Goal: Task Accomplishment & Management: Complete application form

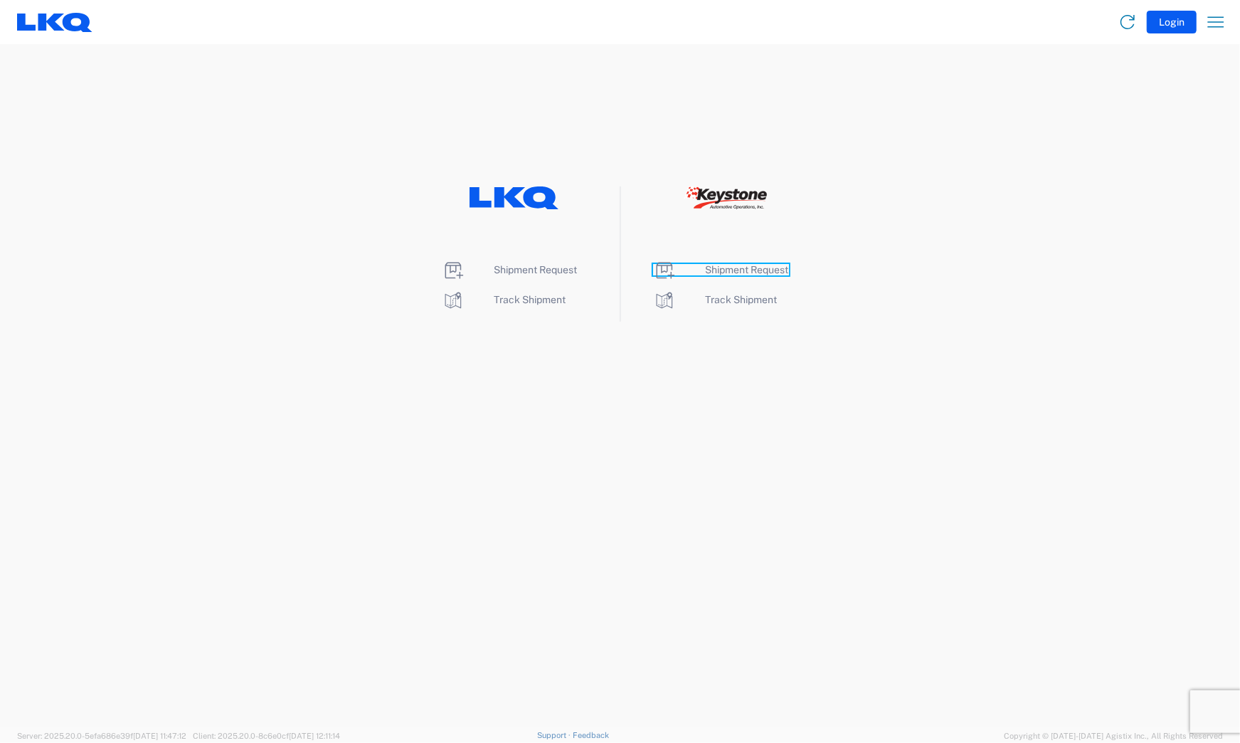
click at [766, 264] on span "Shipment Request" at bounding box center [747, 269] width 83 height 11
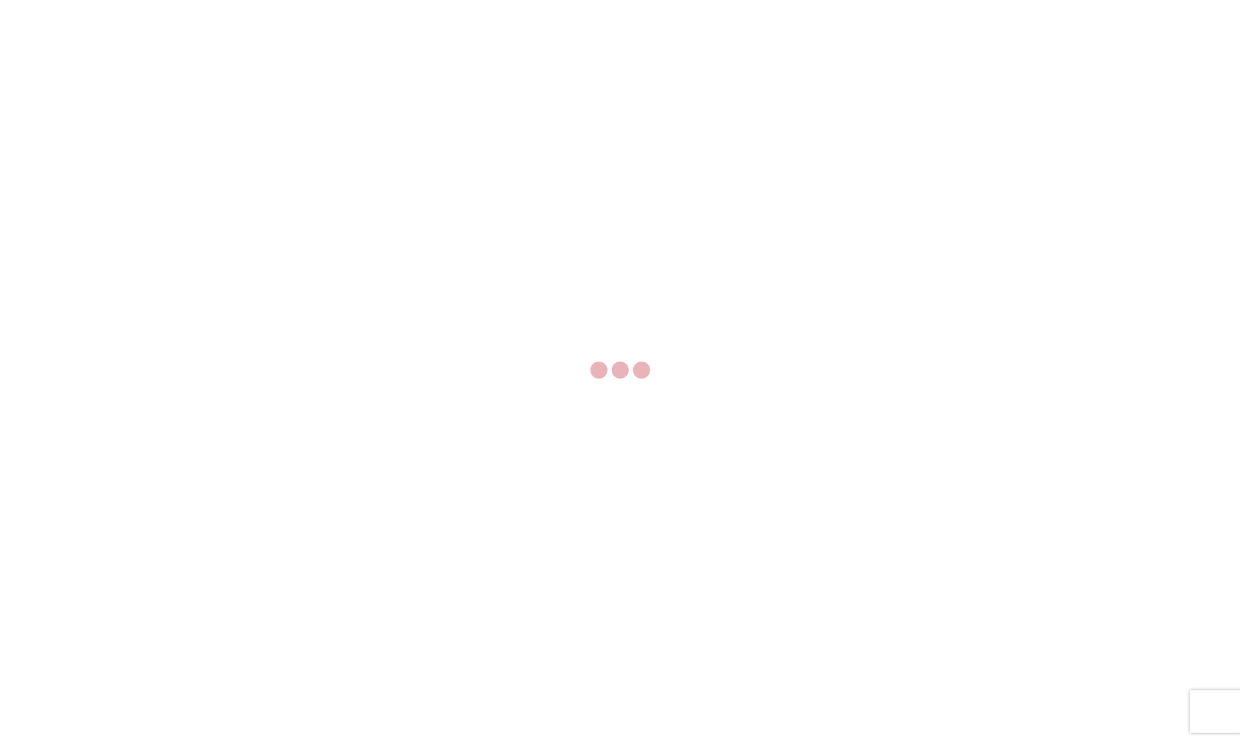
select select "FULL"
select select "LBS"
select select "IN"
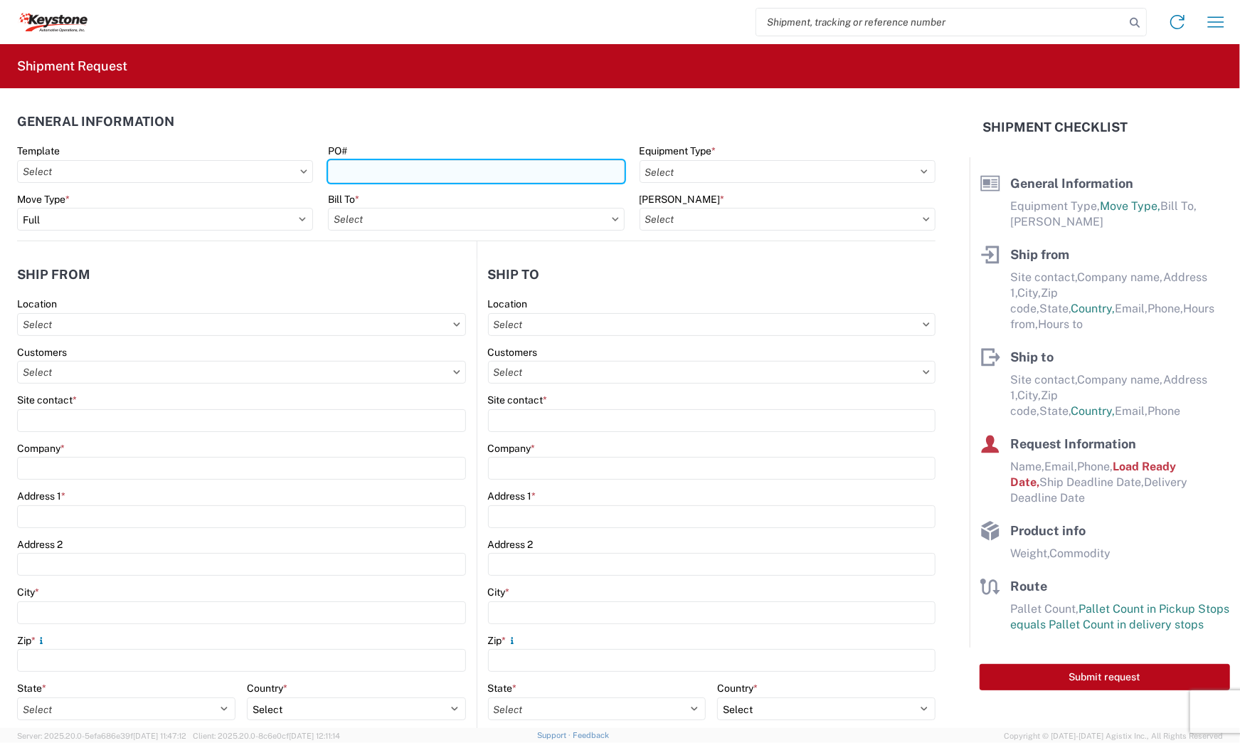
click at [506, 174] on input "PO#" at bounding box center [476, 171] width 296 height 23
click at [497, 164] on input "PO#" at bounding box center [476, 171] width 296 height 23
paste input "4177770"
type input "4177770"
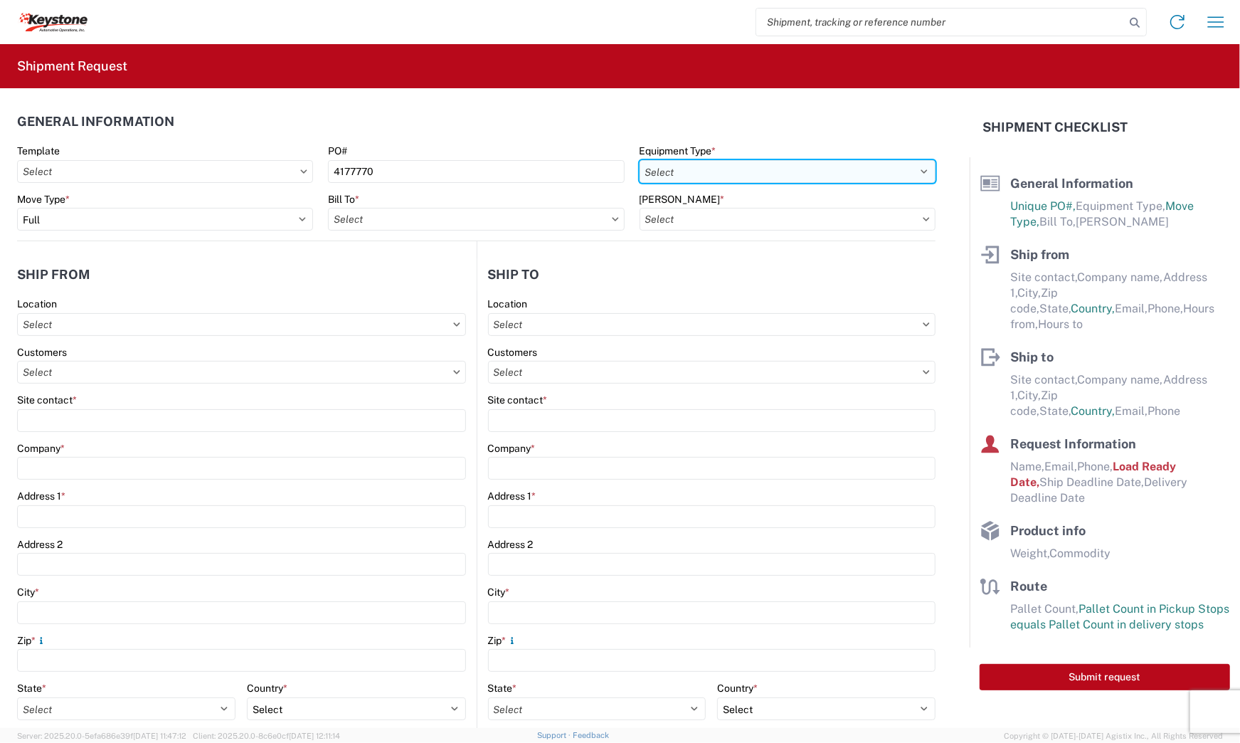
click at [711, 171] on select "Select 53’ Dry Van Flatbed Dropdeck (van) Lowboy (flatbed) Rail" at bounding box center [788, 171] width 296 height 23
select select "STDV"
click at [640, 160] on select "Select 53’ Dry Van Flatbed Dropdeck (van) Lowboy (flatbed) Rail" at bounding box center [788, 171] width 296 height 23
click at [445, 216] on input "text" at bounding box center [476, 219] width 296 height 23
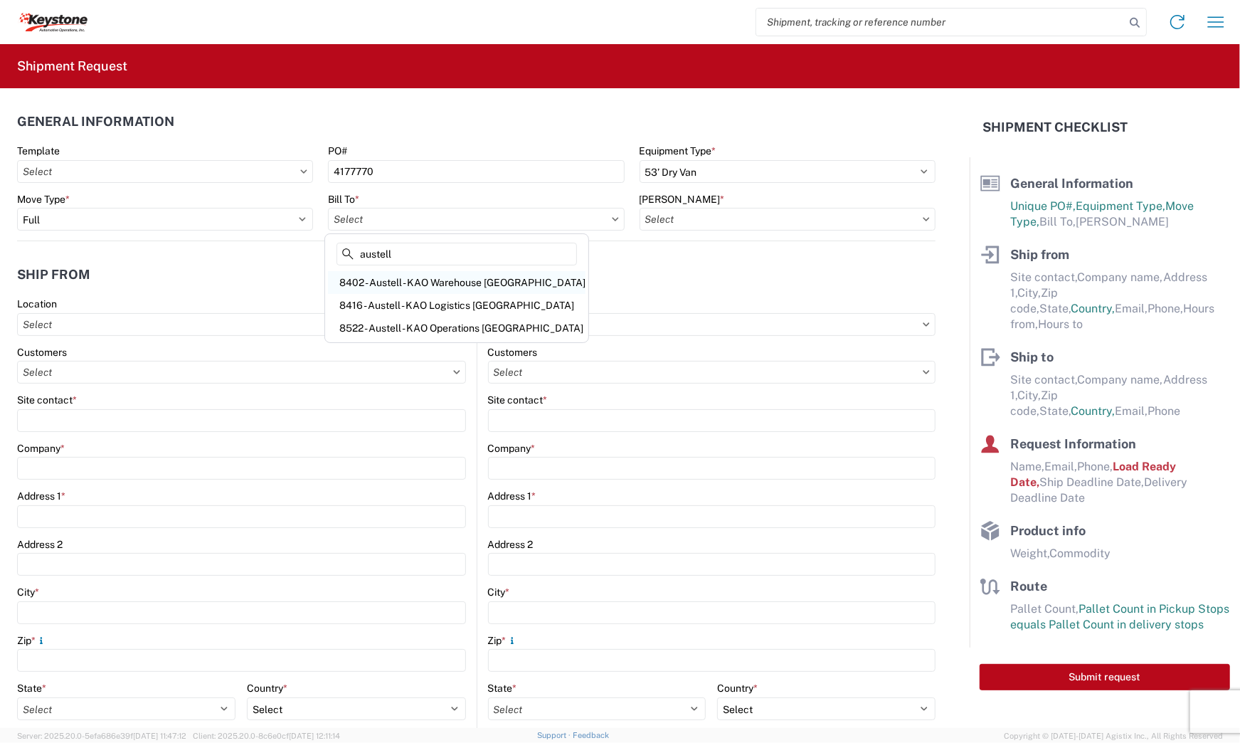
type input "austell"
click at [423, 282] on div "8402 - Austell - KAO Warehouse [GEOGRAPHIC_DATA]" at bounding box center [457, 282] width 258 height 23
type input "8402 - Austell - KAO Warehouse [GEOGRAPHIC_DATA]"
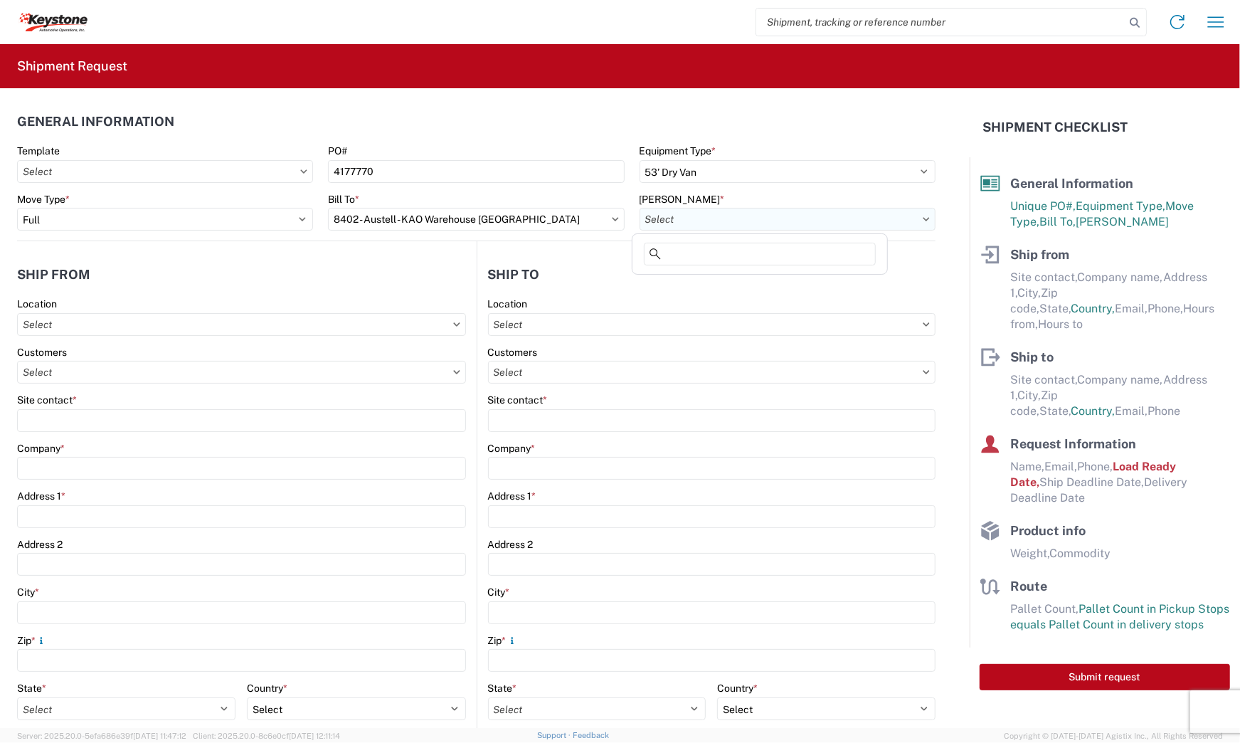
click at [676, 215] on input "text" at bounding box center [788, 219] width 296 height 23
type input "8402"
click at [701, 283] on div "8402-6300-65015-0000 - 8402 Outbound" at bounding box center [759, 282] width 249 height 23
type input "8402-6300-65015-0000 - 8402 Outbound, 8402-6300-65015-0000 - 8402 Outbound"
click at [662, 314] on input "text" at bounding box center [712, 324] width 448 height 23
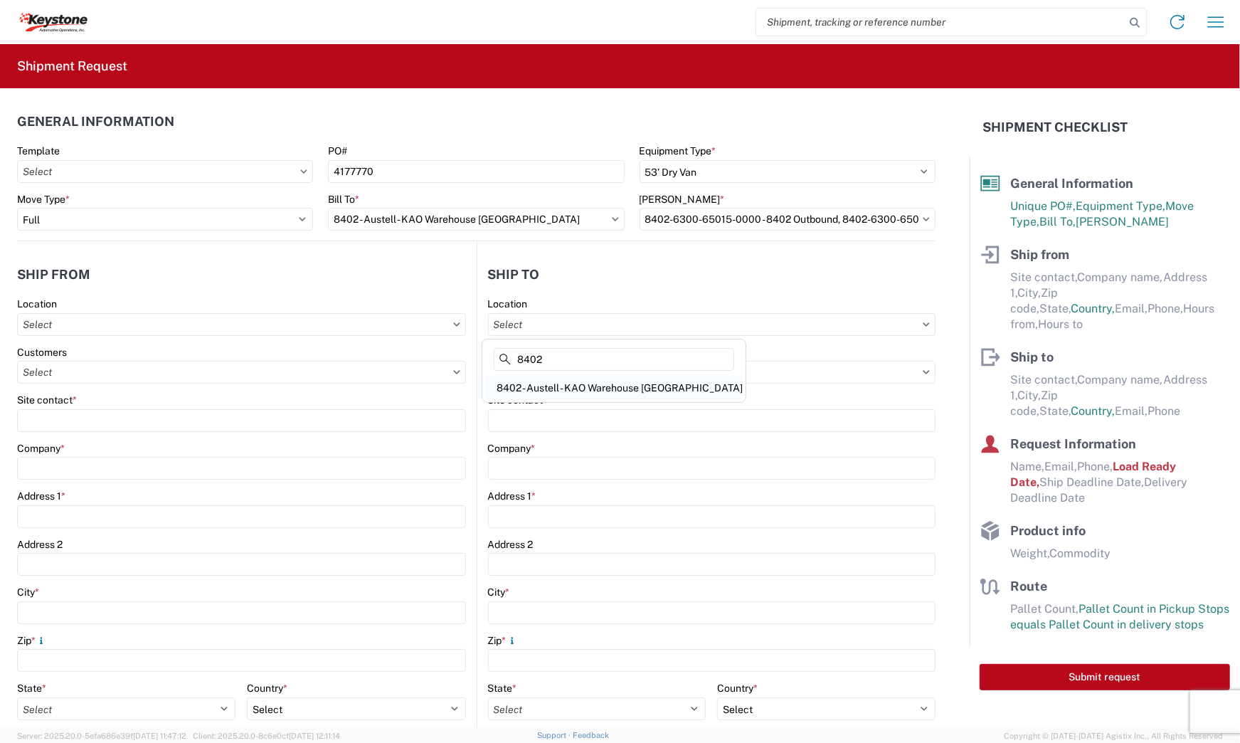
type input "8402"
click at [605, 389] on div "8402 - Austell - KAO Warehouse [GEOGRAPHIC_DATA]" at bounding box center [614, 387] width 258 height 23
type input "8402 - Austell - KAO Warehouse [GEOGRAPHIC_DATA]"
type input "KAO"
type input "[STREET_ADDRESS][PERSON_NAME]"
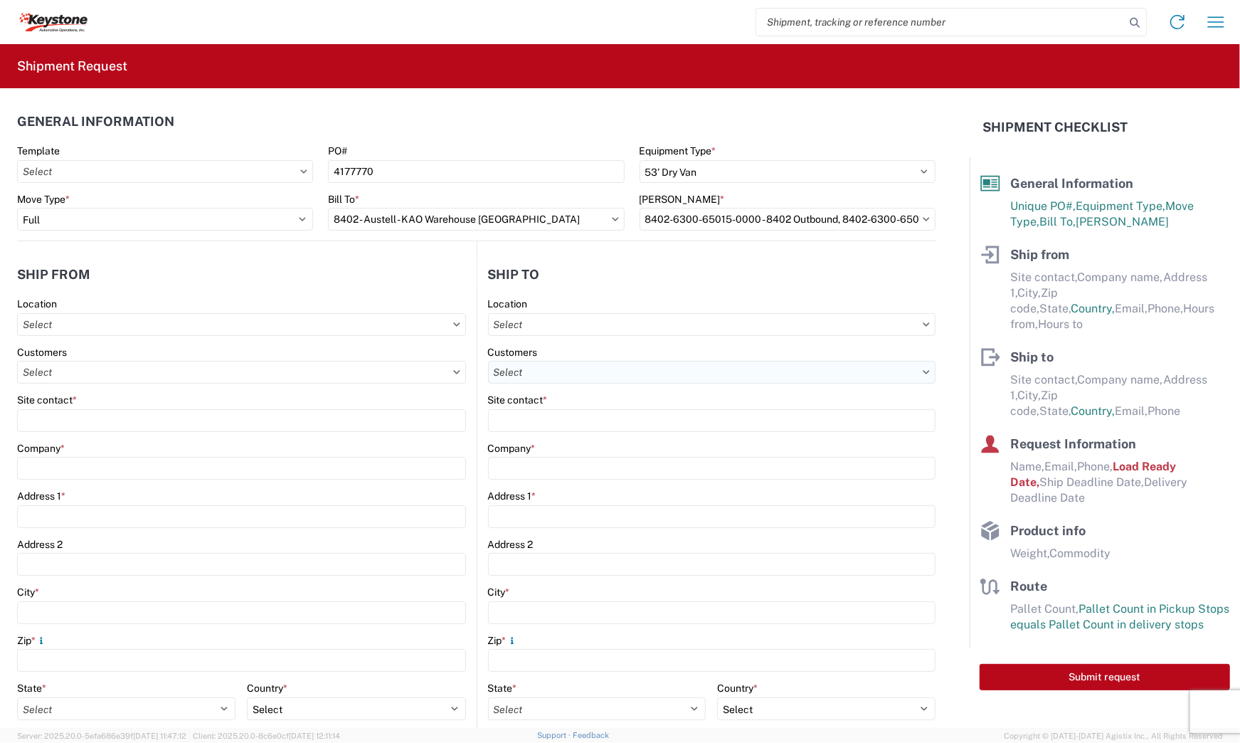
type input "Austell"
type input "30168"
select select "US"
type input "07:00"
type input "17:00"
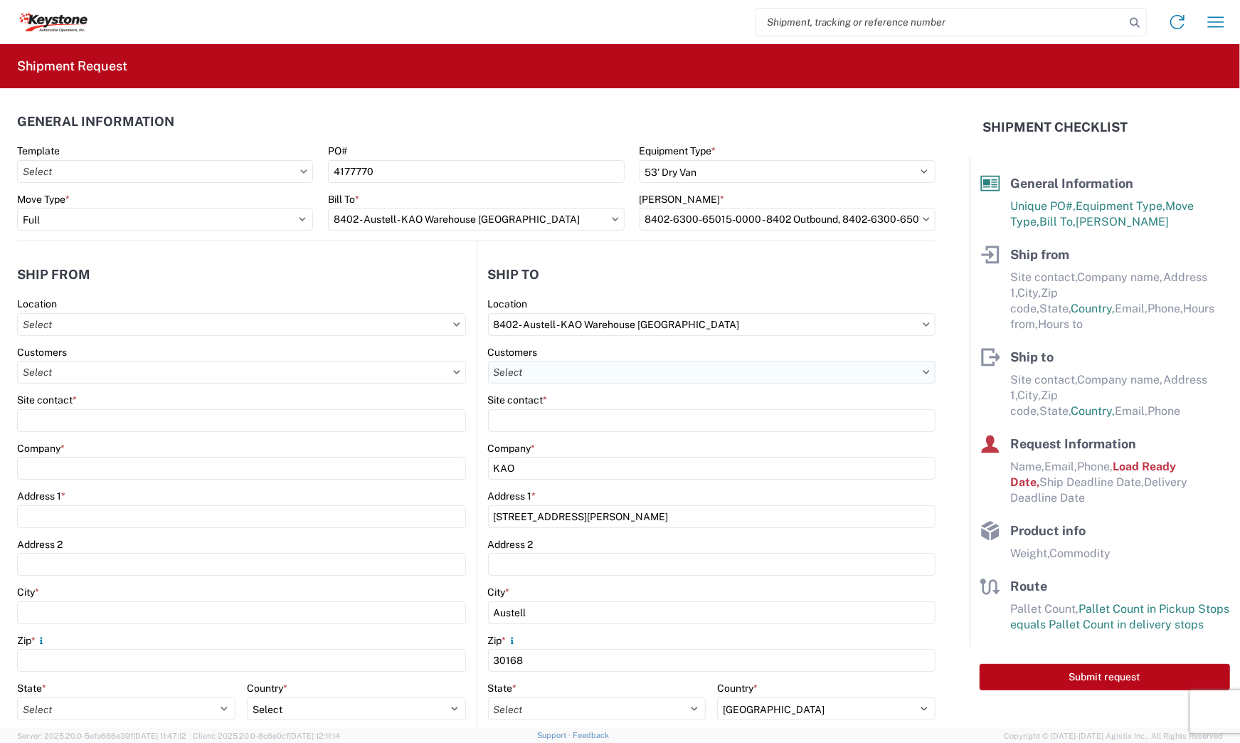
select select "GA"
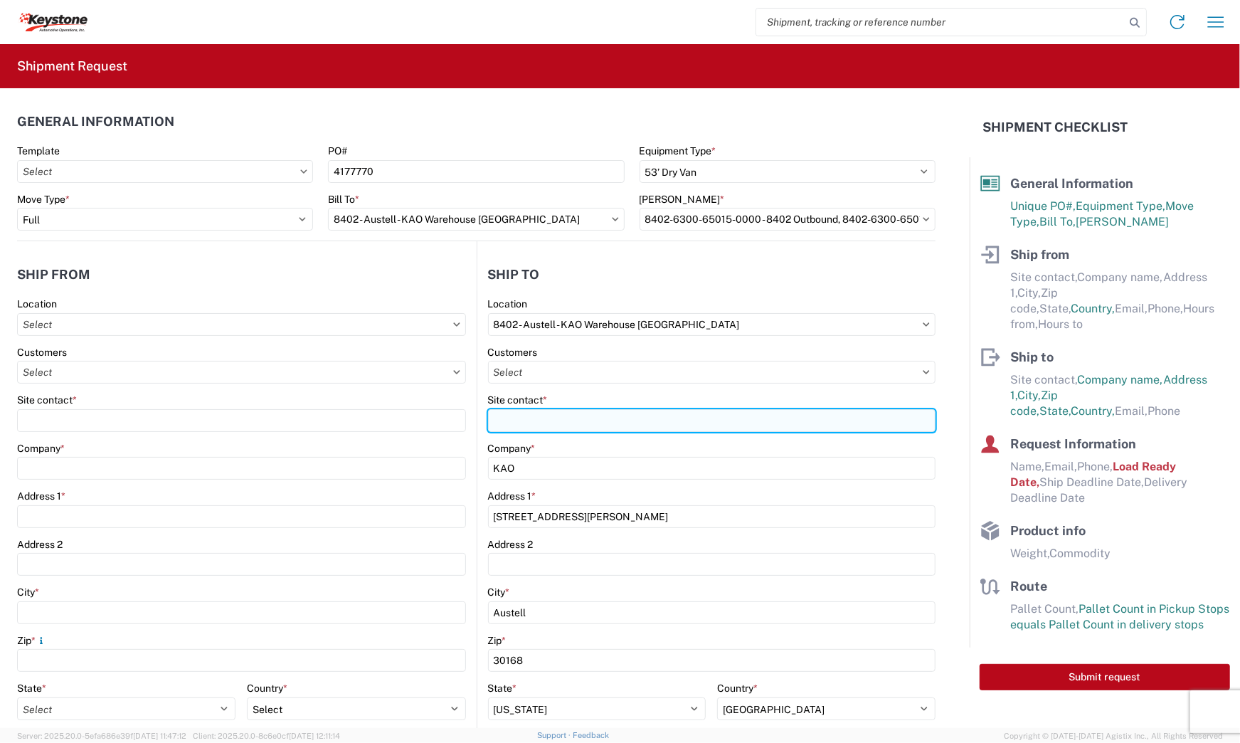
click at [582, 430] on input "Site contact *" at bounding box center [712, 420] width 448 height 23
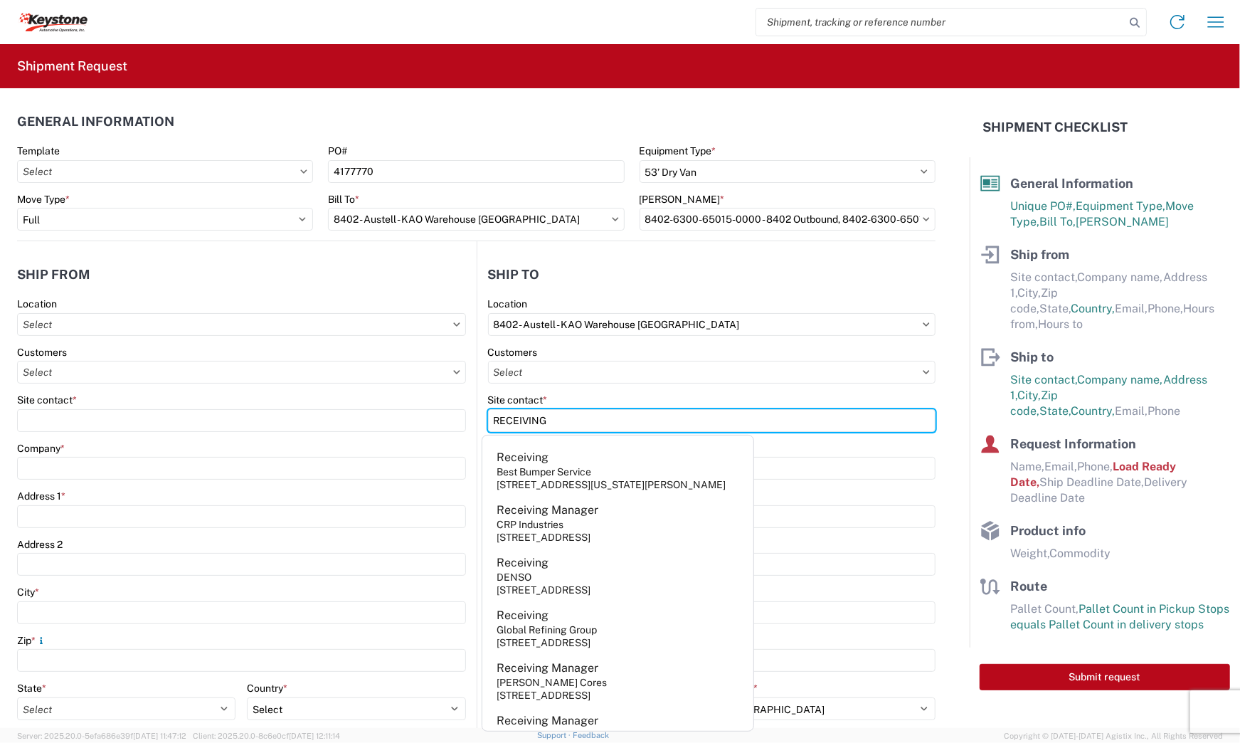
type input "RECEIVING"
click at [637, 398] on div "Site contact *" at bounding box center [712, 399] width 448 height 13
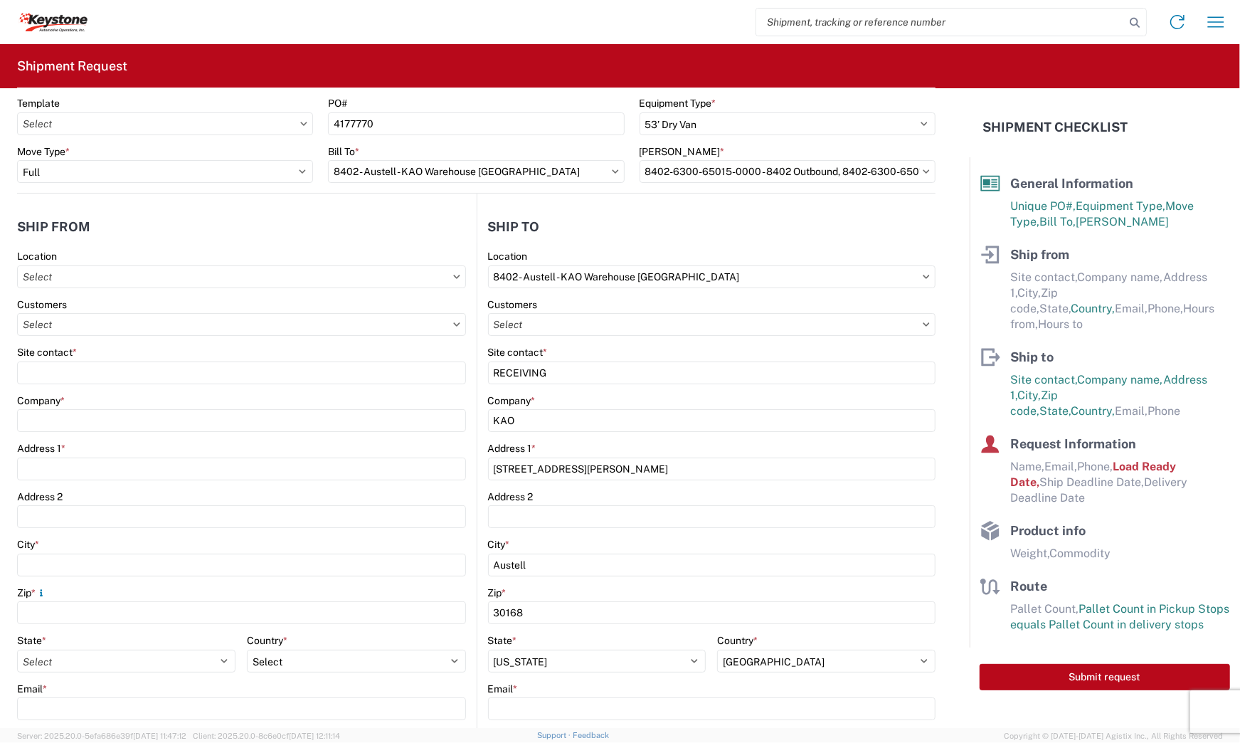
scroll to position [158, 0]
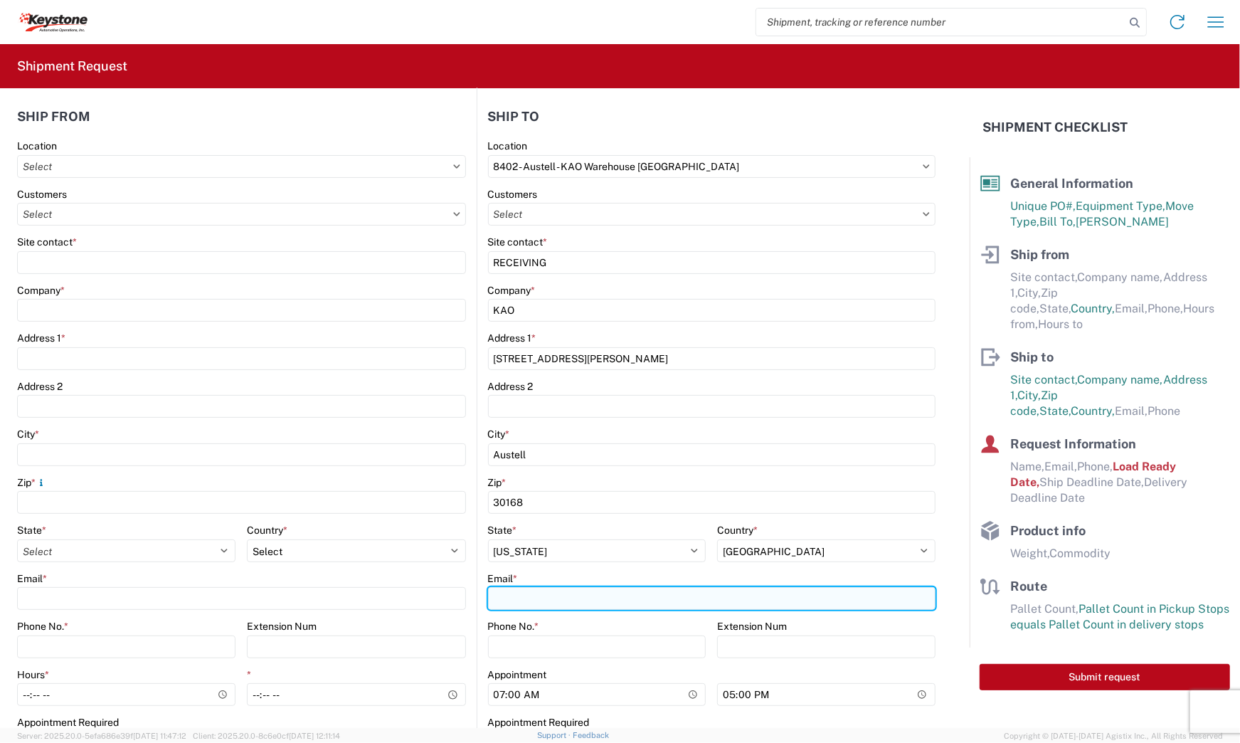
click at [609, 592] on input "Email *" at bounding box center [712, 598] width 448 height 23
type input "[EMAIL_ADDRESS][DOMAIN_NAME]"
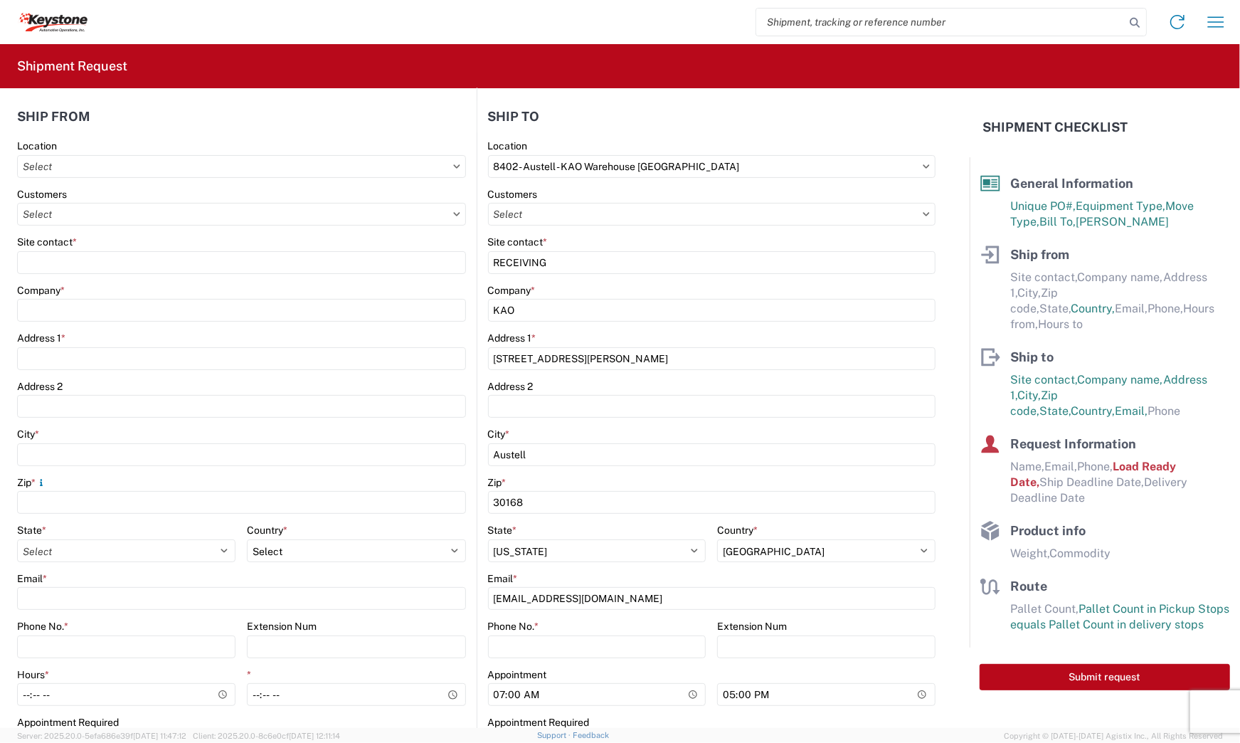
click at [477, 590] on main "8402 Location 8402 - [GEOGRAPHIC_DATA] - KAO Warehouse Atlanta Customers Site c…" at bounding box center [706, 451] width 459 height 625
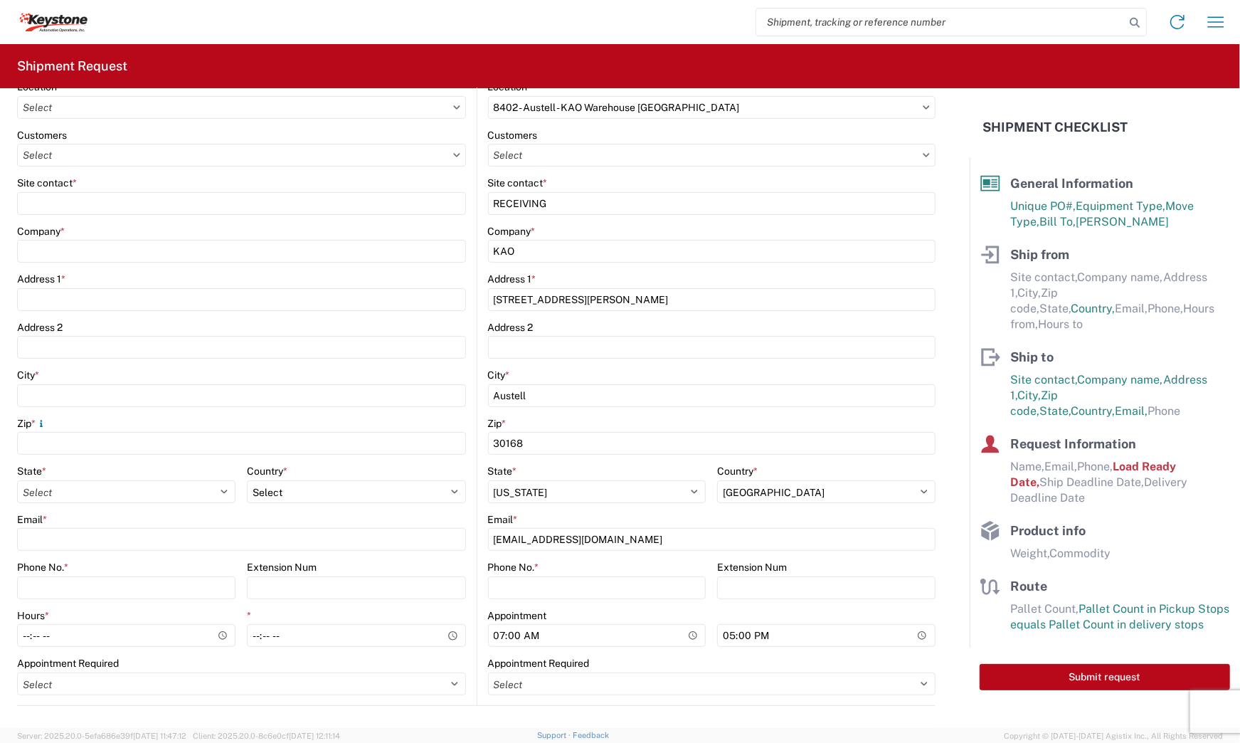
scroll to position [238, 0]
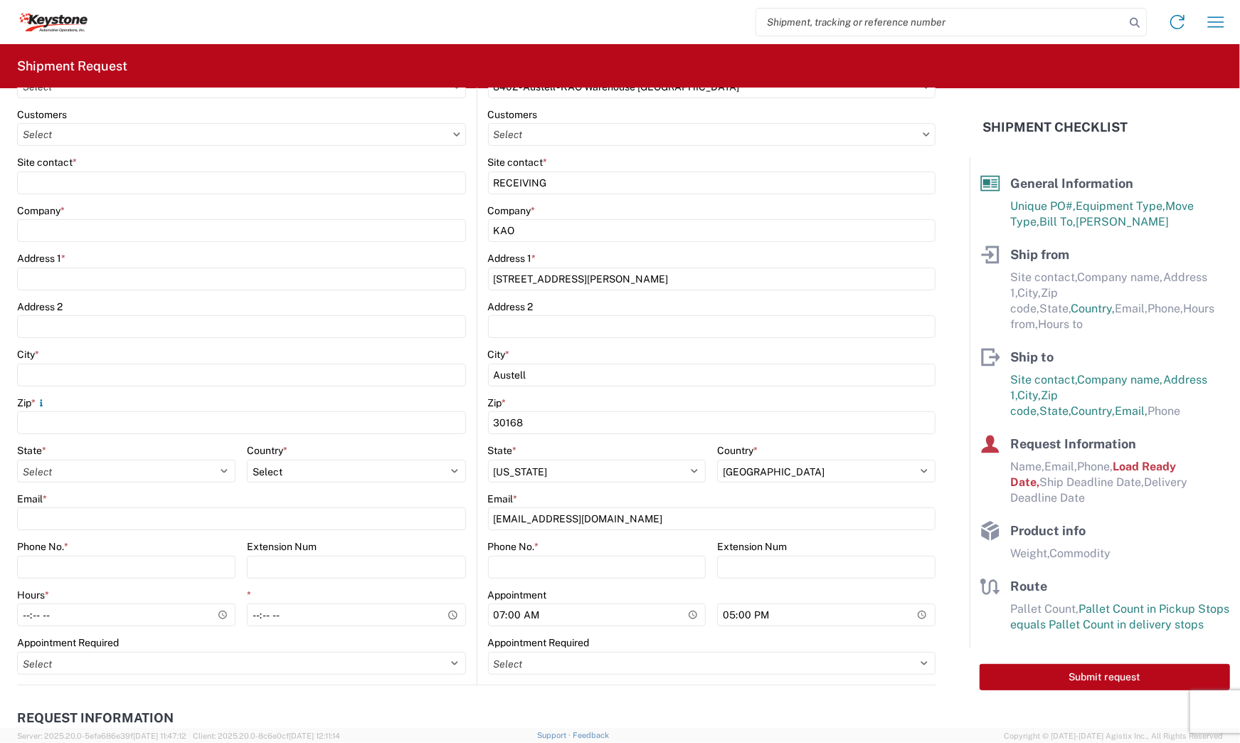
click at [503, 581] on agx-form-control-wrapper-v2 "Phone No. *" at bounding box center [597, 564] width 218 height 48
click at [506, 574] on input "Phone No. *" at bounding box center [597, 567] width 218 height 23
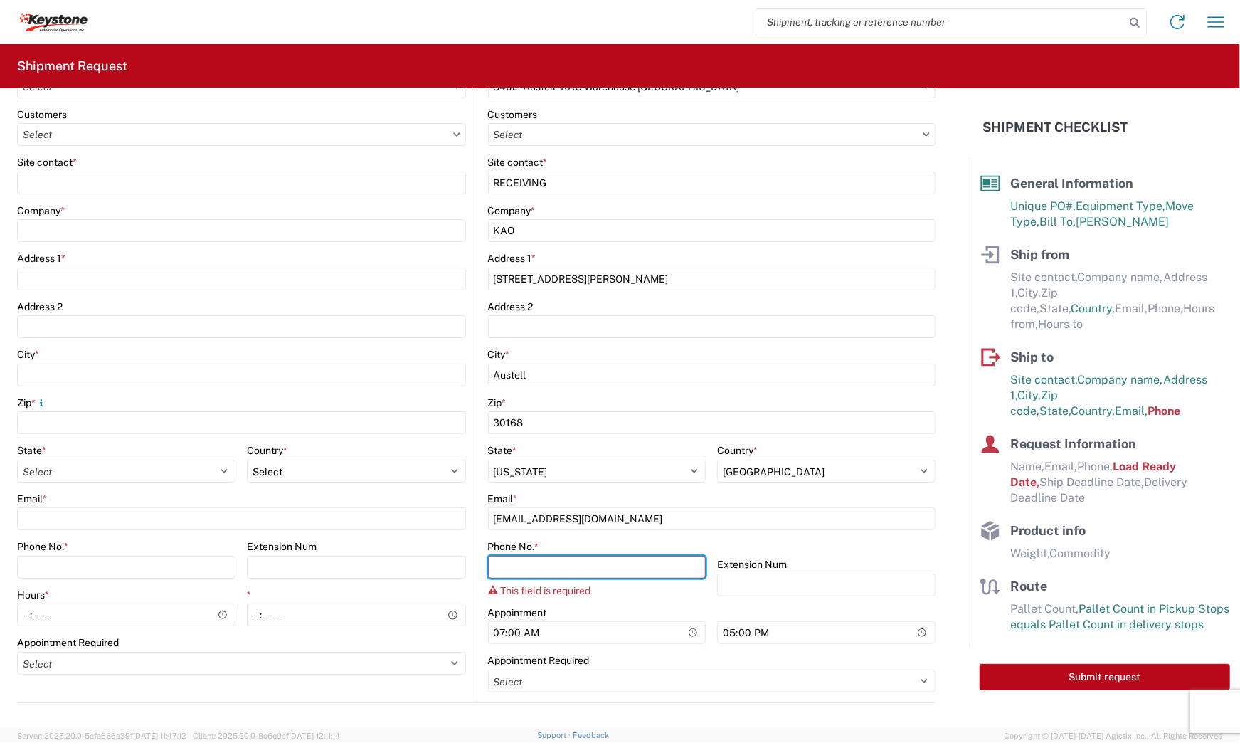
paste input "[PHONE_NUMBER]"
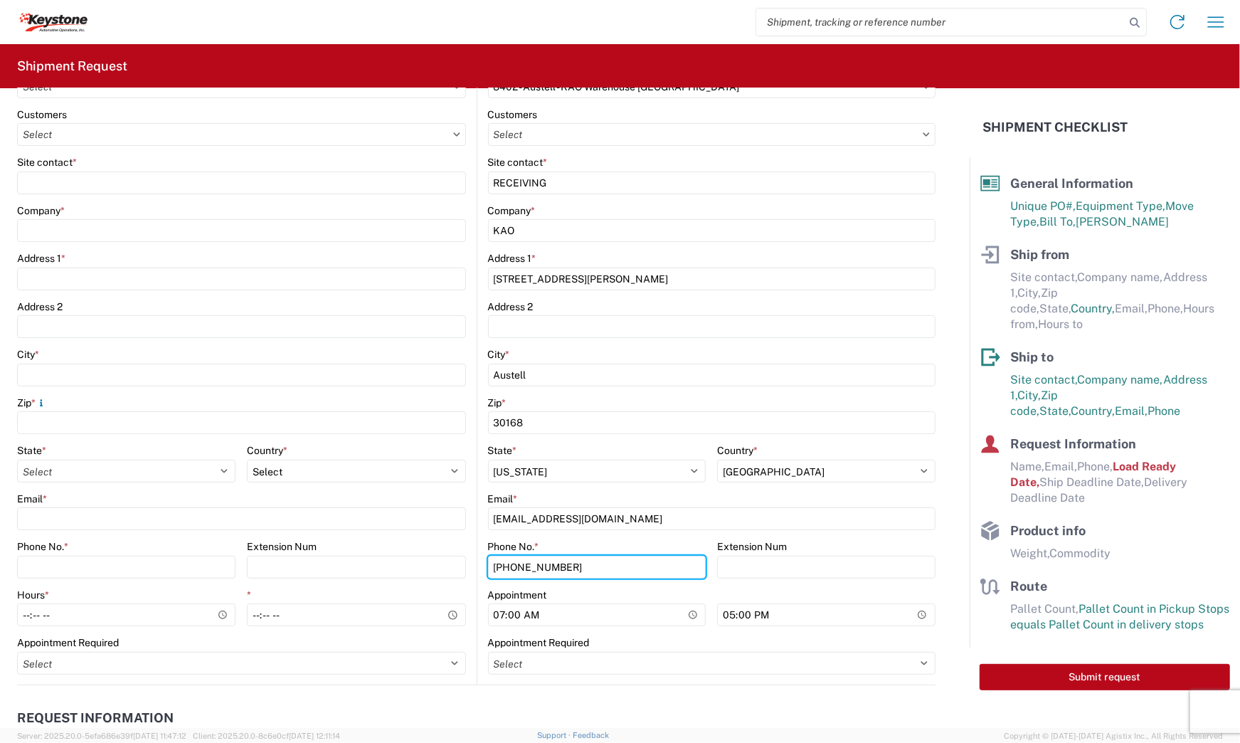
type input "[PHONE_NUMBER]"
click at [947, 541] on form "General Information Template PO# 4177770 Equipment Type * Select 53’ Dry Van Fl…" at bounding box center [485, 408] width 970 height 640
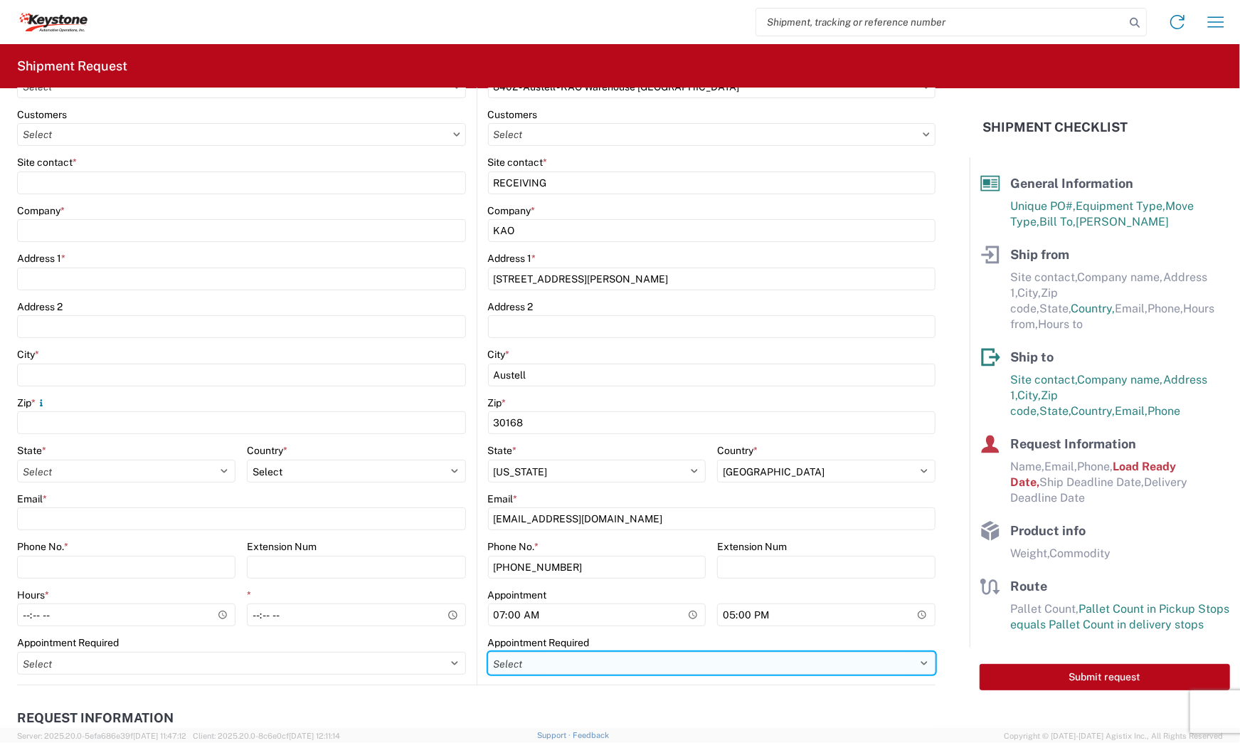
click at [575, 659] on select "Select Appt Required Appt Not Required Appt - First available" at bounding box center [712, 663] width 448 height 23
select select "apptRequired"
click at [488, 652] on select "Select Appt Required Appt Not Required Appt - First available" at bounding box center [712, 663] width 448 height 23
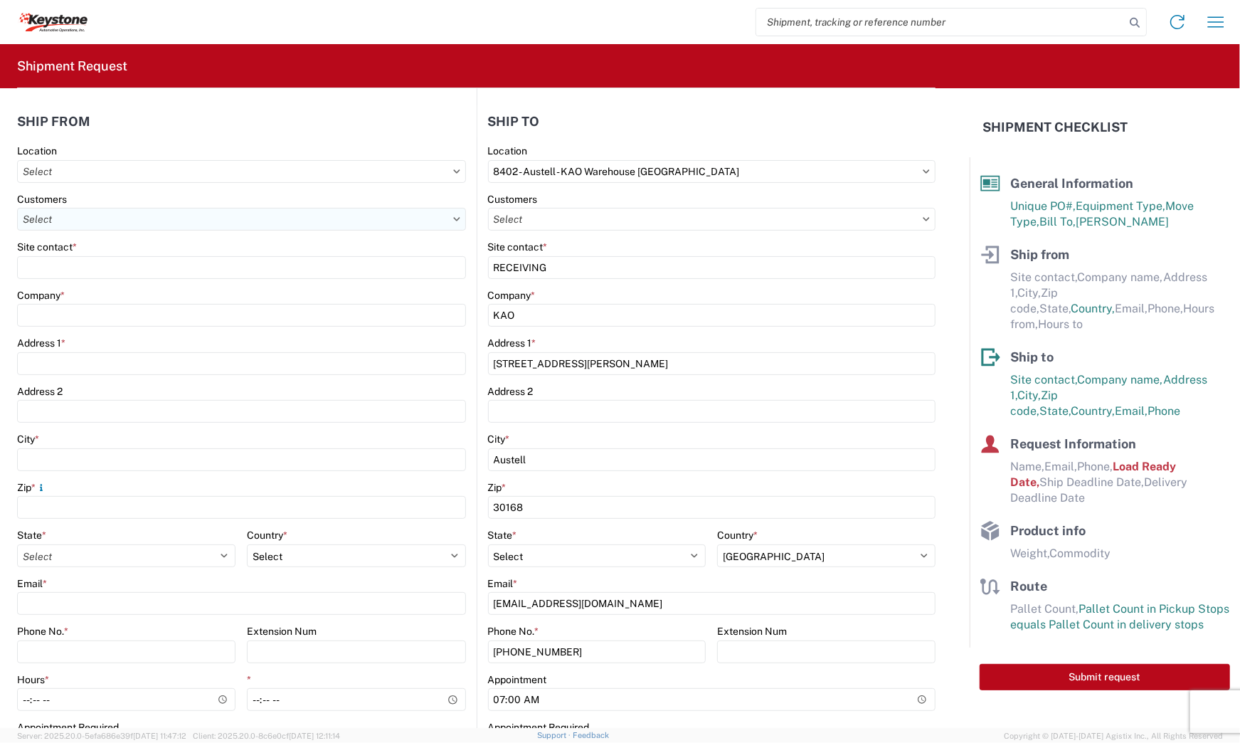
scroll to position [53, 0]
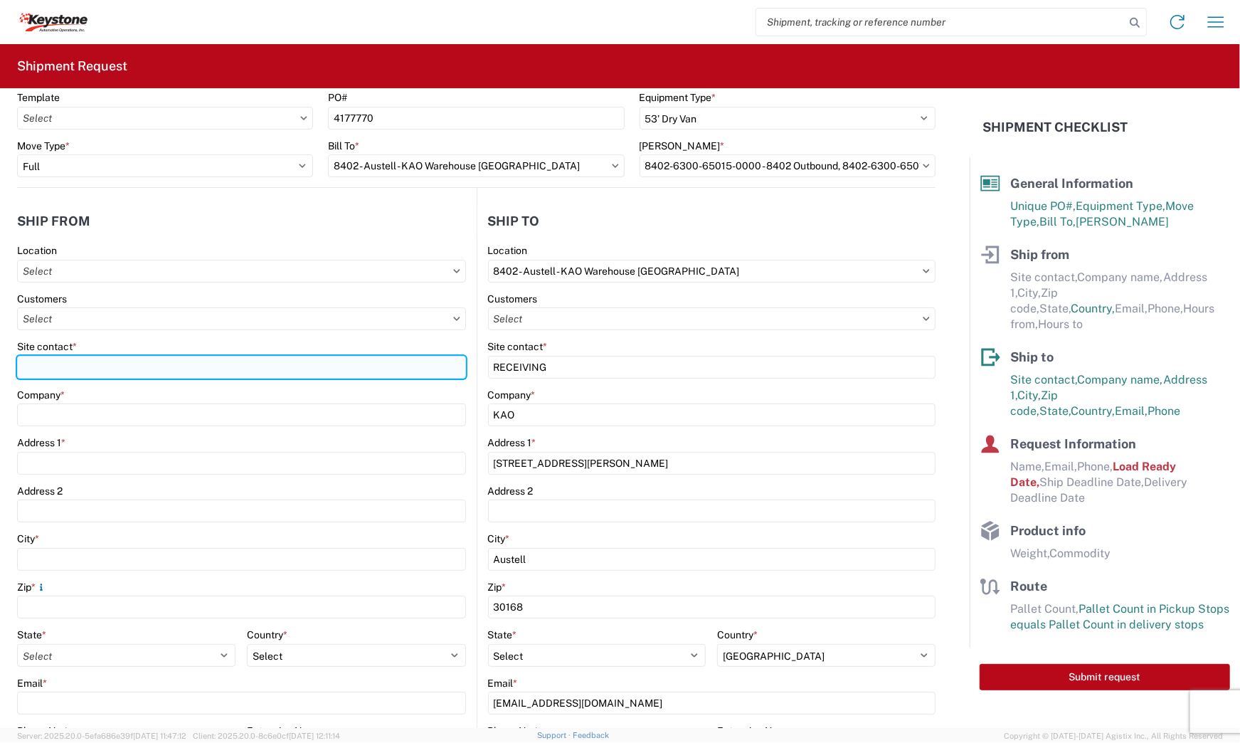
click at [102, 368] on input "Site contact *" at bounding box center [241, 367] width 449 height 23
type input "DECKED"
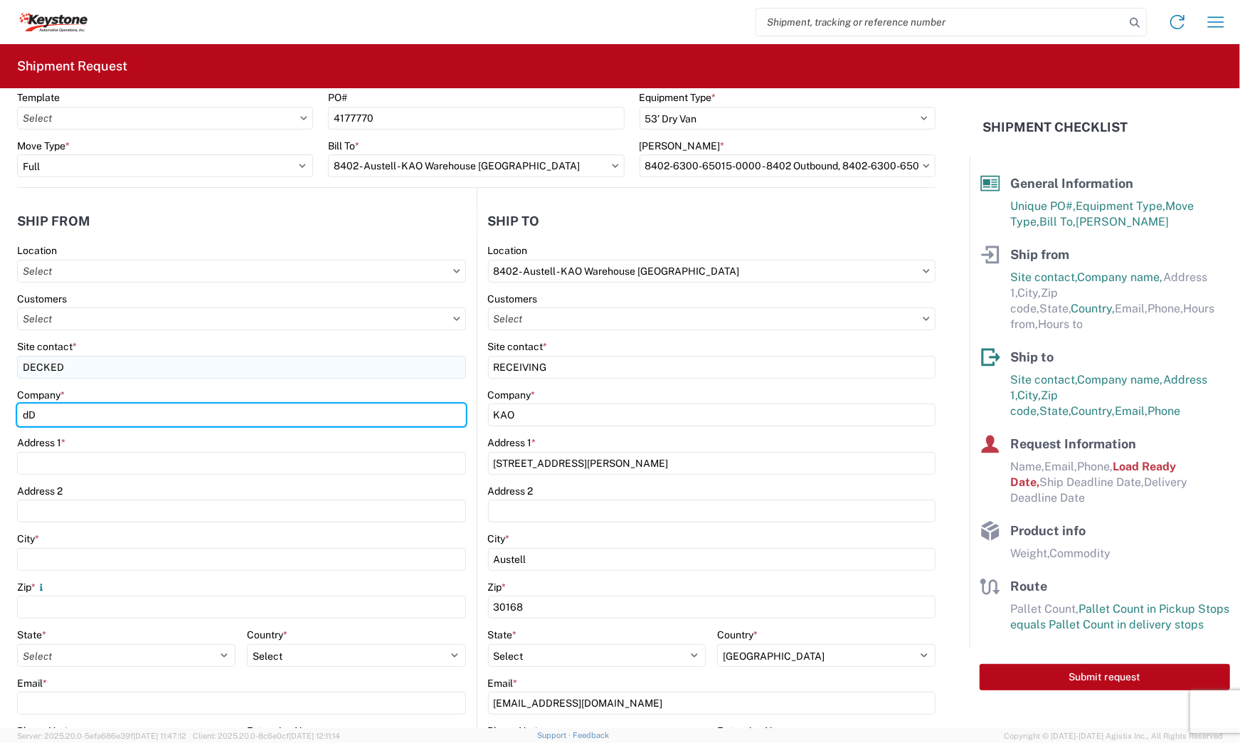
type input "d"
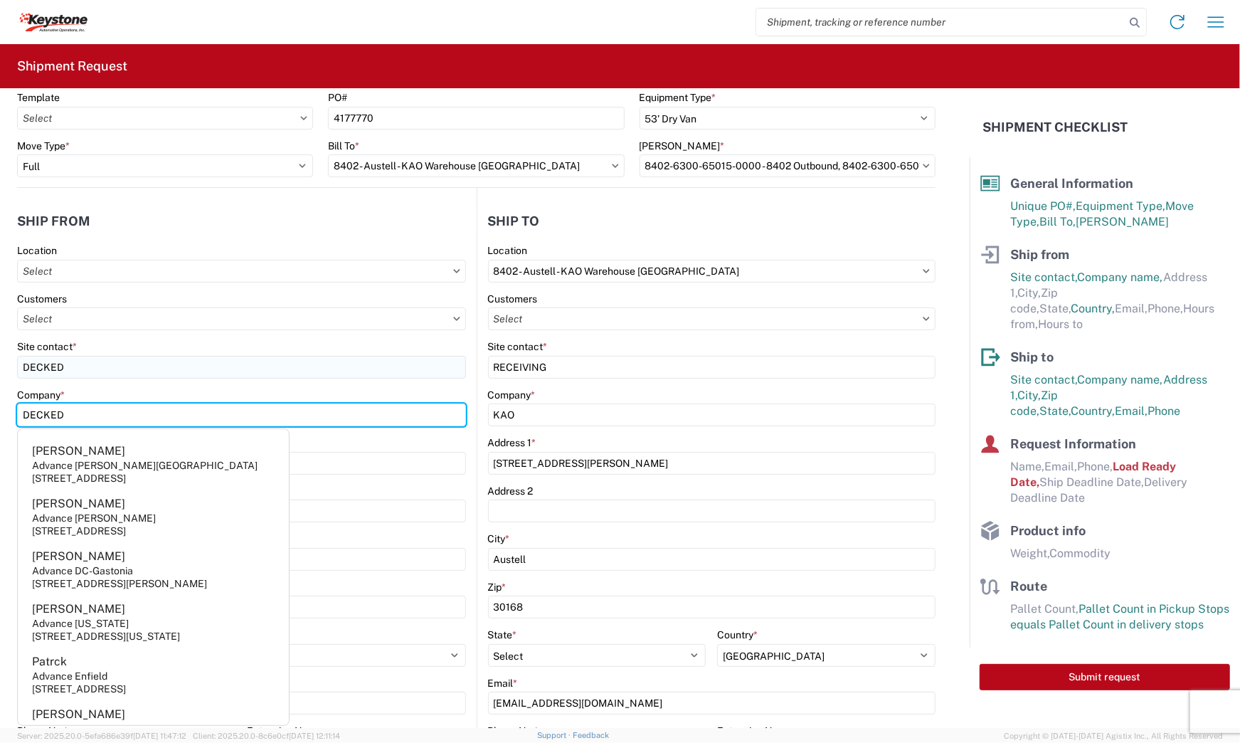
type input "DECKED"
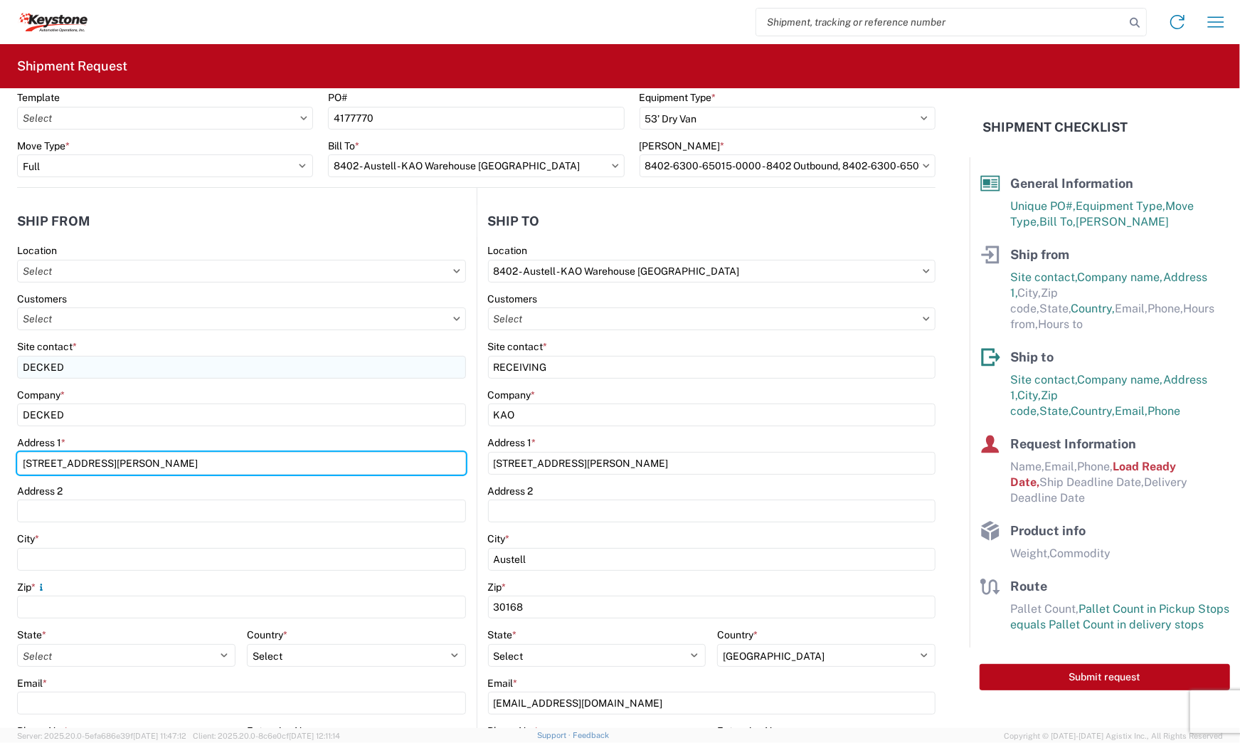
type input "[STREET_ADDRESS][PERSON_NAME]"
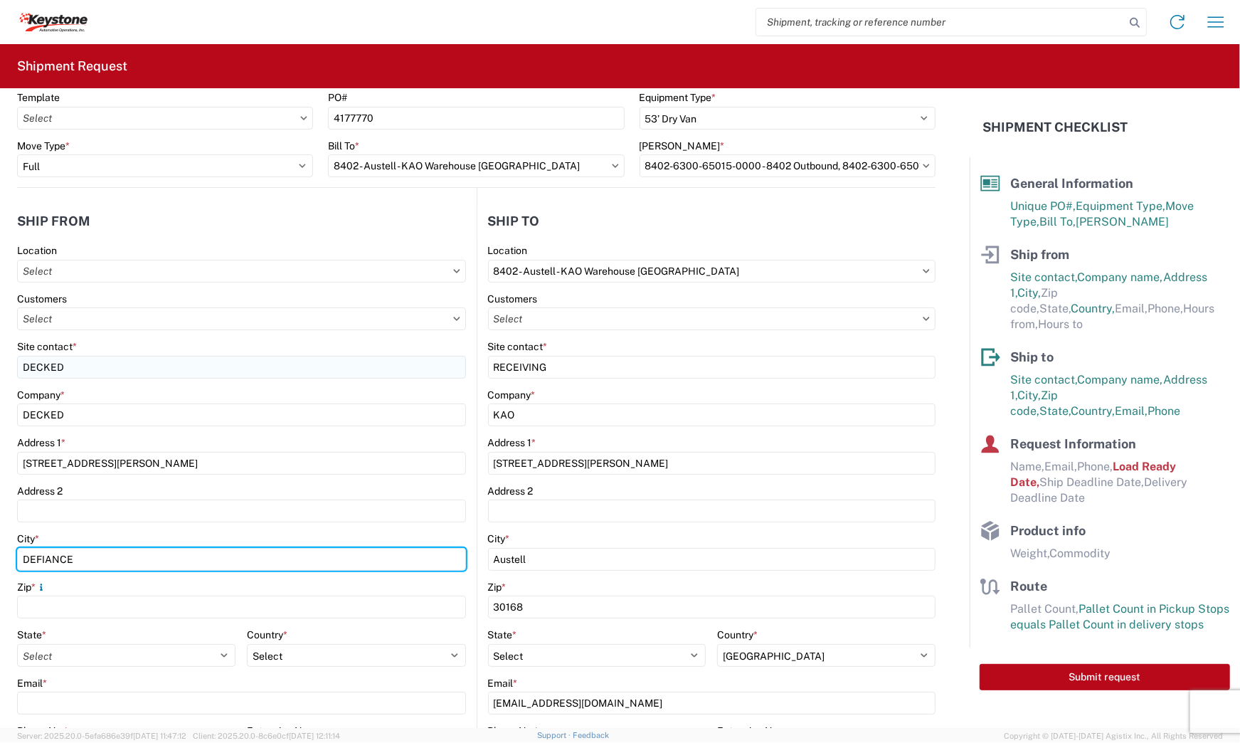
type input "DEFIANCE"
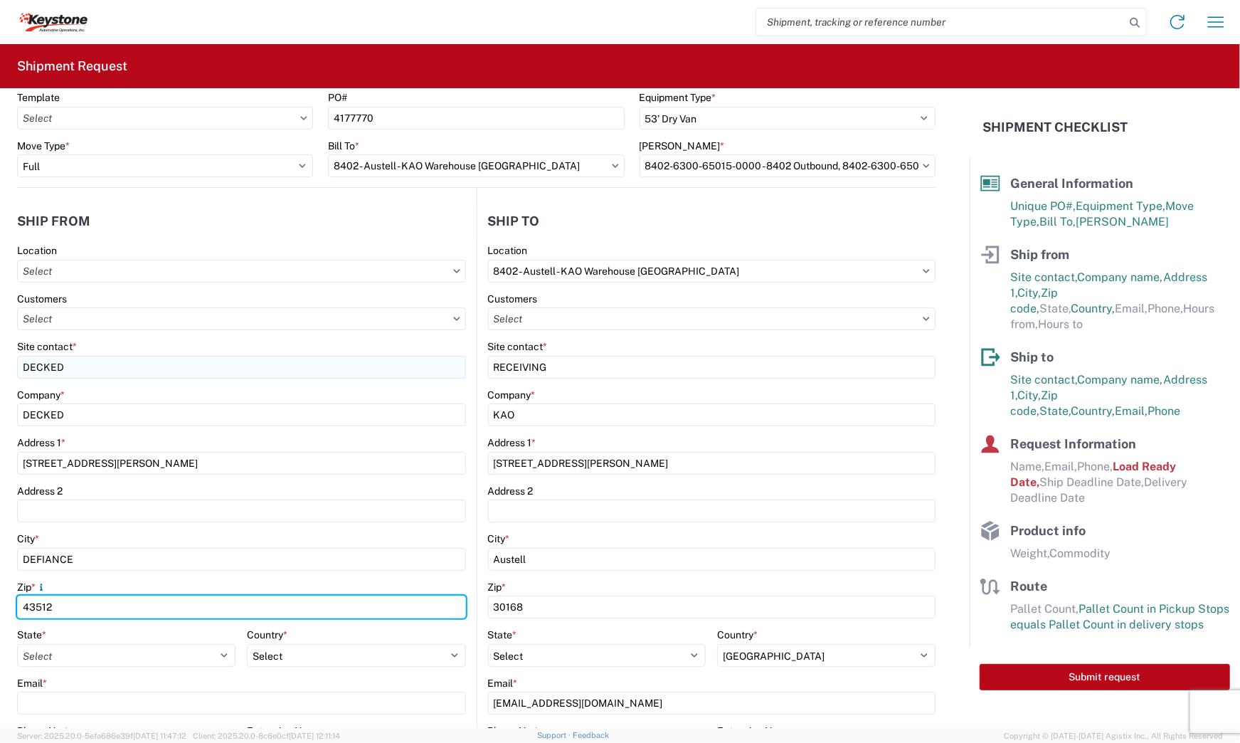
type input "43512"
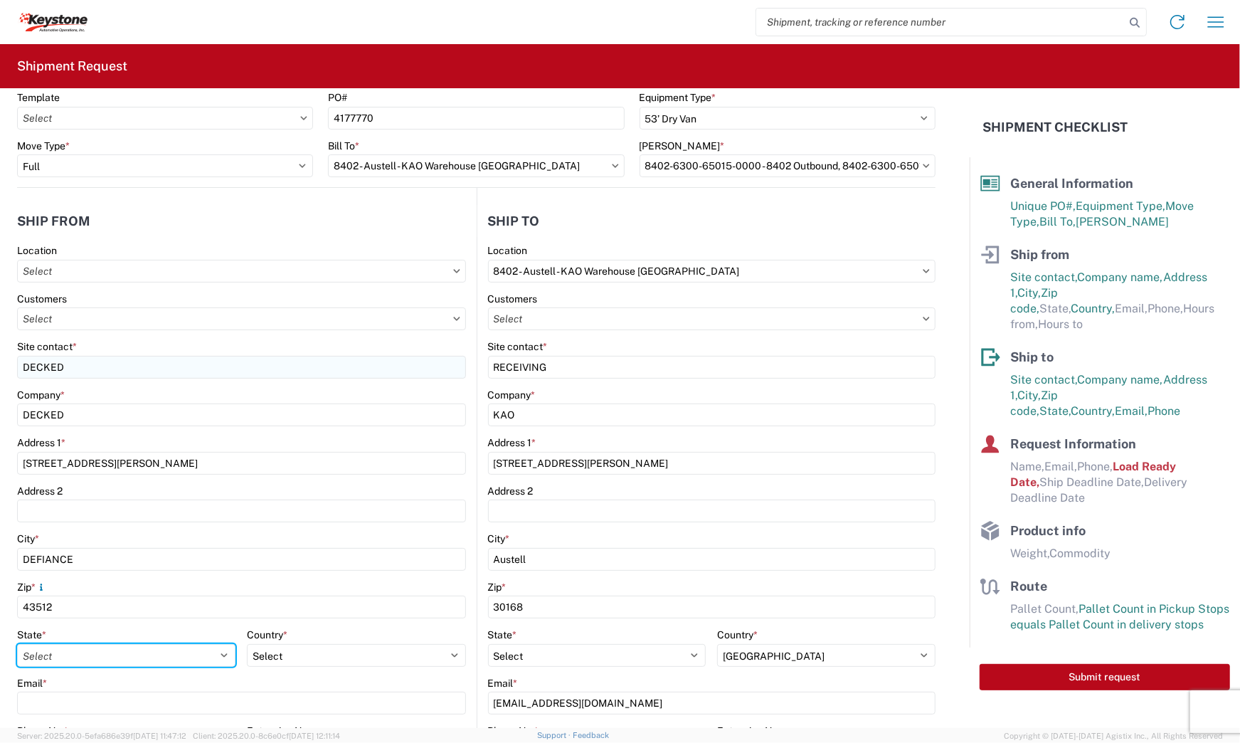
select select "OH"
select select "US"
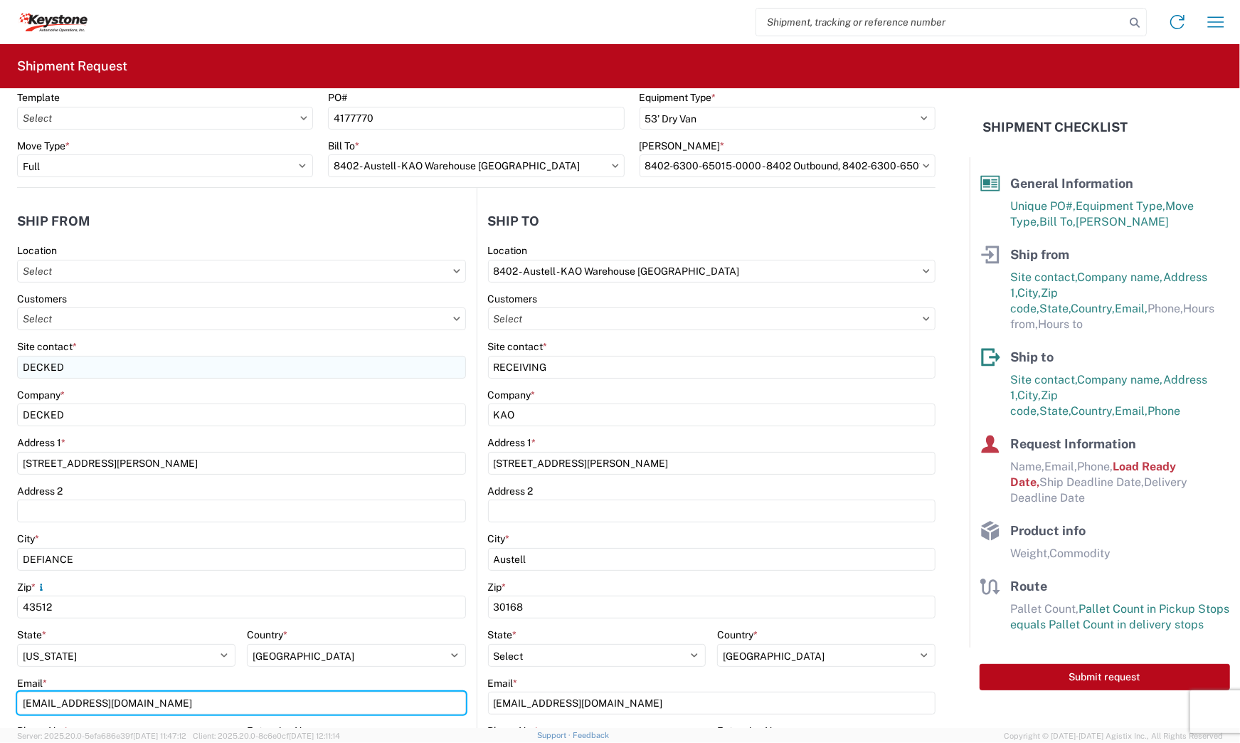
type input "[EMAIL_ADDRESS][DOMAIN_NAME]"
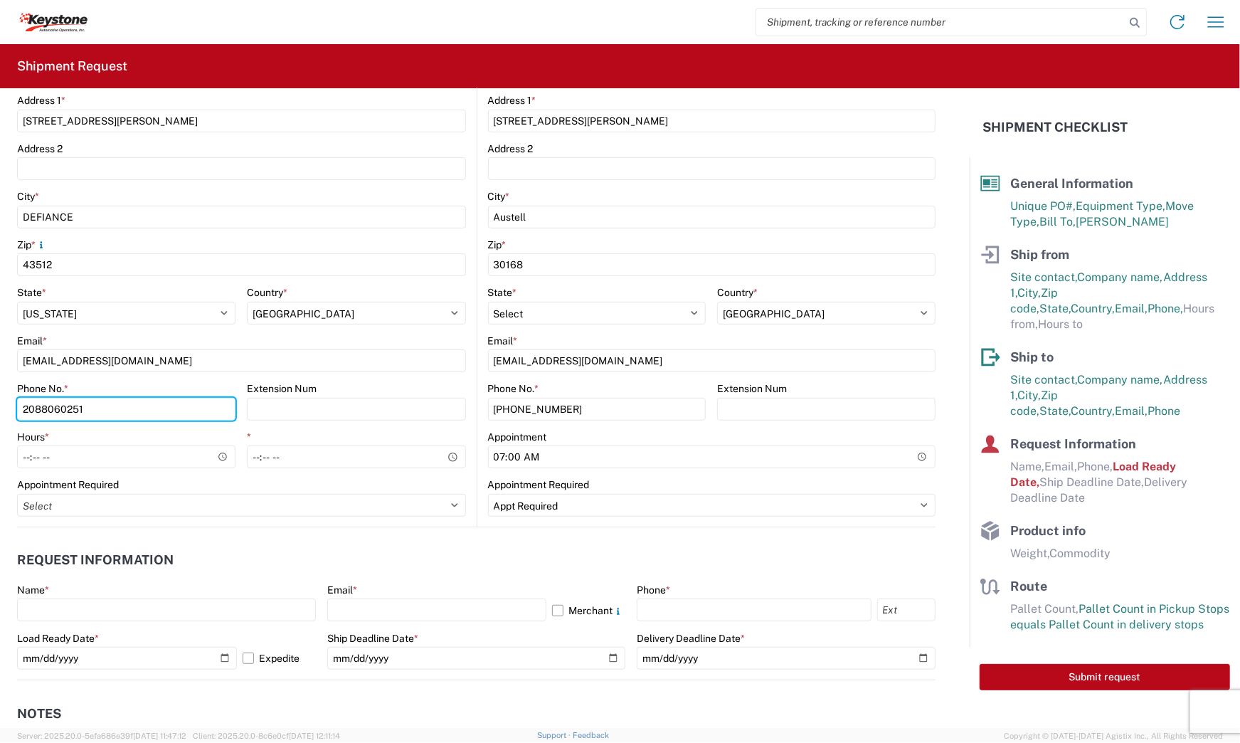
type input "2088060251"
type input "08:00"
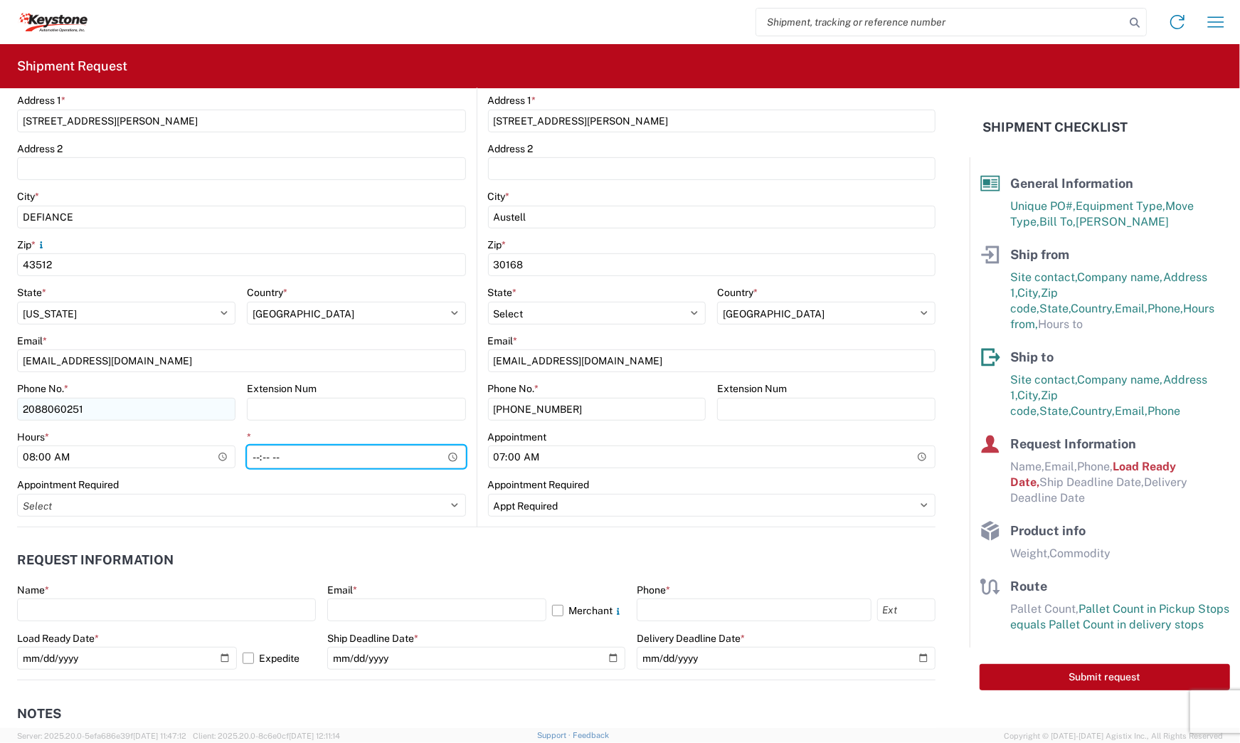
type input "15:30"
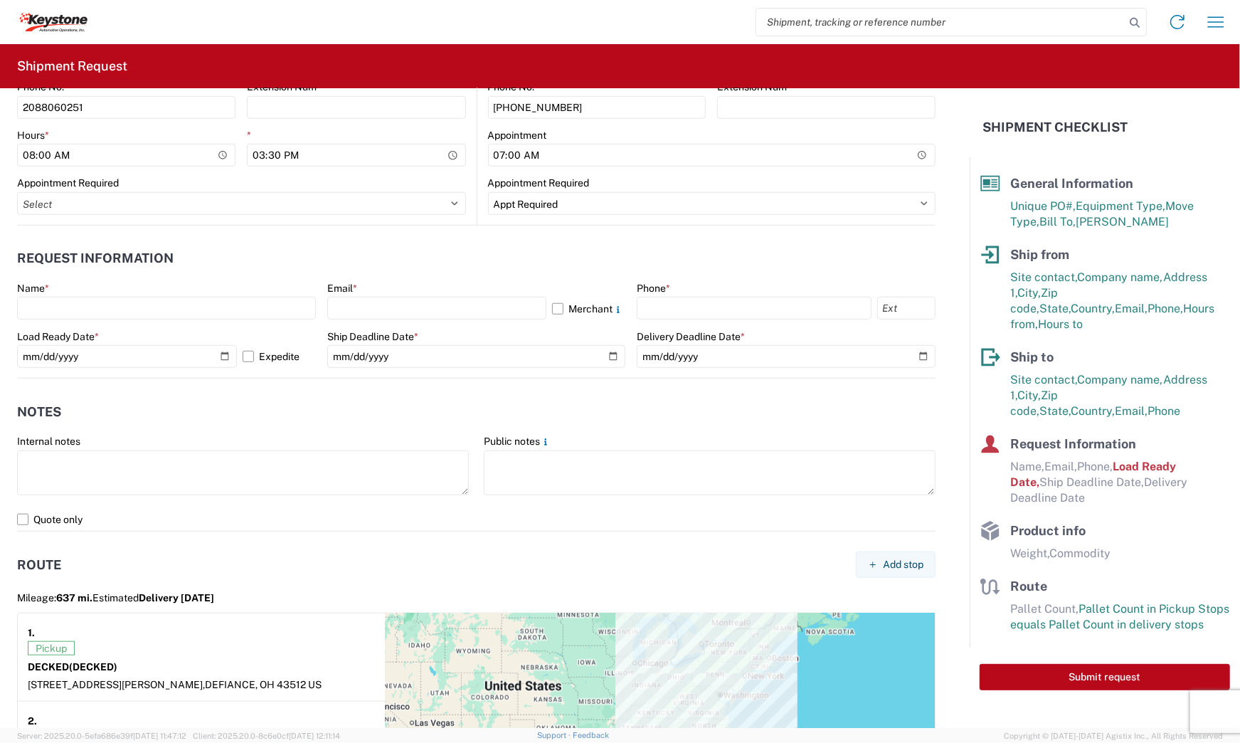
scroll to position [698, 0]
click at [239, 312] on input "text" at bounding box center [166, 307] width 299 height 23
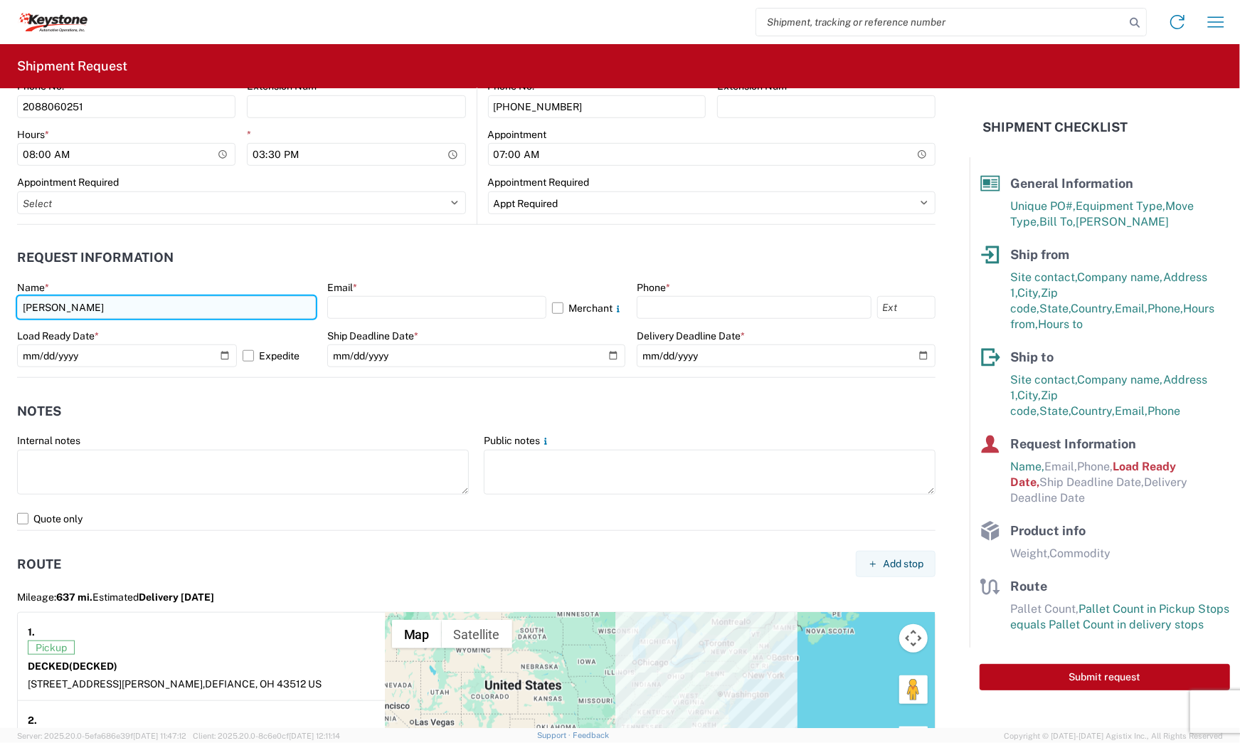
type input "[PERSON_NAME]"
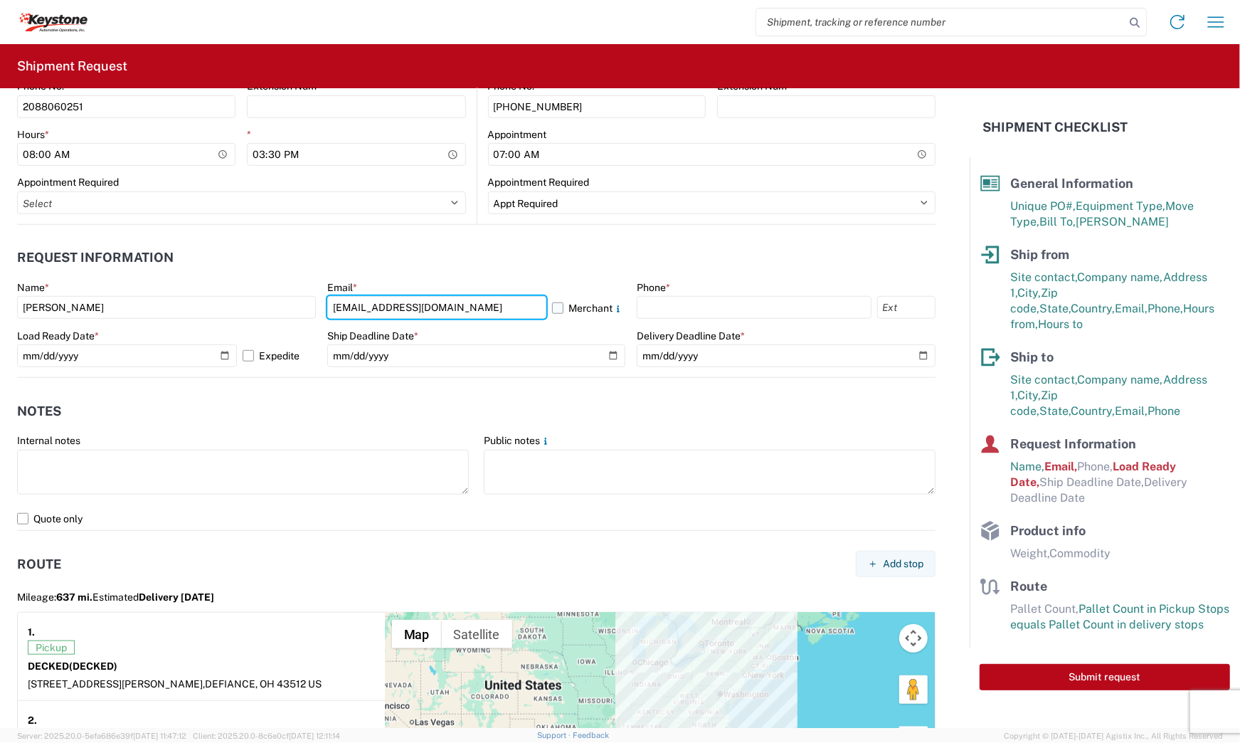
type input "[EMAIL_ADDRESS][DOMAIN_NAME]"
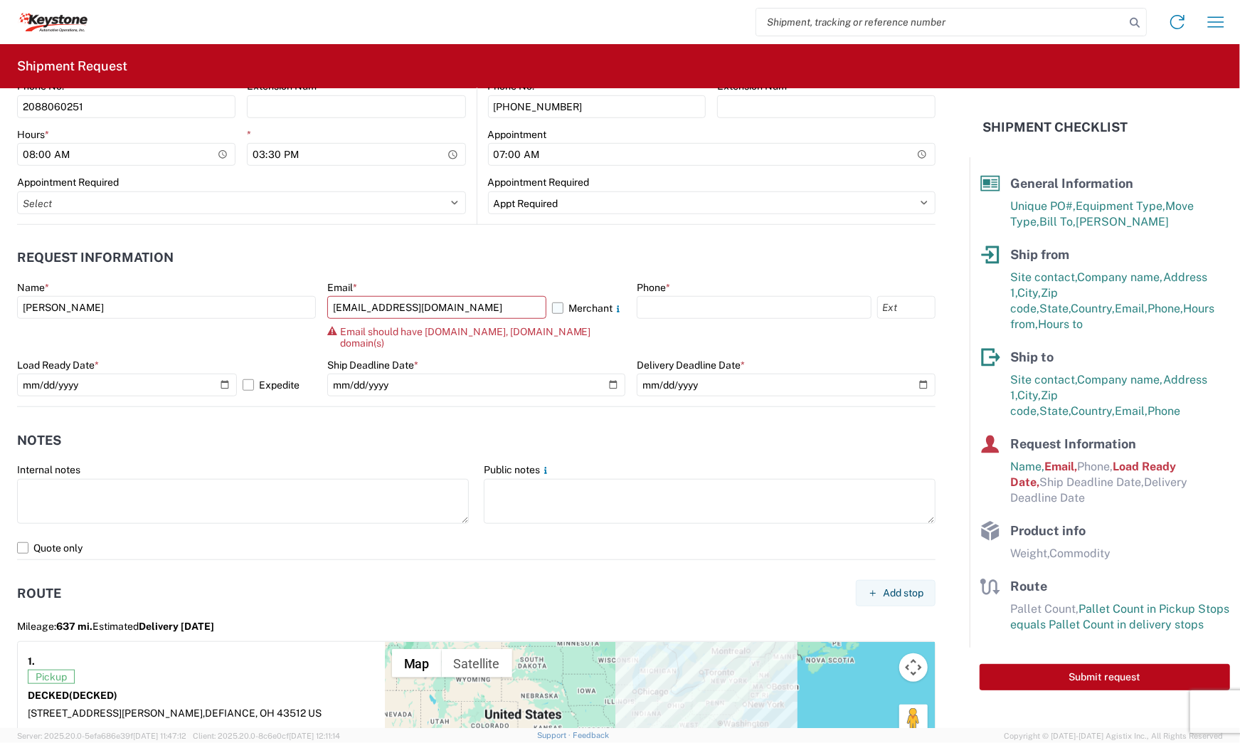
click at [552, 306] on label "Merchant" at bounding box center [588, 307] width 73 height 23
click at [0, 0] on input "Merchant" at bounding box center [0, 0] width 0 height 0
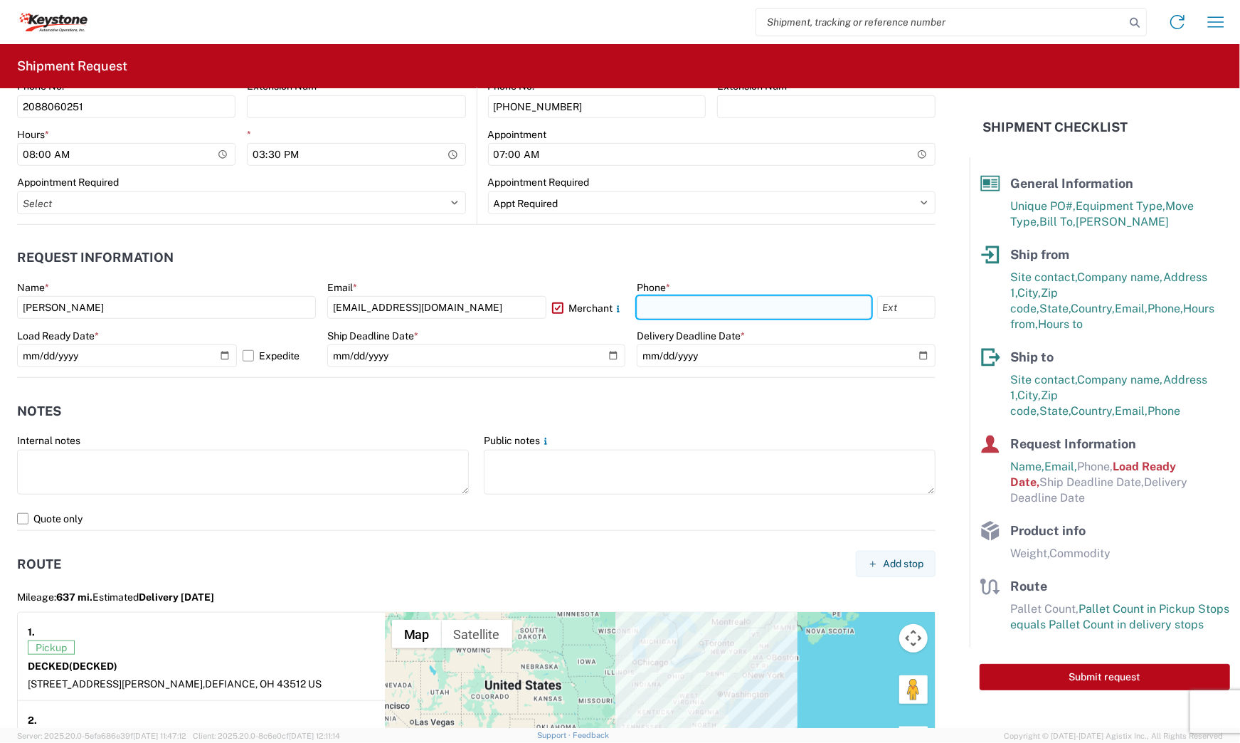
click at [665, 310] on input "text" at bounding box center [754, 307] width 234 height 23
type input "2088060251"
drag, startPoint x: 662, startPoint y: 269, endPoint x: 539, endPoint y: 283, distance: 123.2
click at [662, 268] on header "Request Information" at bounding box center [476, 258] width 918 height 32
click at [251, 356] on label "Expedite" at bounding box center [279, 355] width 73 height 23
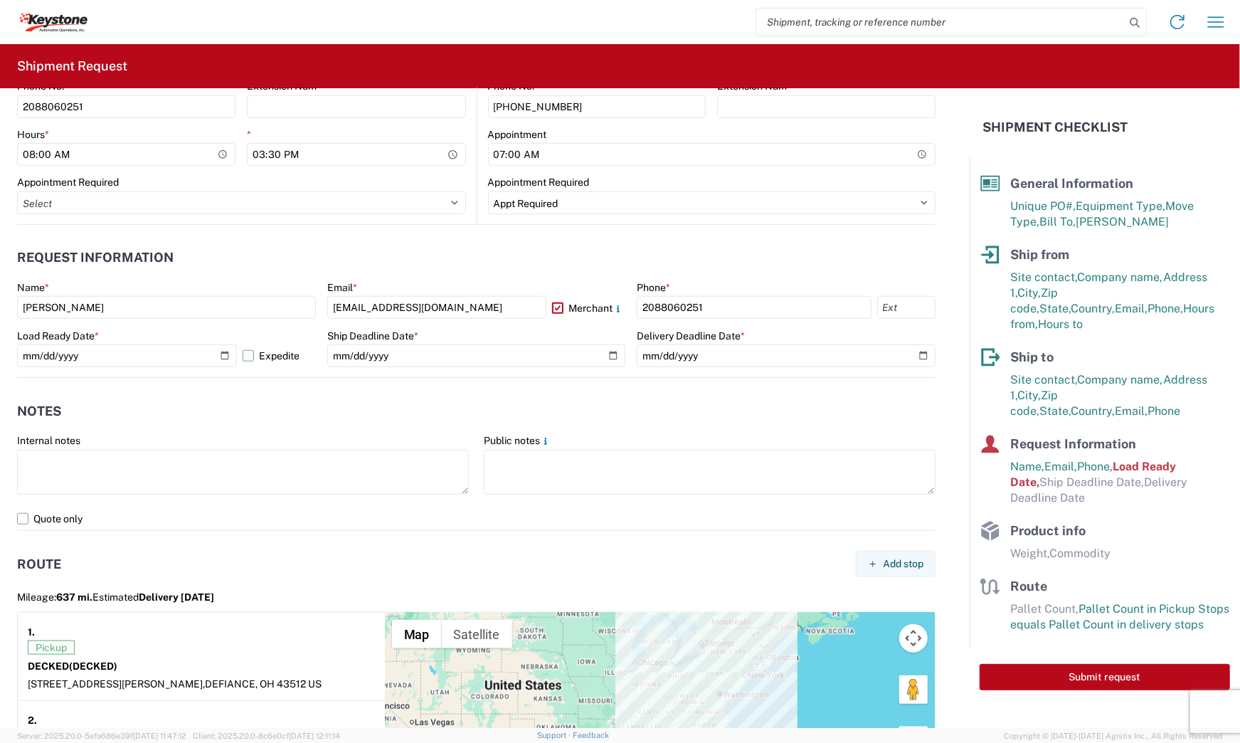
click at [0, 0] on input "Expedite" at bounding box center [0, 0] width 0 height 0
click at [218, 360] on input "[DATE]" at bounding box center [127, 355] width 220 height 23
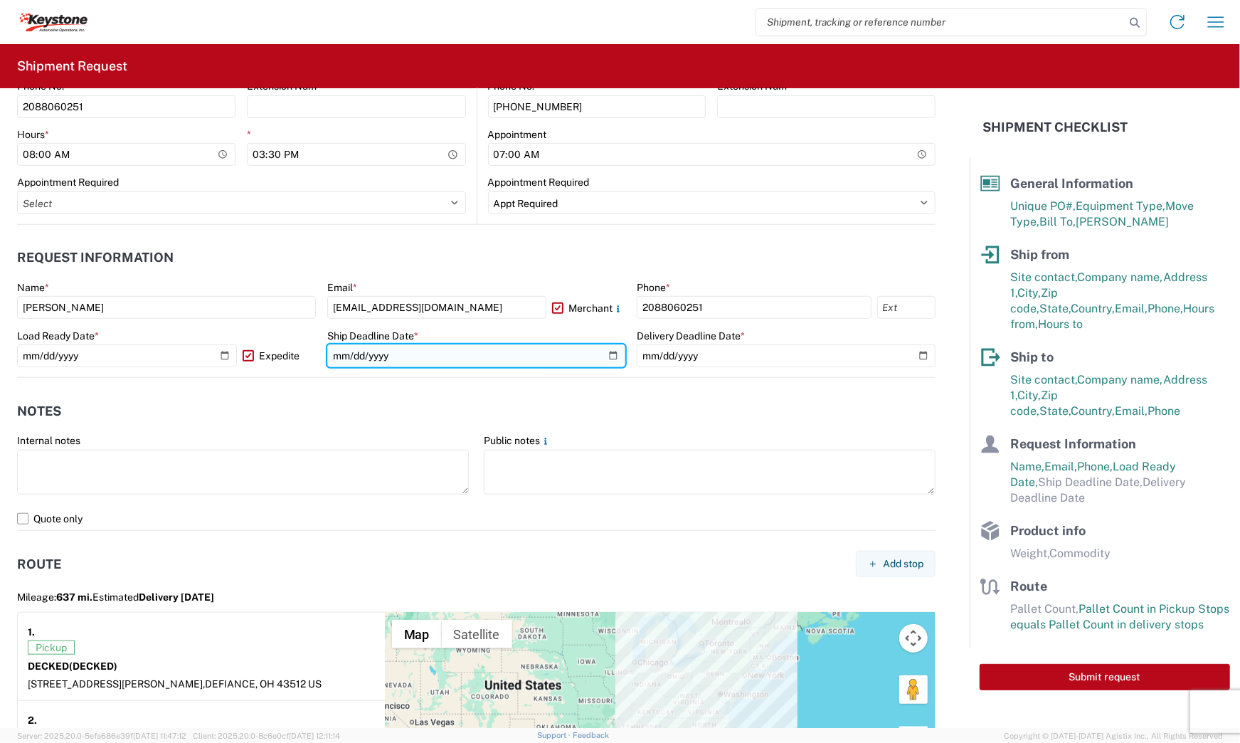
click at [612, 354] on input "date" at bounding box center [476, 355] width 299 height 23
click at [604, 359] on input "date" at bounding box center [476, 355] width 299 height 23
type input "[DATE]"
click at [700, 383] on agx-notes "Notes Internal notes Public notes Quote only" at bounding box center [476, 454] width 918 height 153
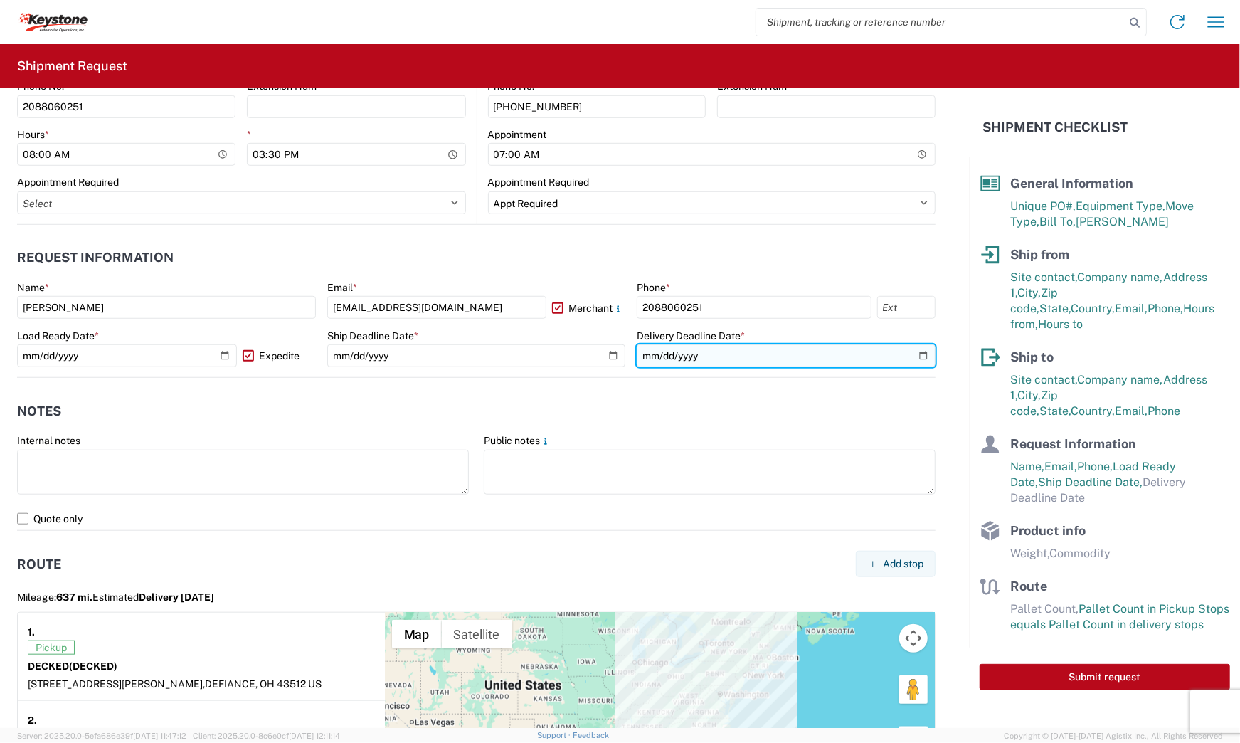
click at [908, 354] on input "date" at bounding box center [786, 355] width 299 height 23
type input "[DATE]"
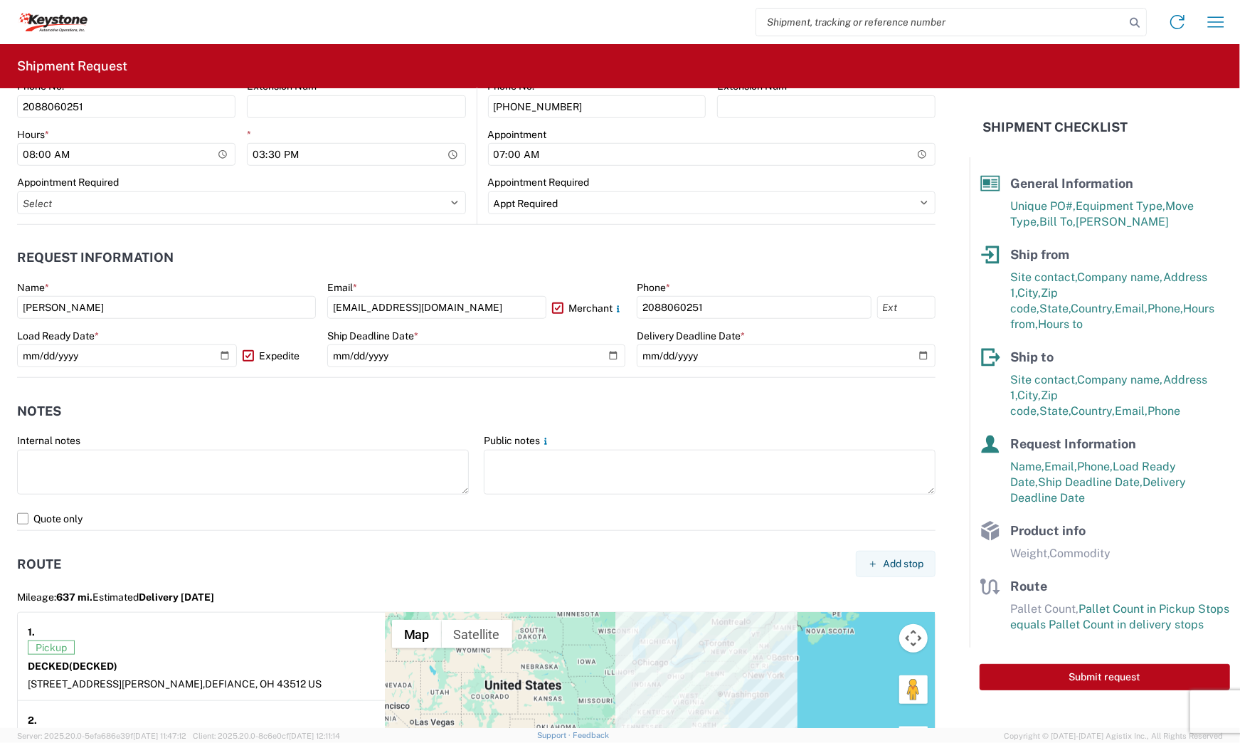
click at [616, 419] on header "Notes" at bounding box center [476, 411] width 918 height 32
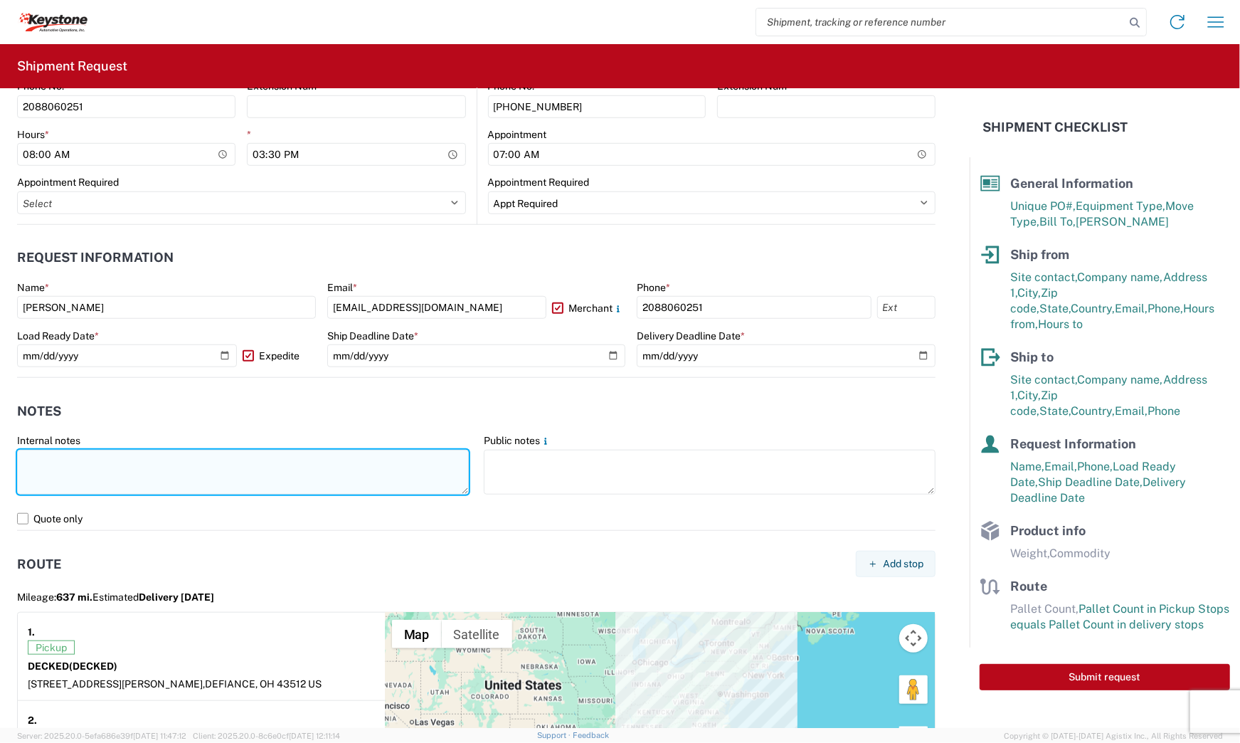
click at [227, 462] on textarea at bounding box center [243, 472] width 452 height 45
paste textarea "[PHONE_NUMBER]"
click at [381, 465] on textarea "[PHONE_NUMBER]" at bounding box center [243, 472] width 452 height 45
paste textarea "856839 60 pallets will stack 4 high APPT REQUIRED NO BOX TRUCKS Driver is requi…"
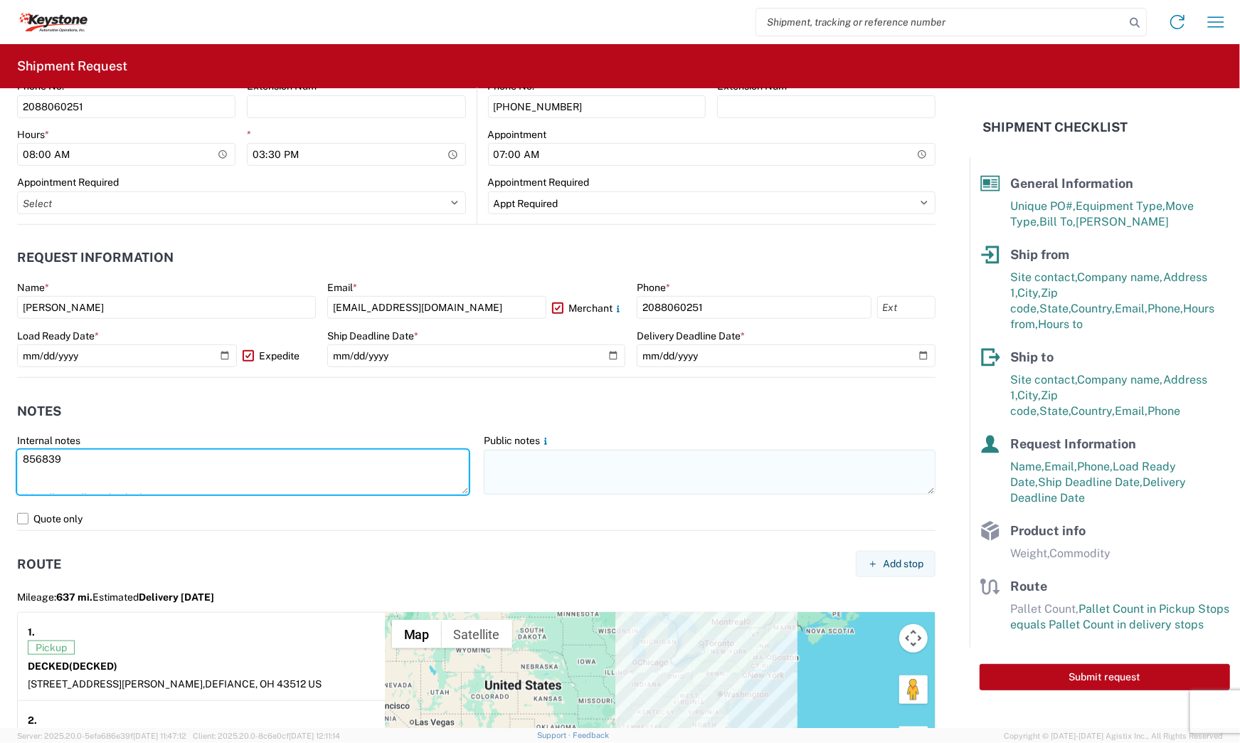
type textarea "856839 60 pallets will stack 4 high APPT REQUIRED NO BOX TRUCKS Driver is requi…"
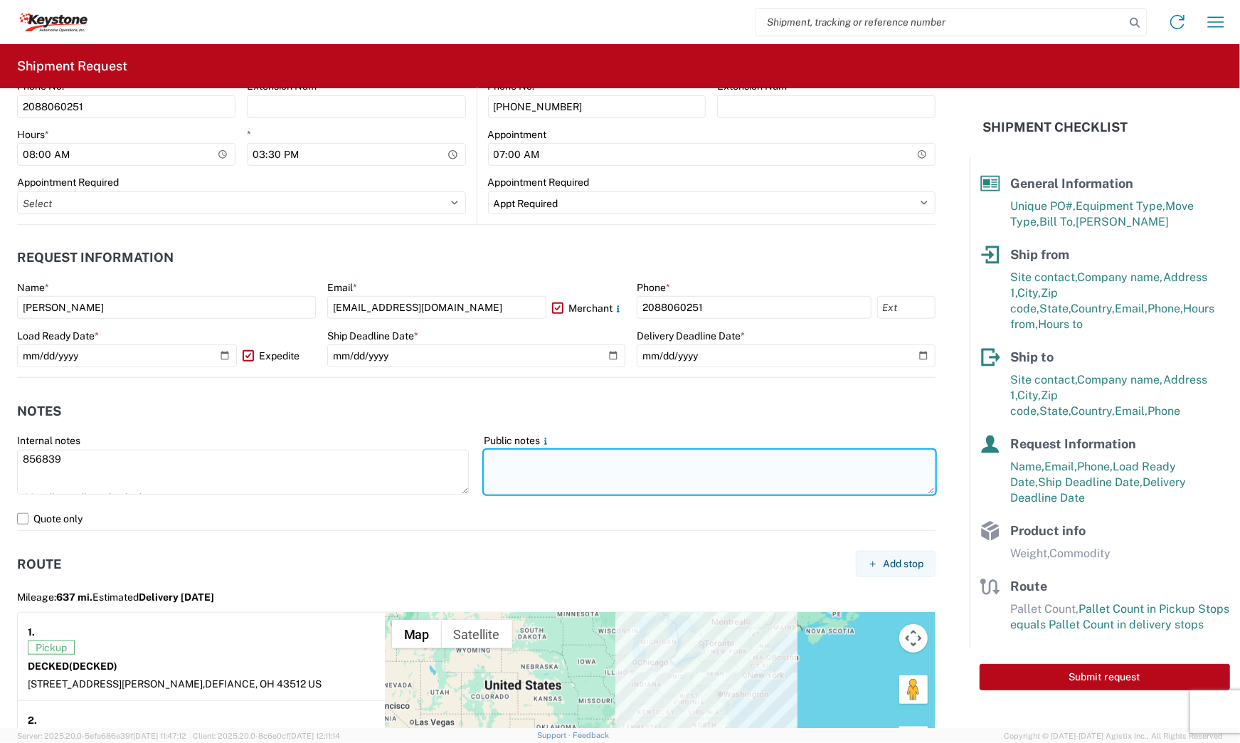
click at [595, 472] on textarea at bounding box center [710, 472] width 452 height 45
paste textarea "856839 60 pallets will stack 4 high APPT REQUIRED NO BOX TRUCKS Driver is requi…"
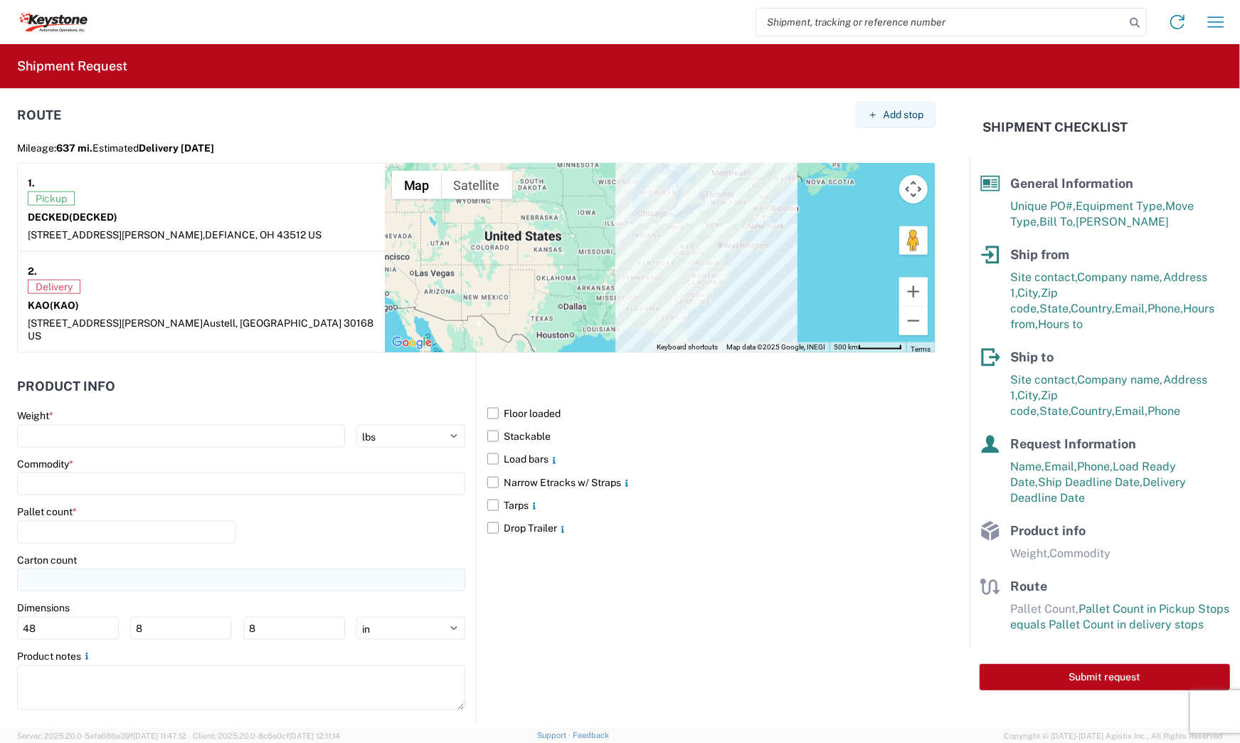
scroll to position [1151, 0]
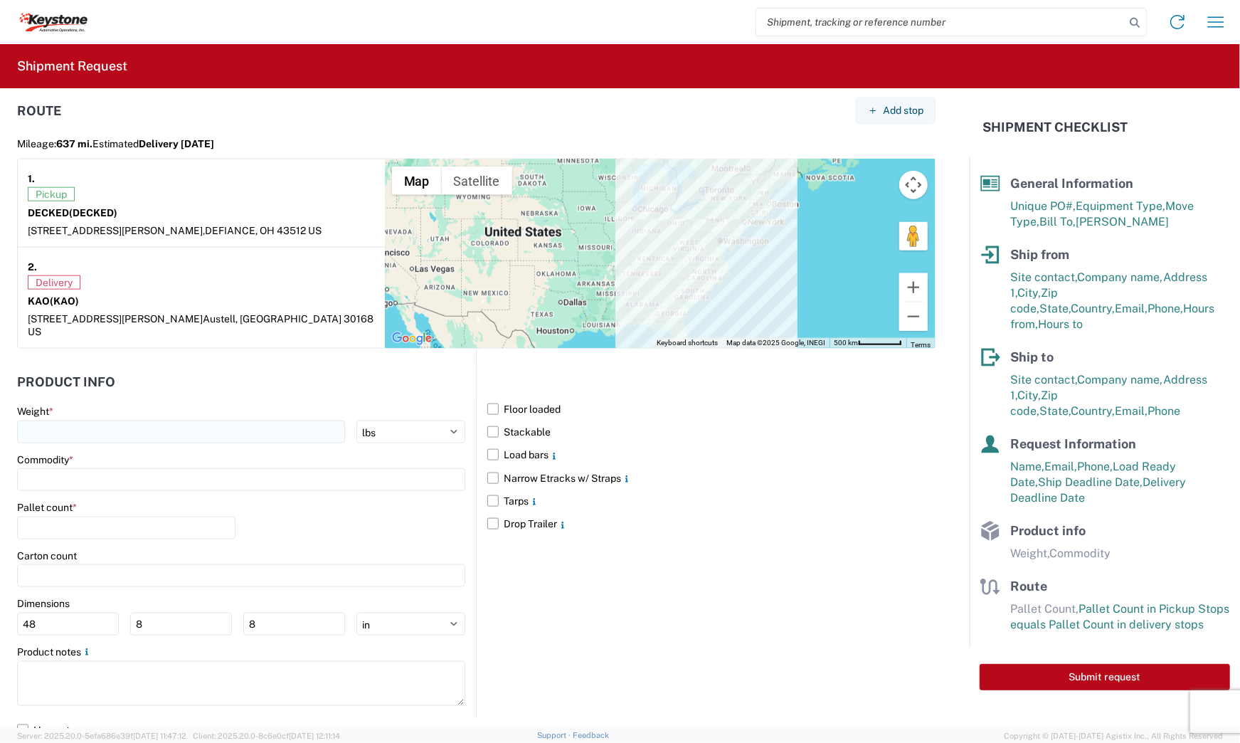
type textarea "856839 60 pallets will stack 4 high APPT REQUIRED NO BOX TRUCKS Driver is requi…"
click at [251, 420] on input "number" at bounding box center [181, 431] width 328 height 23
type input "16035"
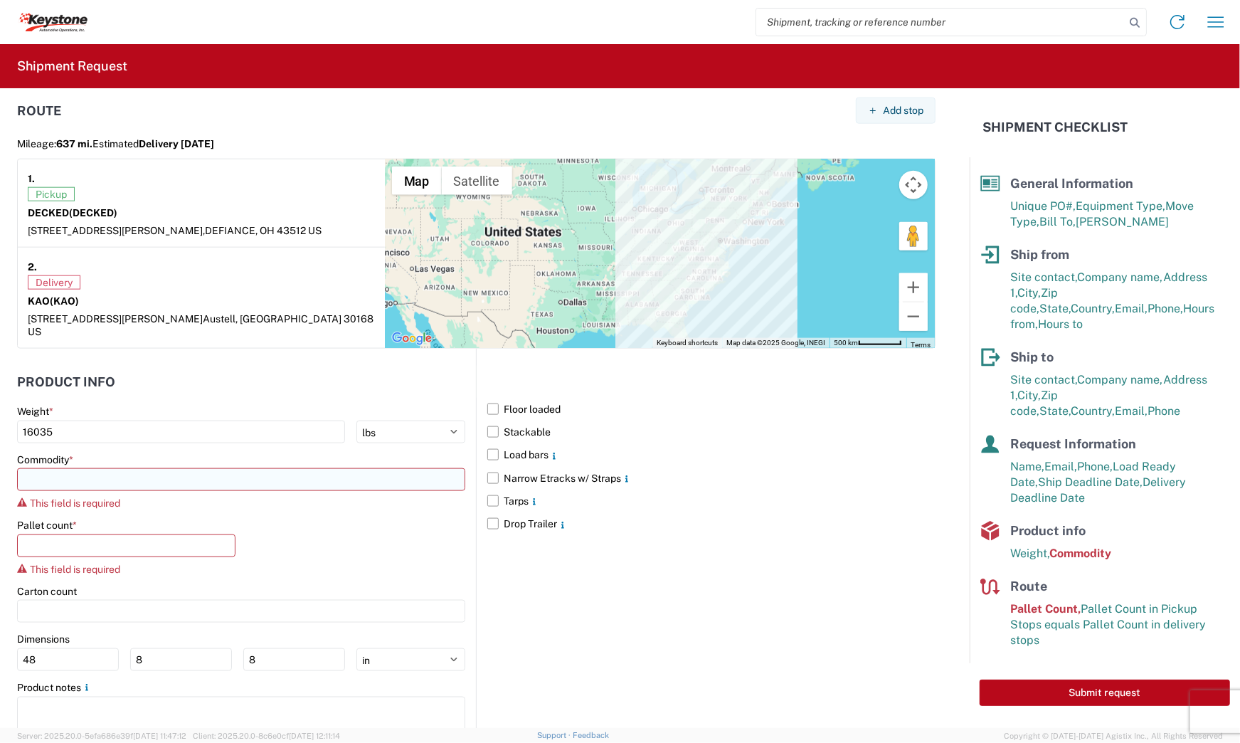
click at [112, 468] on input at bounding box center [241, 479] width 448 height 23
click at [97, 499] on input at bounding box center [145, 501] width 232 height 23
type input "GENERAL"
click at [91, 524] on div "General Auto Parts (dry)" at bounding box center [145, 530] width 249 height 23
type input "General Auto Parts (dry)"
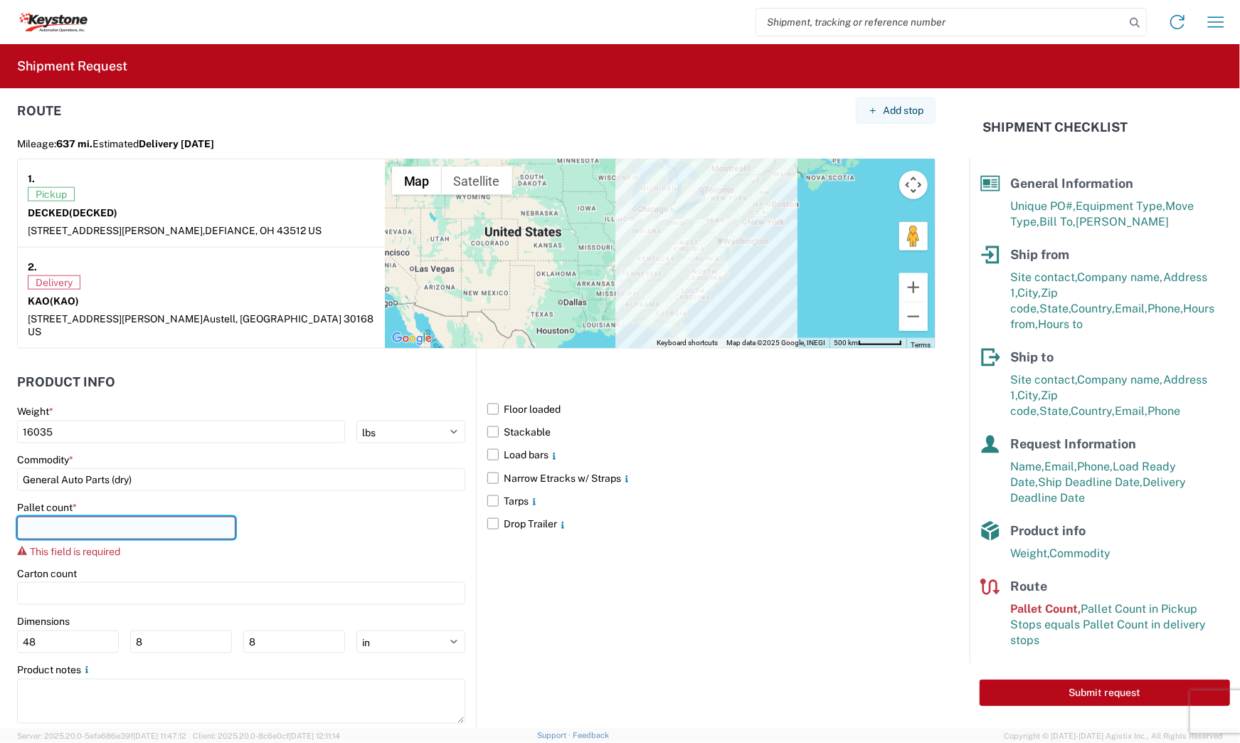
click at [90, 523] on input "number" at bounding box center [126, 527] width 218 height 23
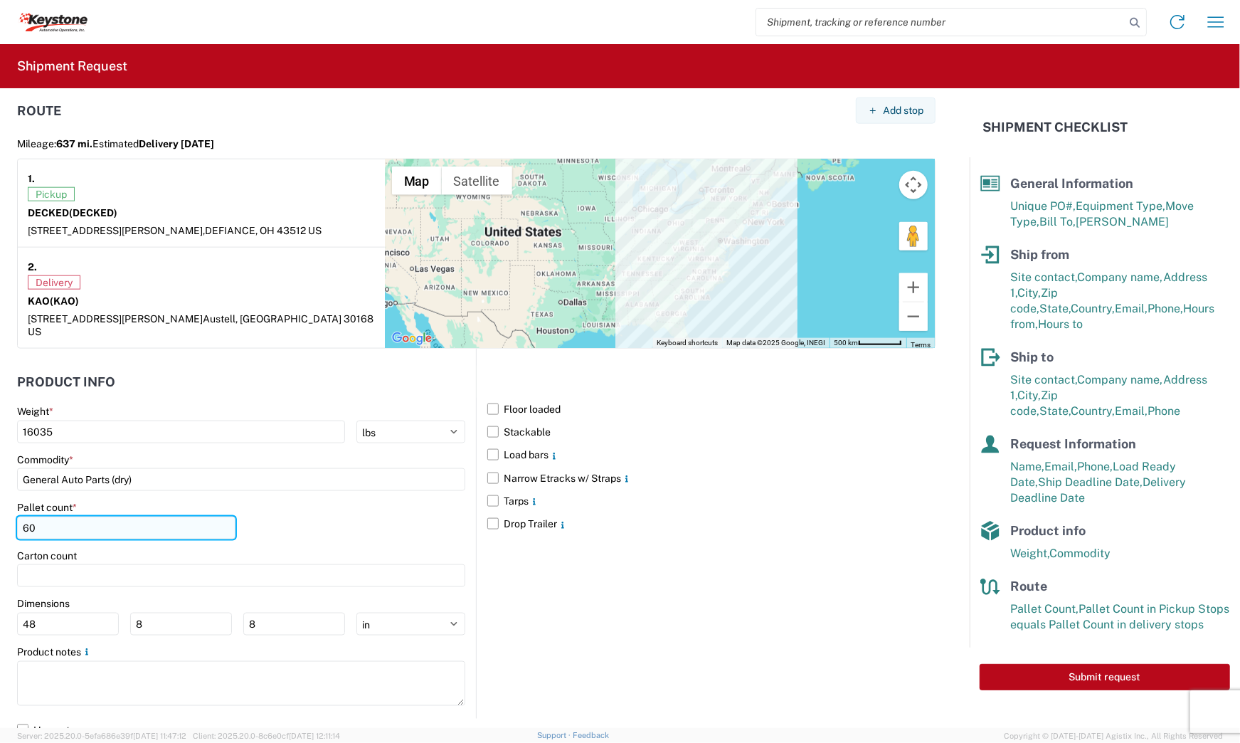
type input "60"
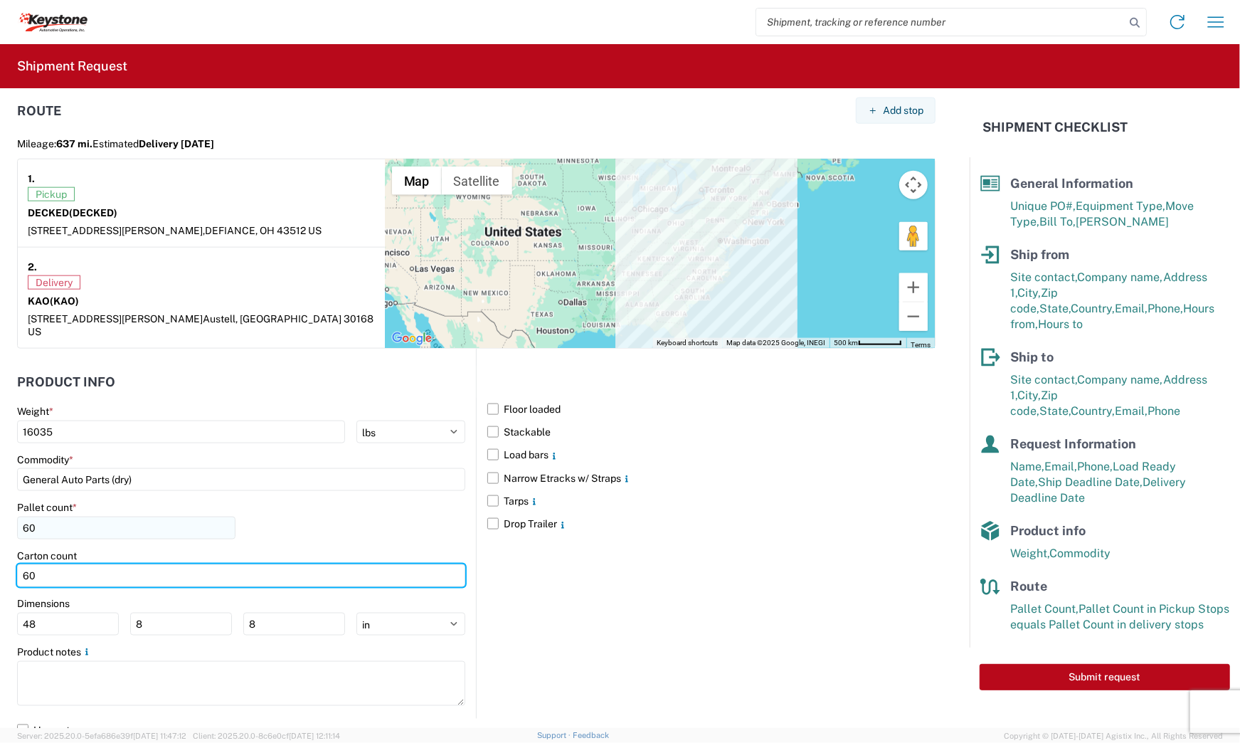
type input "60"
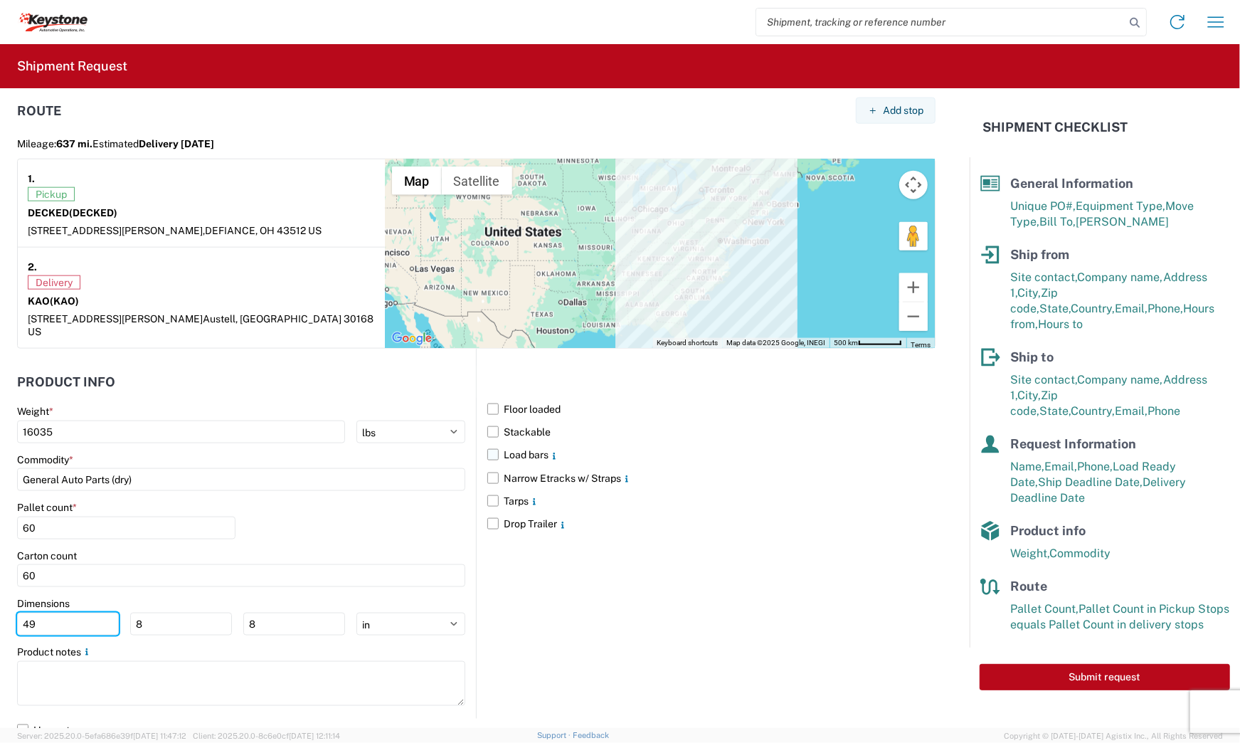
type input "49"
click at [491, 443] on label "Load bars" at bounding box center [711, 454] width 448 height 23
click at [0, 0] on input "Load bars" at bounding box center [0, 0] width 0 height 0
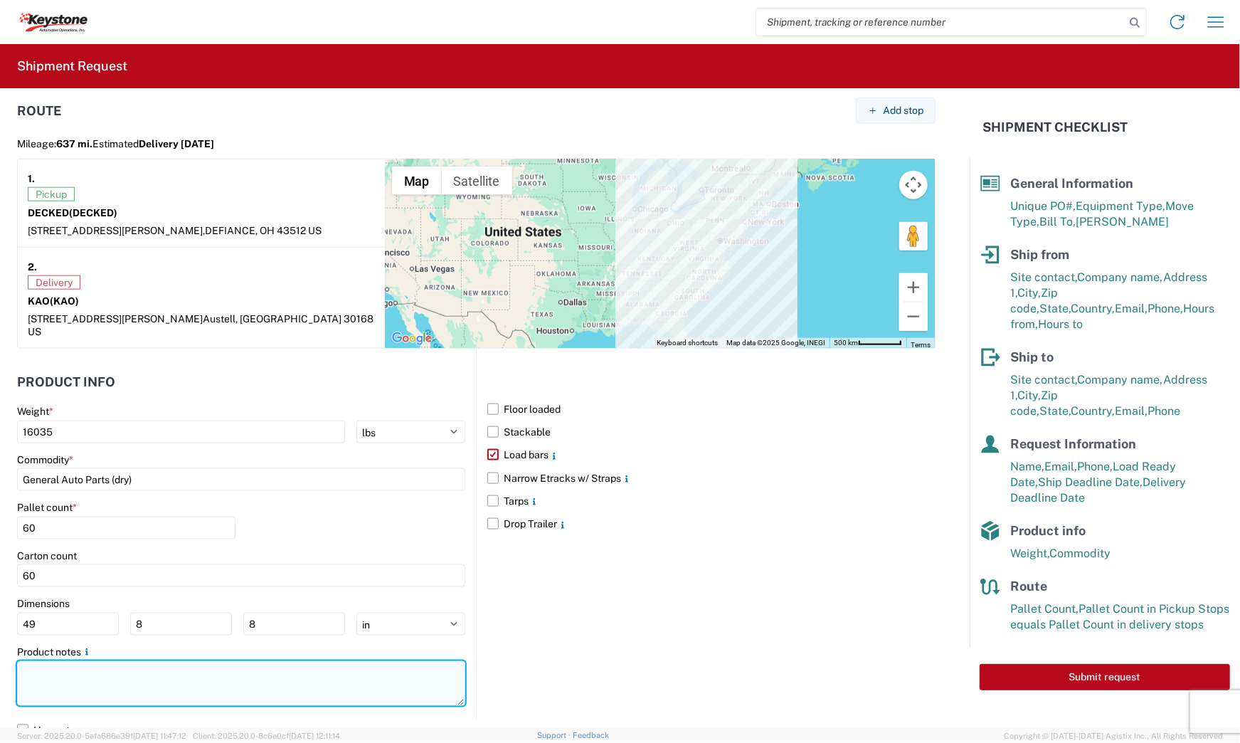
click at [337, 661] on textarea at bounding box center [241, 683] width 448 height 45
paste textarea "856839 60 pallets will stack 4 high APPT REQUIRED NO BOX TRUCKS Driver is requi…"
type textarea "856839 60 pallets will stack 4 high APPT REQUIRED NO BOX TRUCKS Driver is requi…"
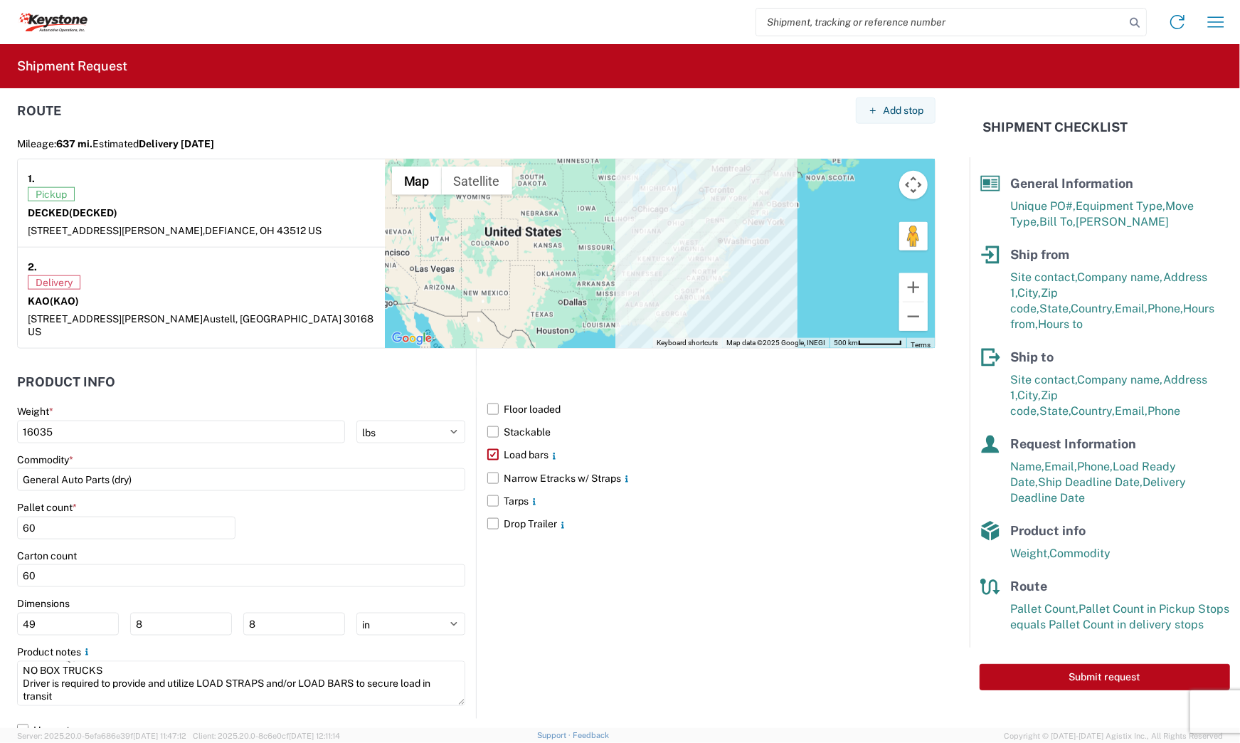
click at [514, 655] on div "Floor loaded Stackable Load bars Narrow Etracks w/ Straps Tarps Drop Trailer" at bounding box center [706, 533] width 460 height 369
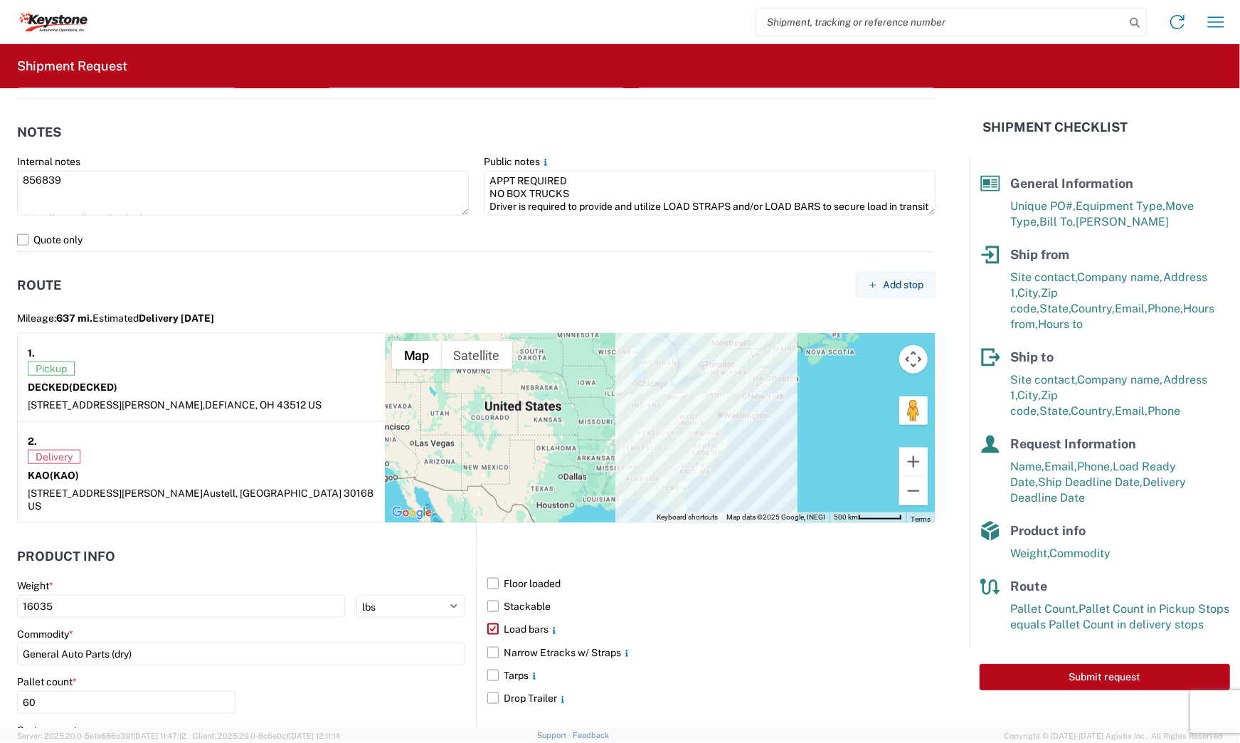
scroll to position [1151, 0]
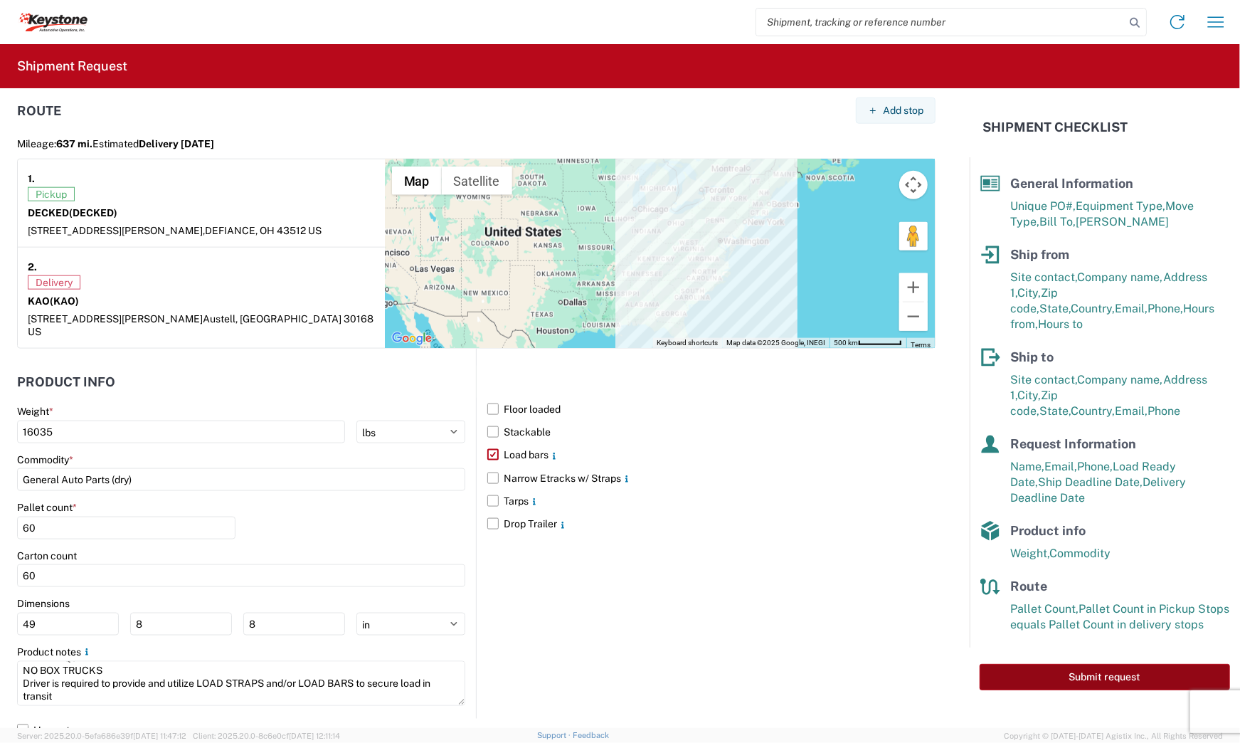
click at [1088, 667] on button "Submit request" at bounding box center [1105, 677] width 250 height 26
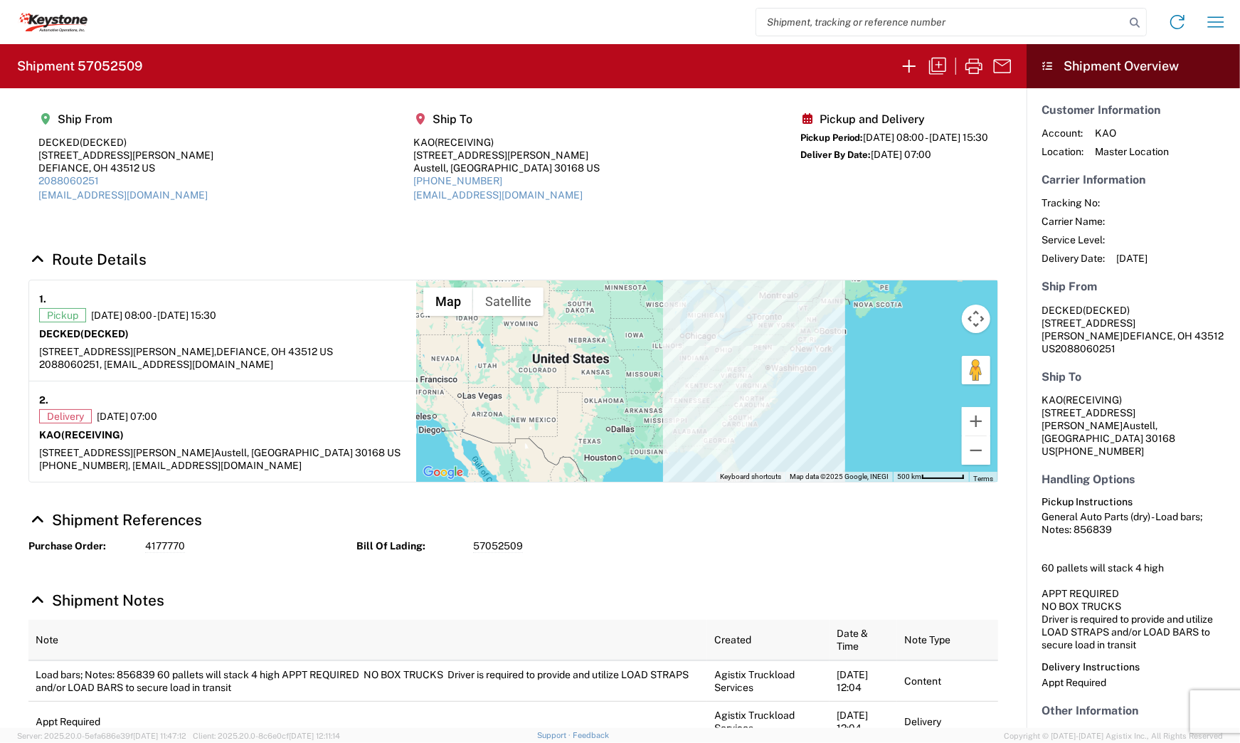
click at [110, 66] on h2 "Shipment 57052509" at bounding box center [79, 66] width 125 height 17
copy h2 "57052509"
click at [902, 68] on icon "button" at bounding box center [909, 66] width 23 height 23
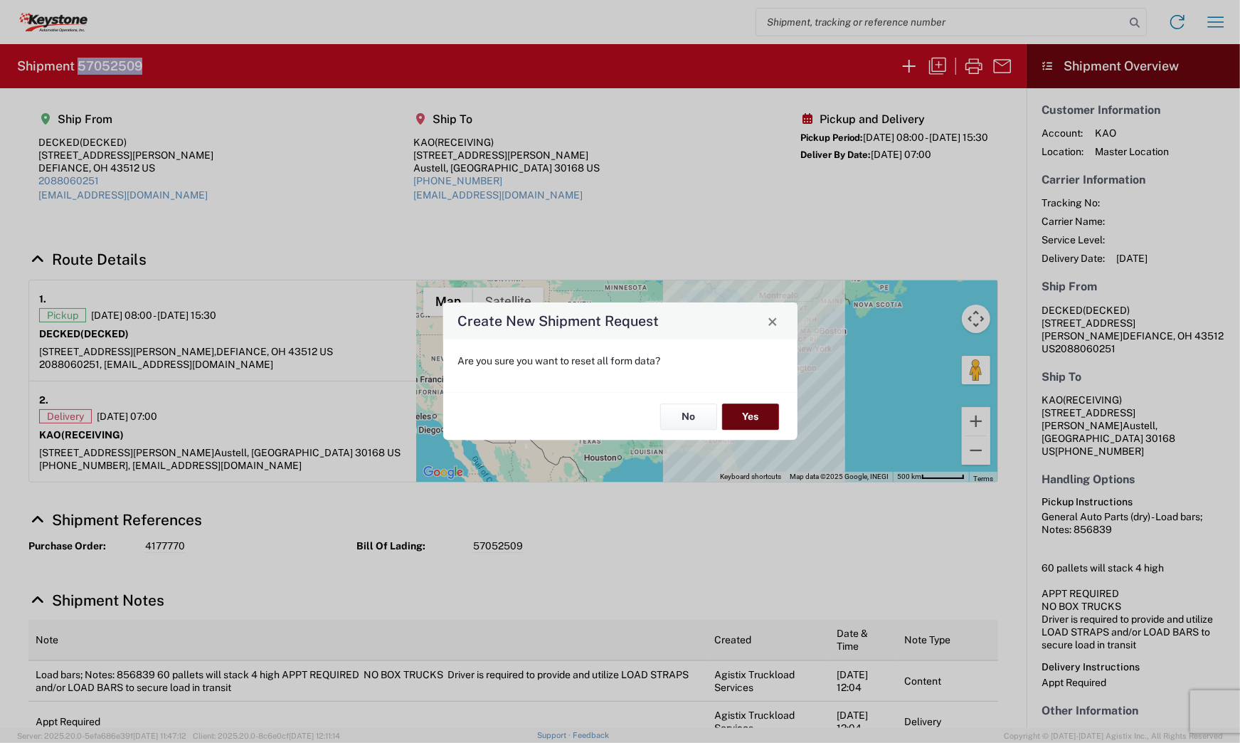
click at [760, 418] on button "Yes" at bounding box center [750, 416] width 57 height 26
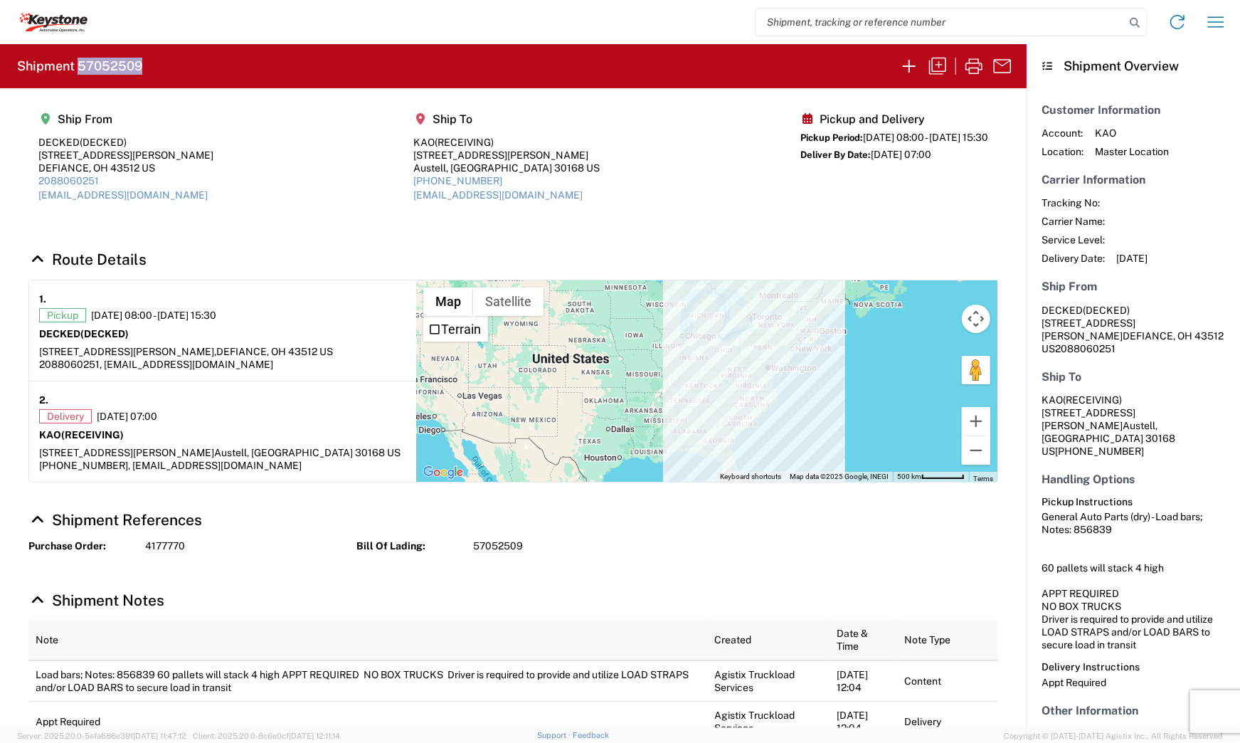
select select "FULL"
select select "US"
select select "LBS"
select select "IN"
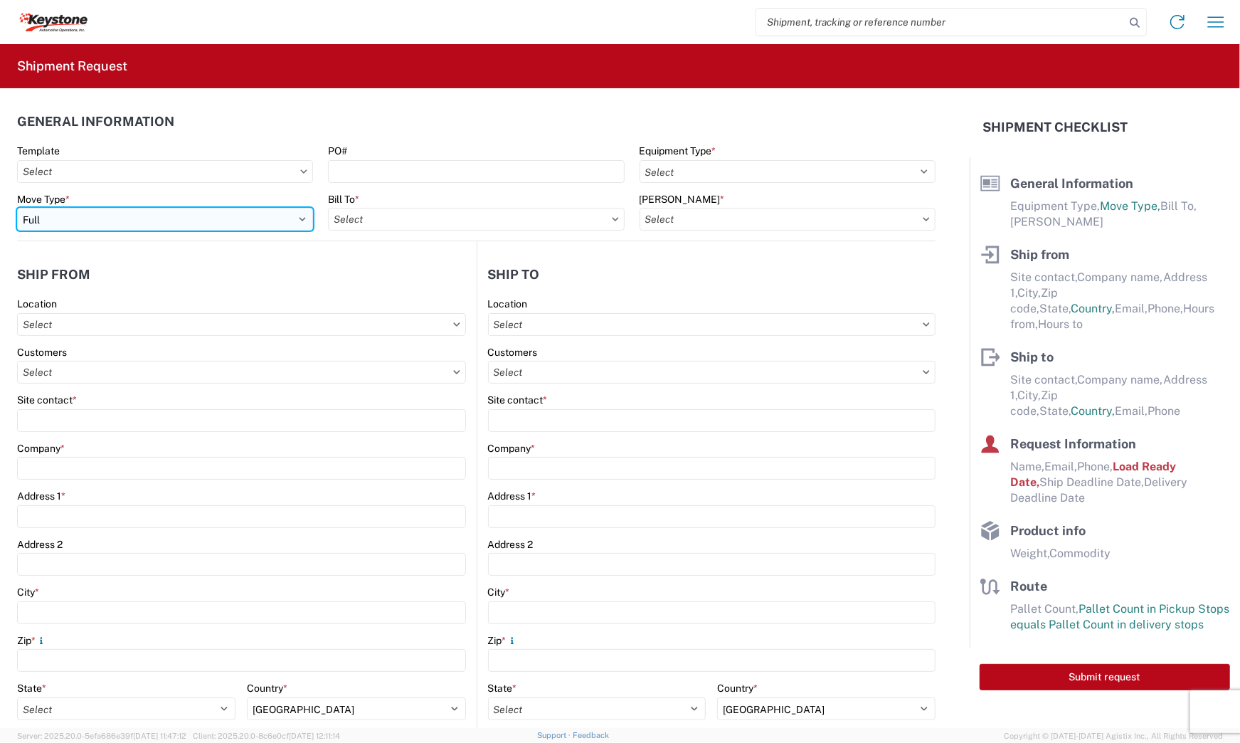
click at [208, 223] on select "Select Full Partial TL" at bounding box center [165, 219] width 296 height 23
select select "PARTIAL_TL"
click at [17, 208] on select "Select Full Partial TL" at bounding box center [165, 219] width 296 height 23
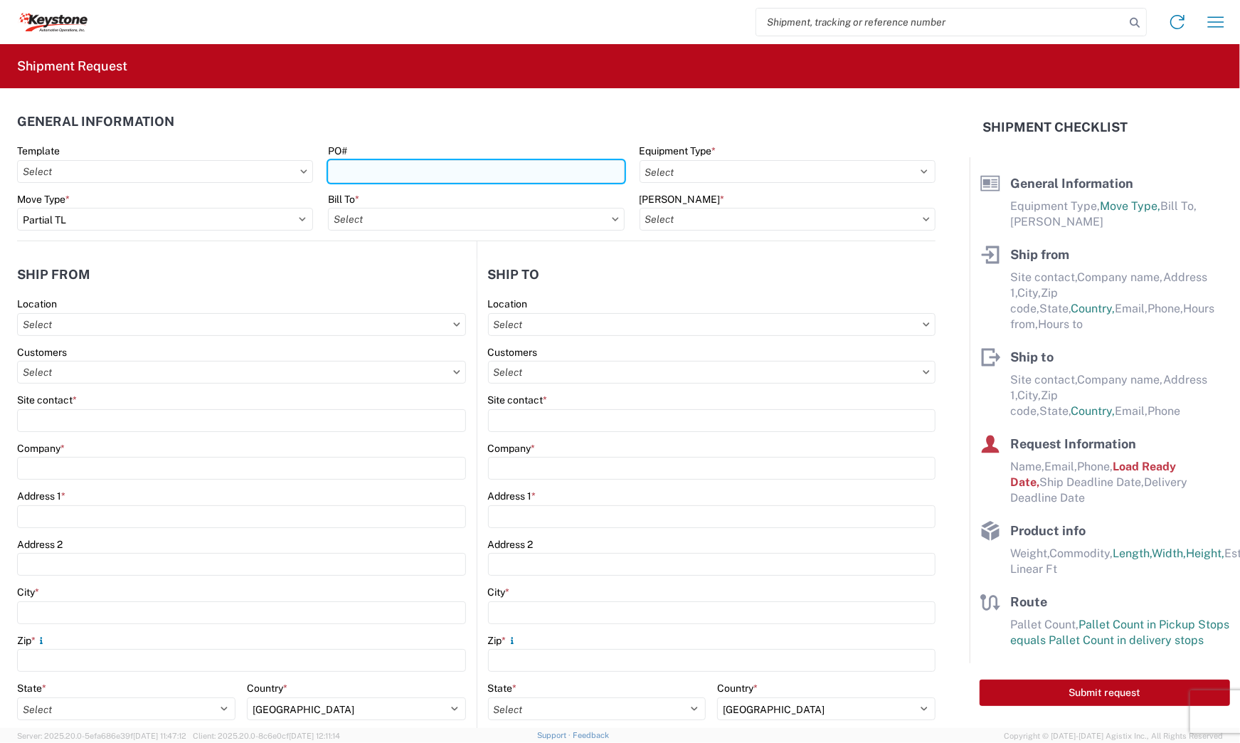
click at [400, 175] on input "PO#" at bounding box center [476, 171] width 296 height 23
paste input "4177770 - A"
type input "4177770 - A"
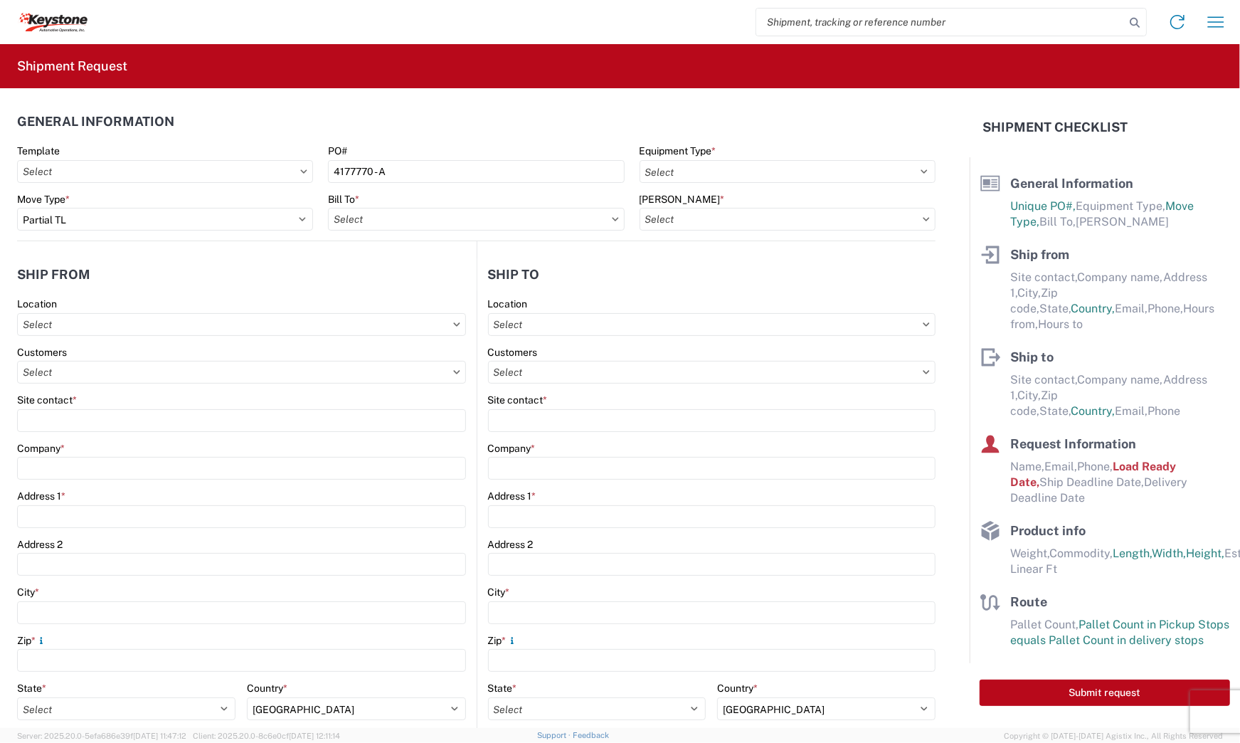
click at [555, 134] on header "General Information" at bounding box center [476, 121] width 918 height 32
click at [726, 171] on select "Select 53’ Dry Van Flatbed Dropdeck (van) Lowboy (flatbed) Rail" at bounding box center [788, 171] width 296 height 23
select select "STDV"
click at [640, 160] on select "Select 53’ Dry Van Flatbed Dropdeck (van) Lowboy (flatbed) Rail" at bounding box center [788, 171] width 296 height 23
click at [479, 215] on input "text" at bounding box center [476, 219] width 296 height 23
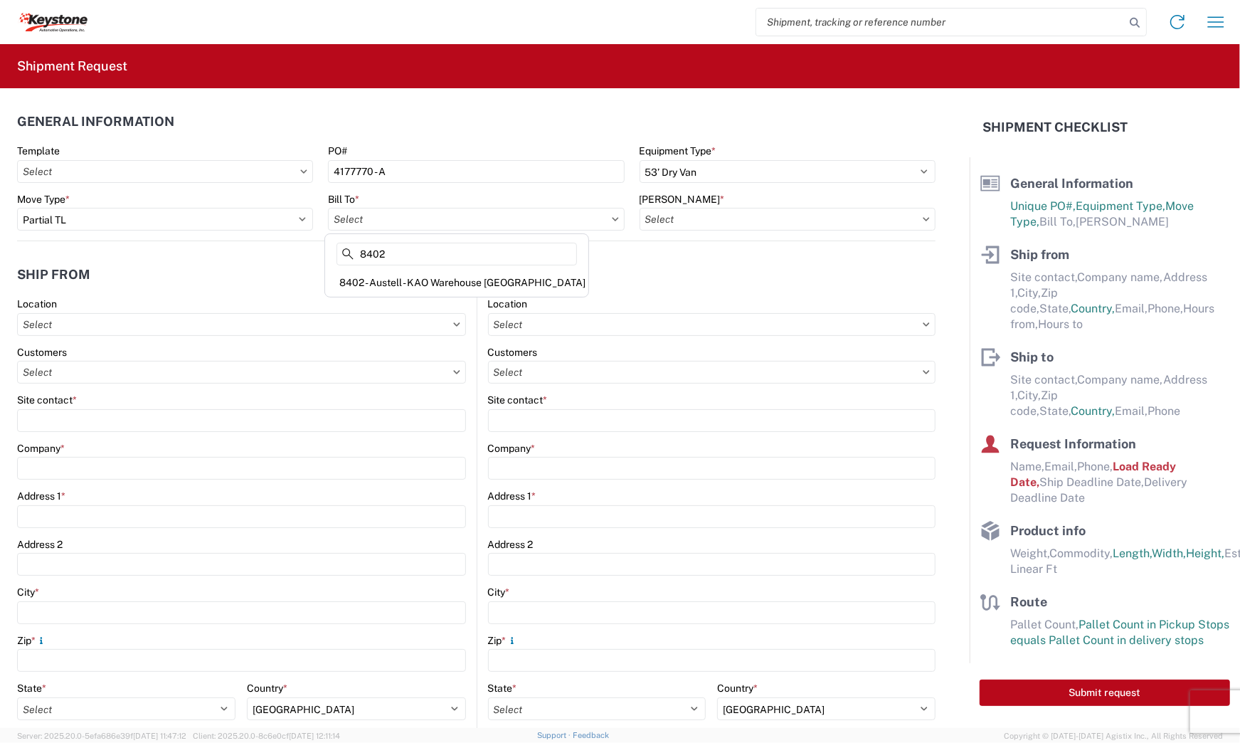
type input "8402"
click at [467, 272] on div "8402 - Austell - KAO Warehouse [GEOGRAPHIC_DATA]" at bounding box center [457, 282] width 258 height 23
type input "8402 - Austell - KAO Warehouse [GEOGRAPHIC_DATA]"
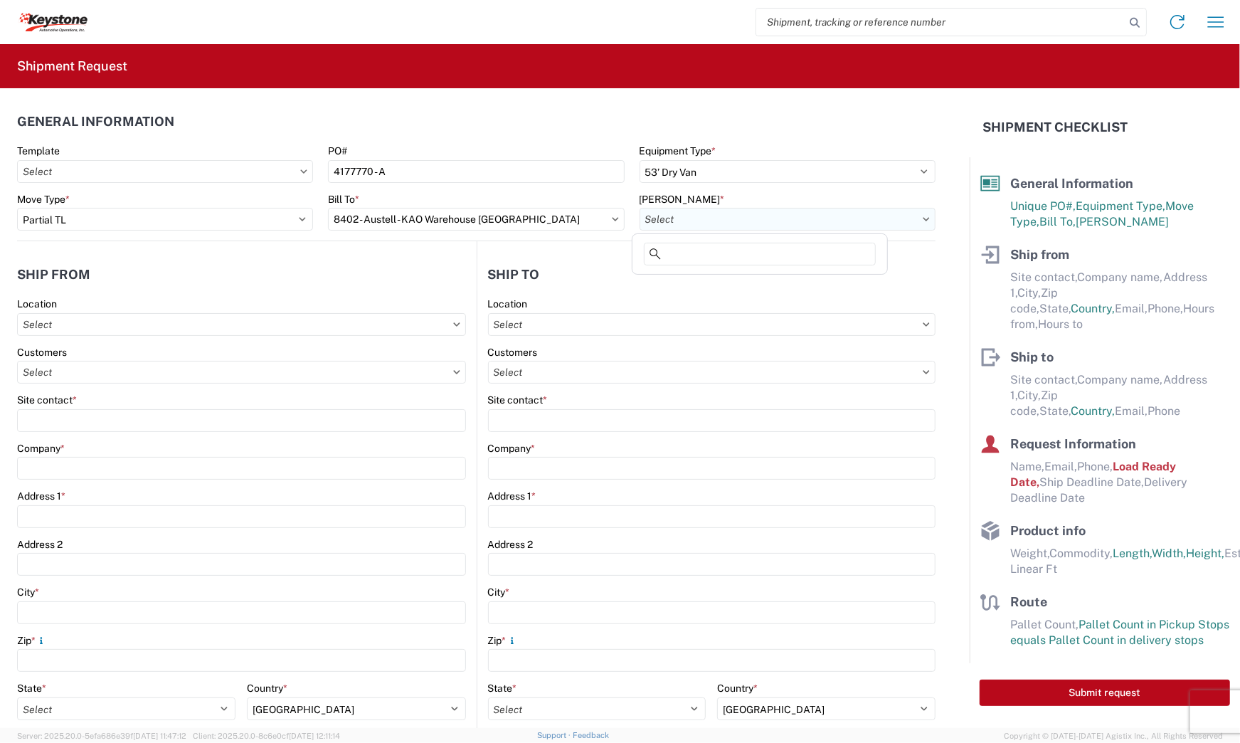
click at [721, 218] on input "text" at bounding box center [788, 219] width 296 height 23
type input "8402"
click at [779, 283] on div "8402-6300-65015-0000 - 8402 Outbound" at bounding box center [759, 282] width 249 height 23
type input "8402-6300-65015-0000 - 8402 Outbound, 8402-6300-65015-0000 - 8402 Outbound"
click at [556, 319] on input "text" at bounding box center [712, 324] width 448 height 23
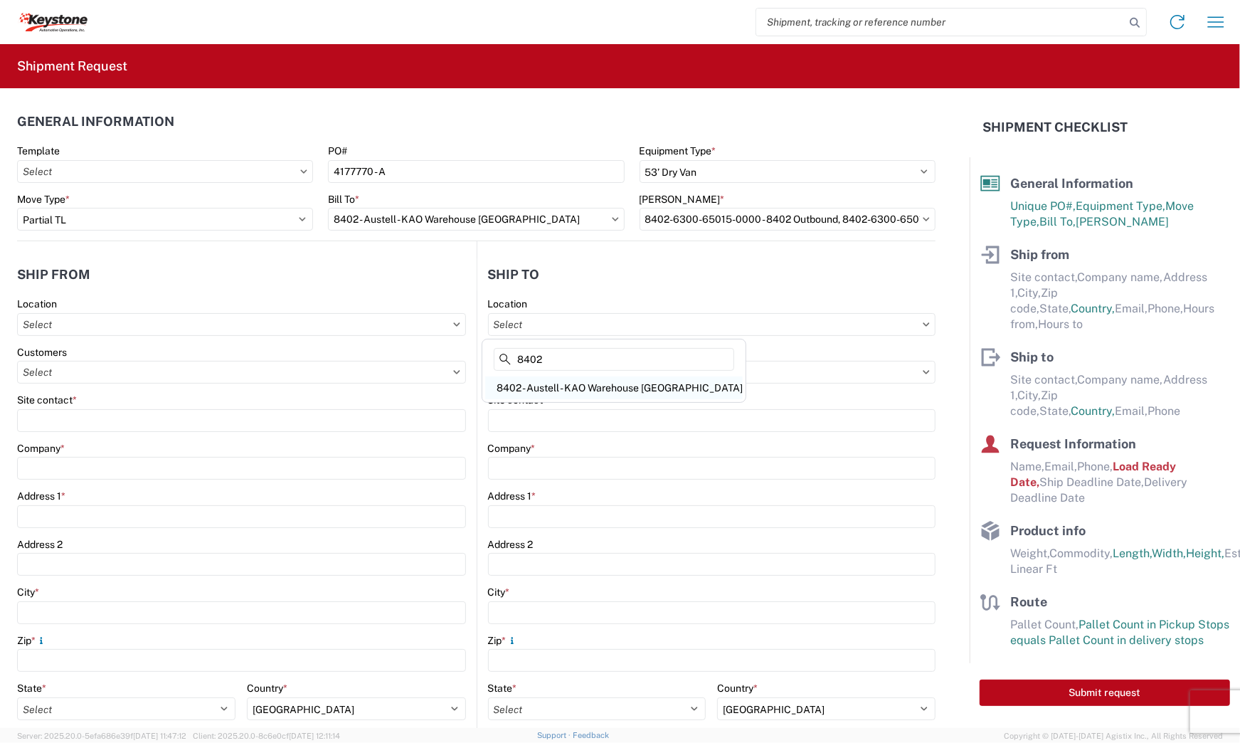
type input "8402"
click at [572, 380] on div "8402 - Austell - KAO Warehouse [GEOGRAPHIC_DATA]" at bounding box center [614, 387] width 258 height 23
type input "8402 - Austell - KAO Warehouse [GEOGRAPHIC_DATA]"
type input "KAO"
type input "[STREET_ADDRESS][PERSON_NAME]"
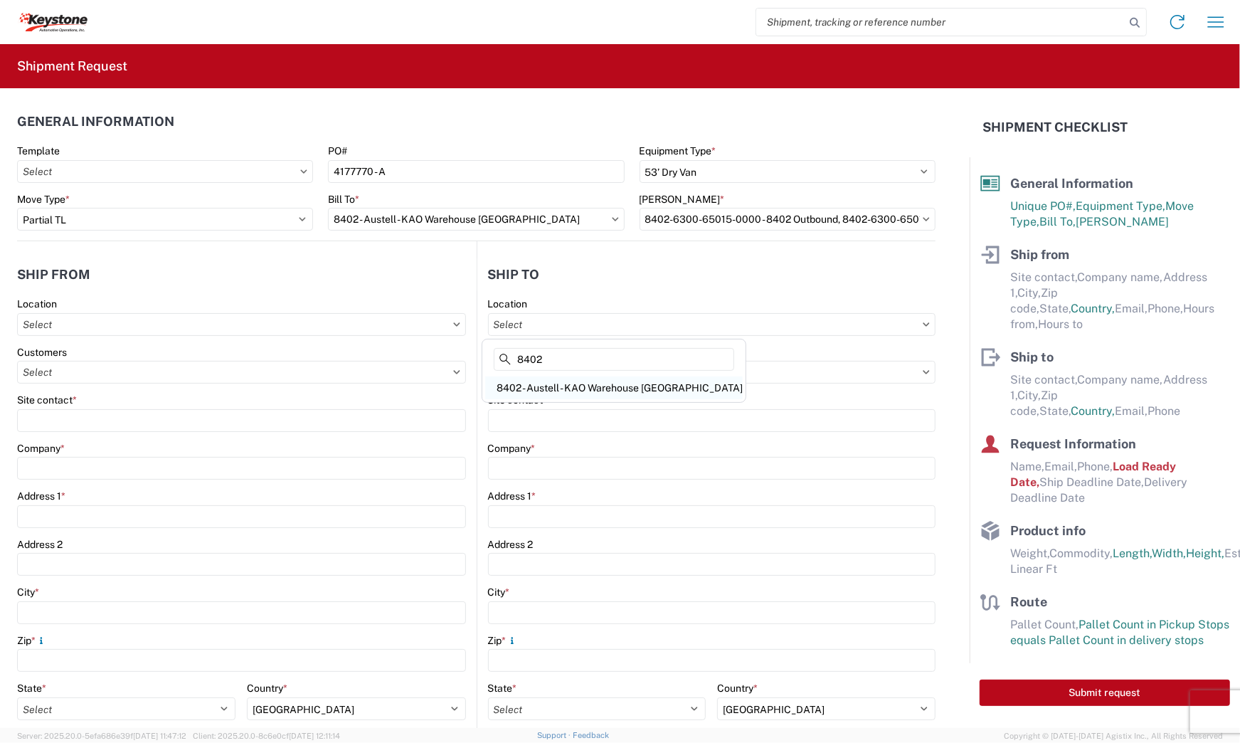
type input "Austell"
type input "30168"
type input "07:00"
type input "17:00"
select select
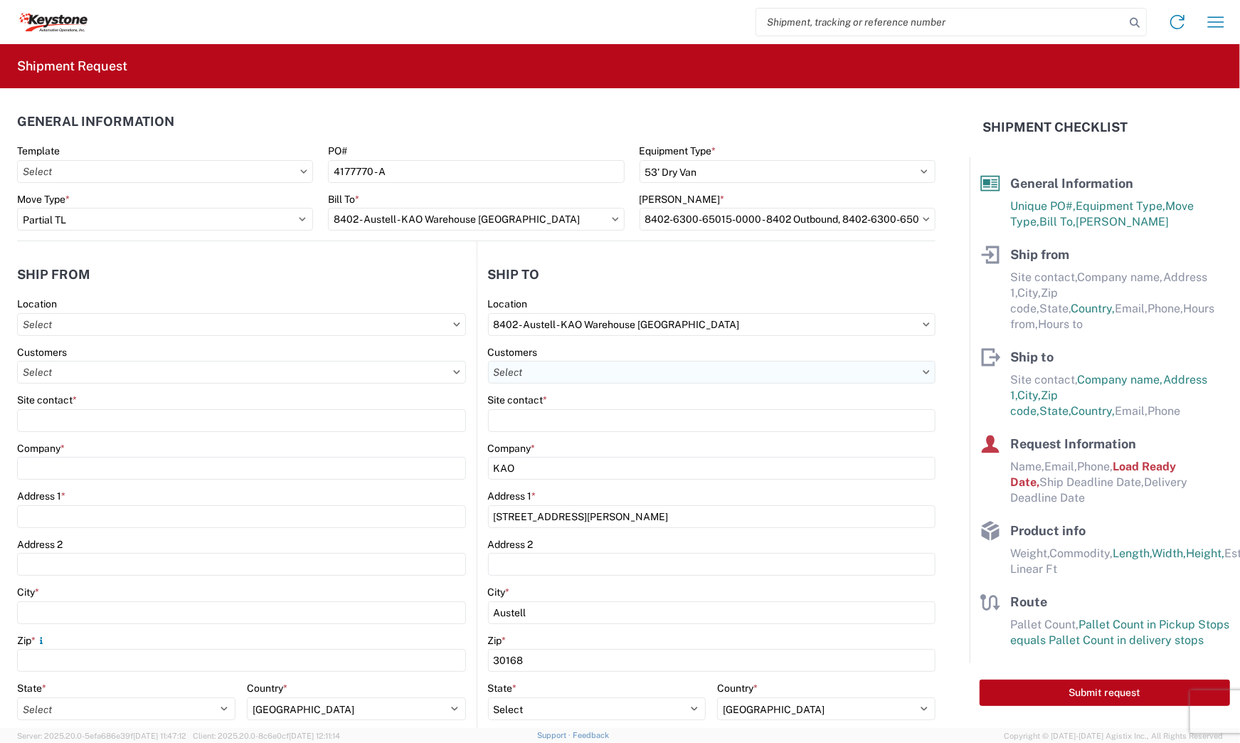
click at [581, 375] on input "text" at bounding box center [712, 372] width 448 height 23
click at [543, 277] on header "Ship to" at bounding box center [706, 274] width 459 height 32
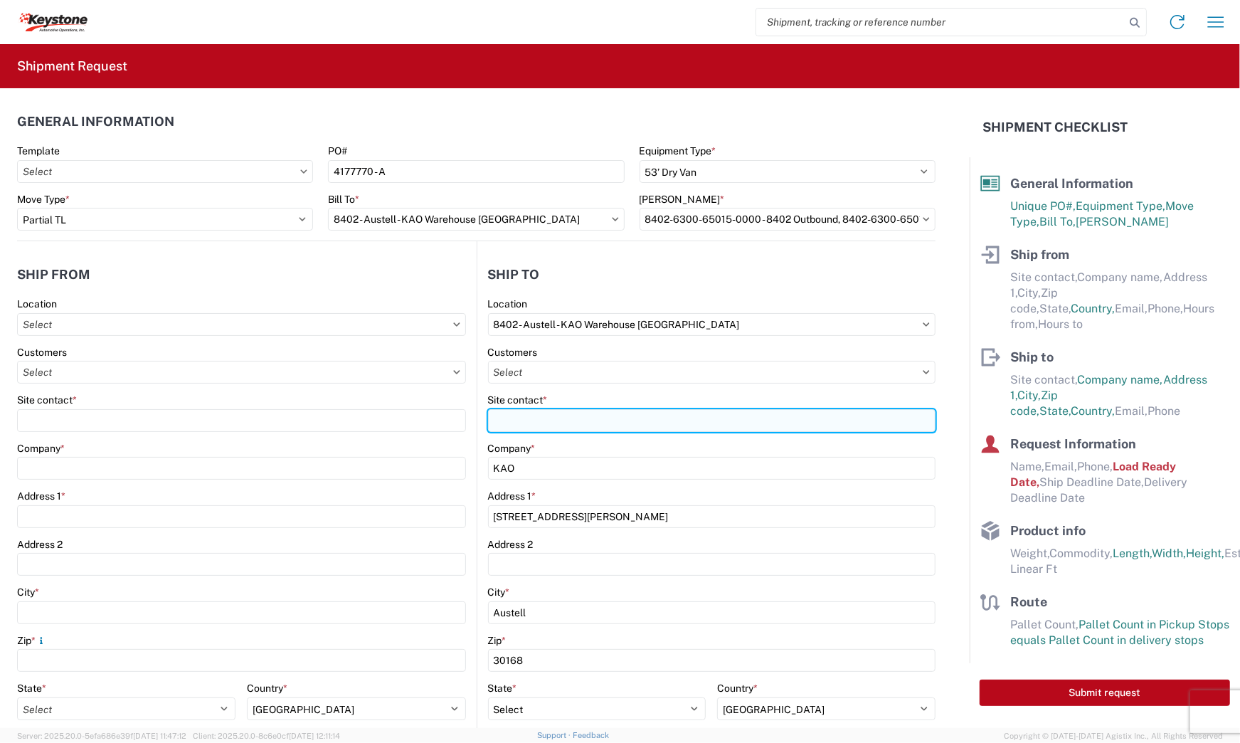
click at [607, 423] on input "Site contact *" at bounding box center [712, 420] width 448 height 23
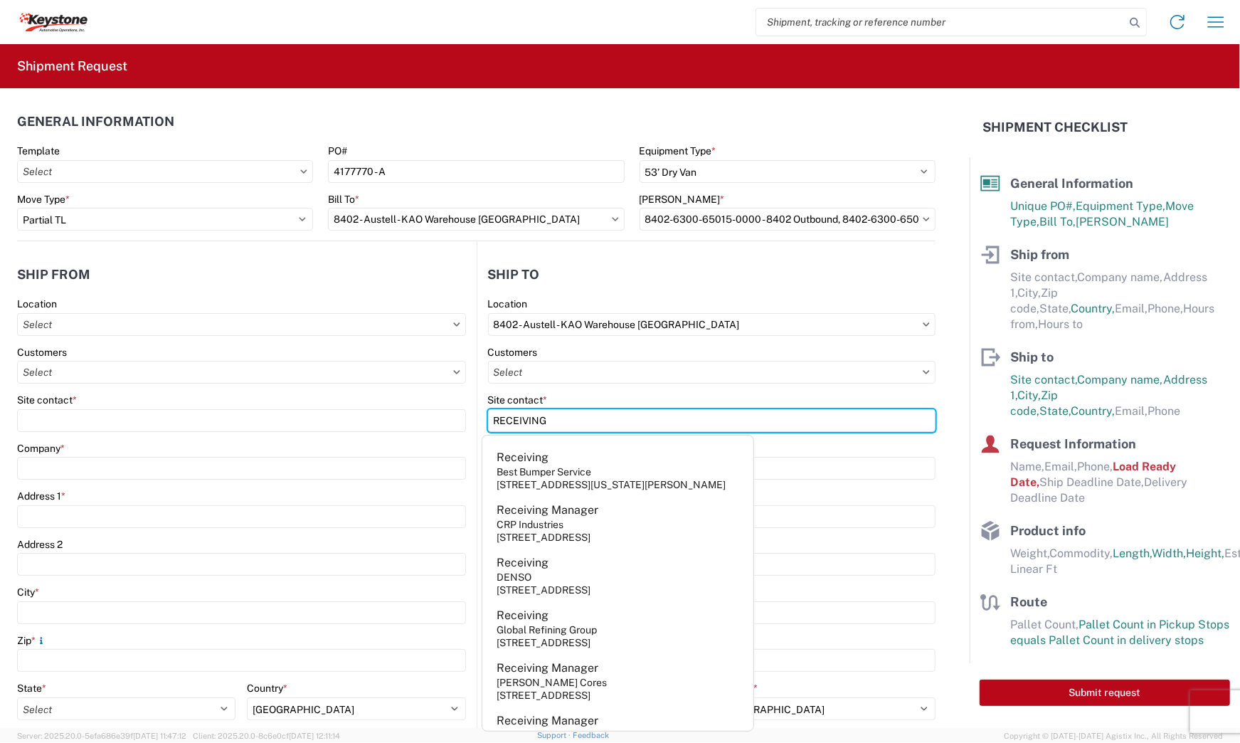
type input "RECEIVING"
click at [606, 253] on agx-shipment-stop-widget-v2 "Ship to 8402 Location 8402 - [GEOGRAPHIC_DATA] - KAO Warehouse Atlanta Customer…" at bounding box center [707, 581] width 460 height 681
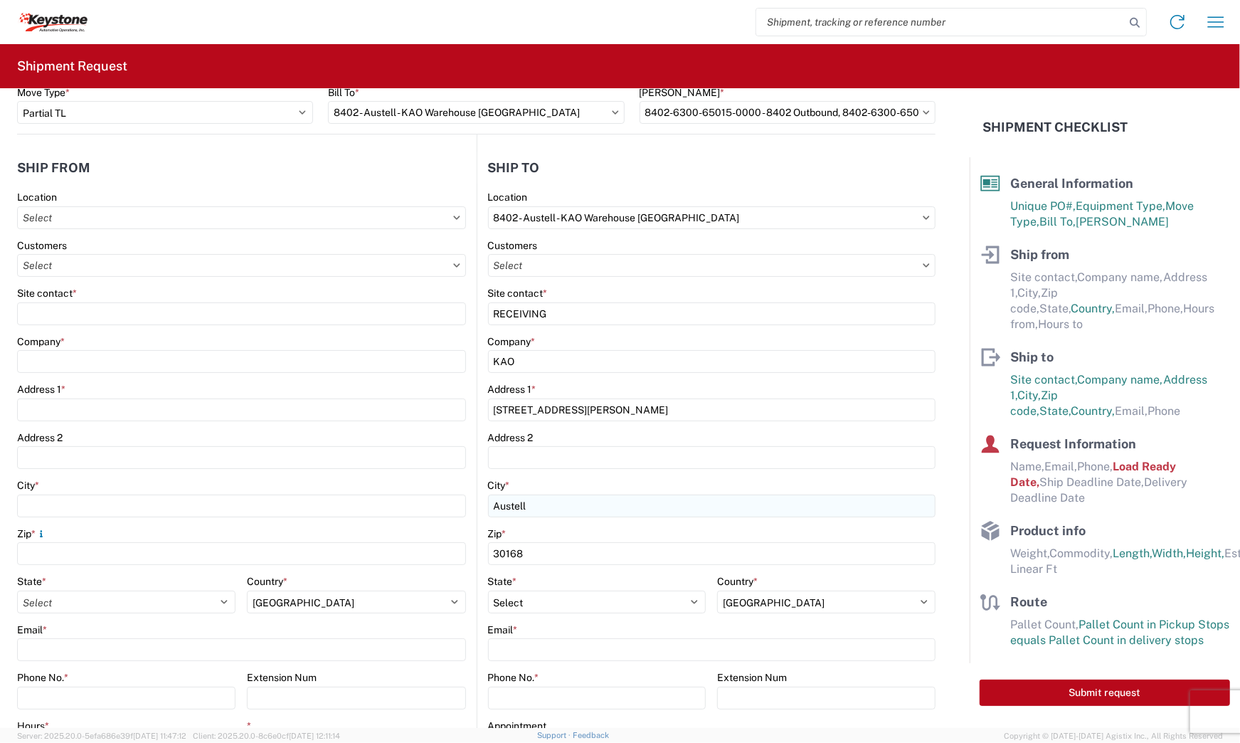
scroll to position [229, 0]
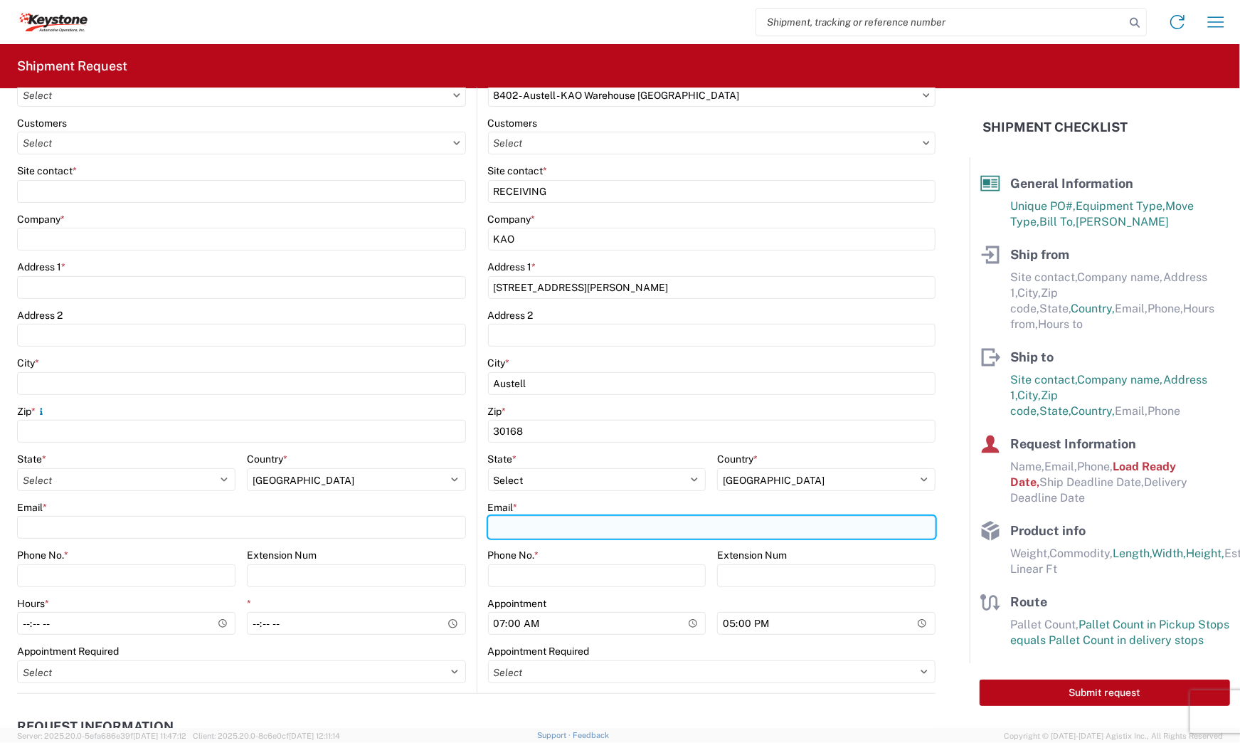
click at [576, 531] on input "Email *" at bounding box center [712, 527] width 448 height 23
type input "[EMAIL_ADDRESS][DOMAIN_NAME]"
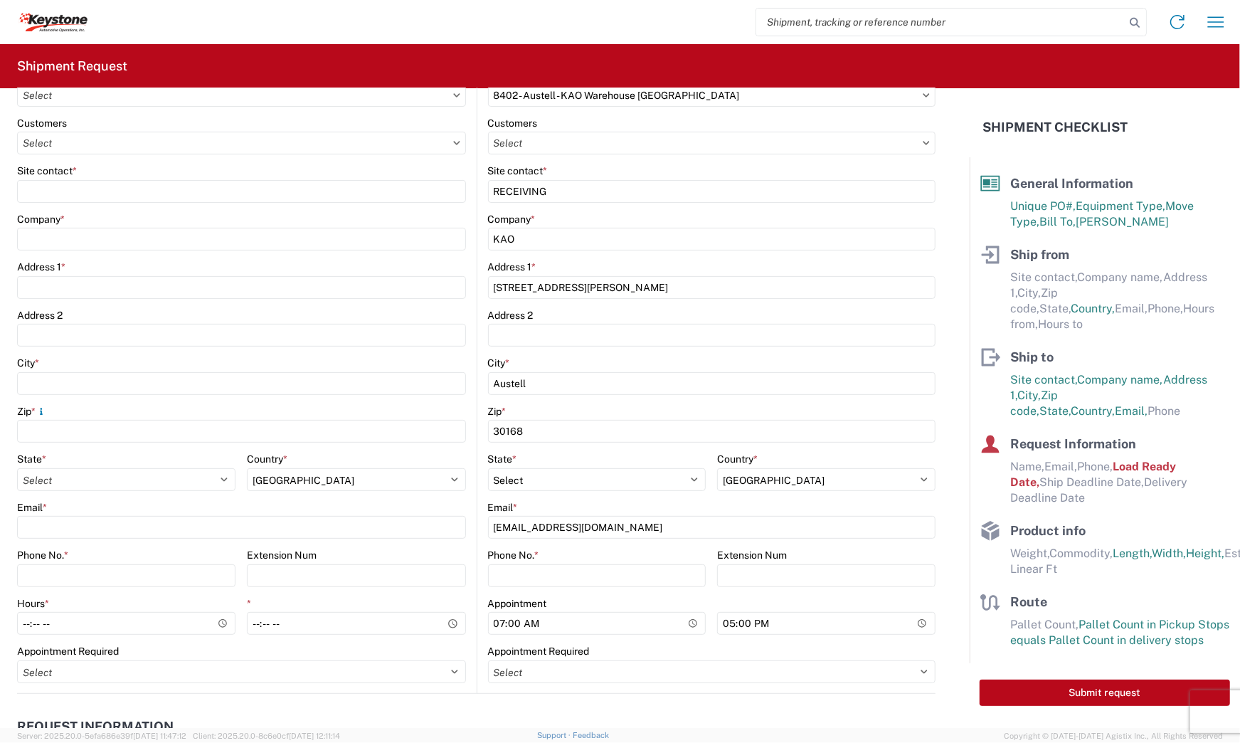
click at [477, 486] on main "8402 Location 8402 - [GEOGRAPHIC_DATA] - KAO Warehouse Atlanta Customers Site c…" at bounding box center [706, 380] width 459 height 625
click at [516, 574] on input "Phone No. *" at bounding box center [597, 575] width 218 height 23
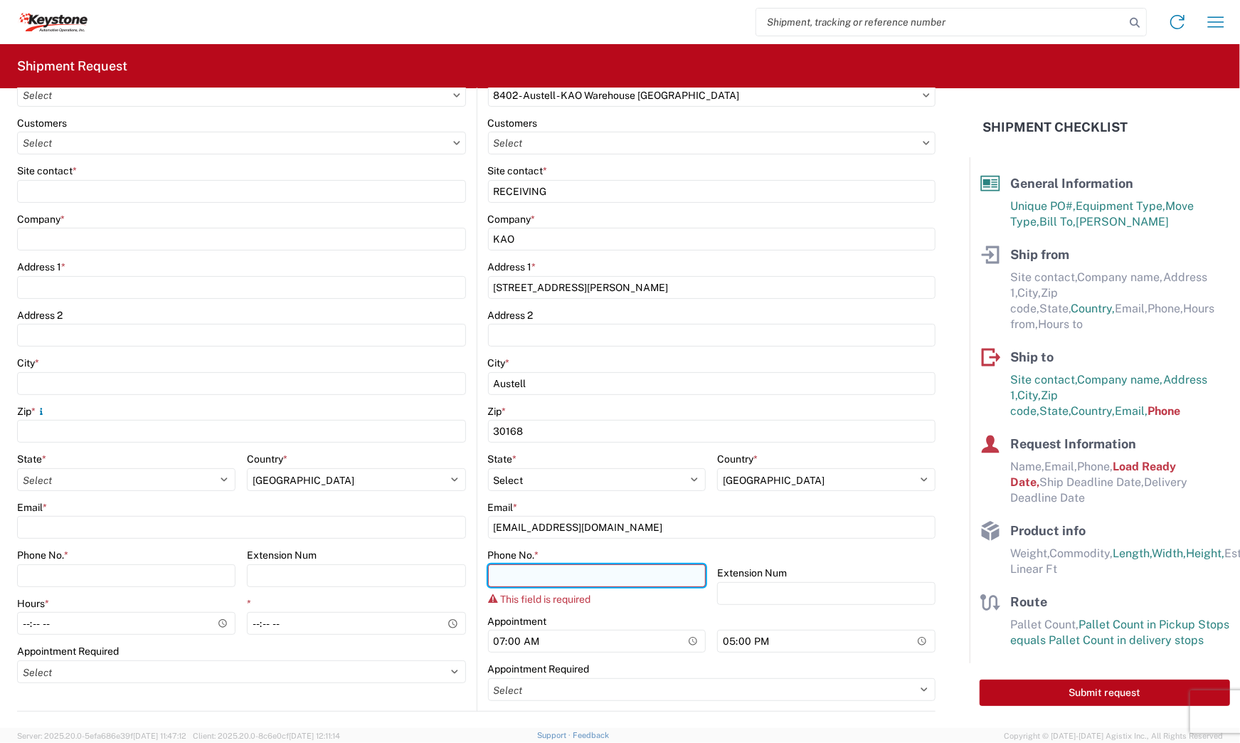
paste input "[PHONE_NUMBER]"
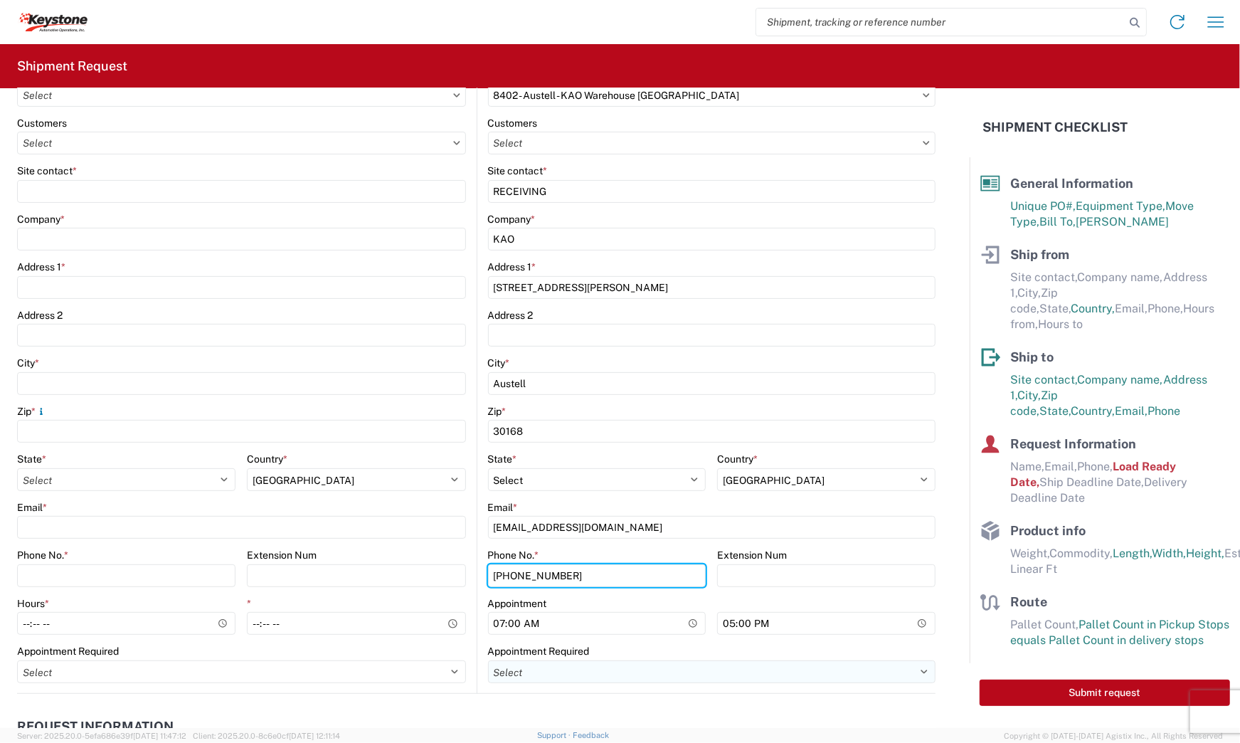
type input "[PHONE_NUMBER]"
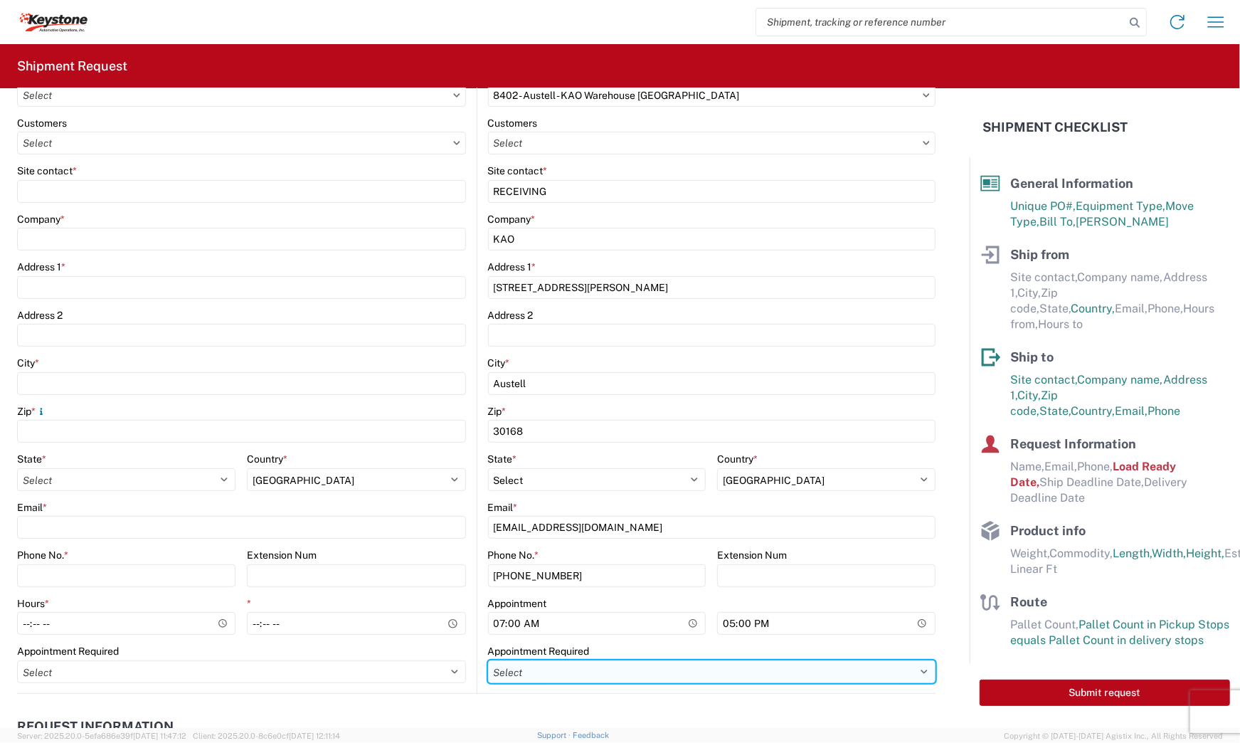
click at [649, 667] on select "Select Appt Required Appt Not Required Appt - First available" at bounding box center [712, 671] width 448 height 23
select select "apptRequired"
click at [488, 660] on select "Select Appt Required Appt Not Required Appt - First available" at bounding box center [712, 671] width 448 height 23
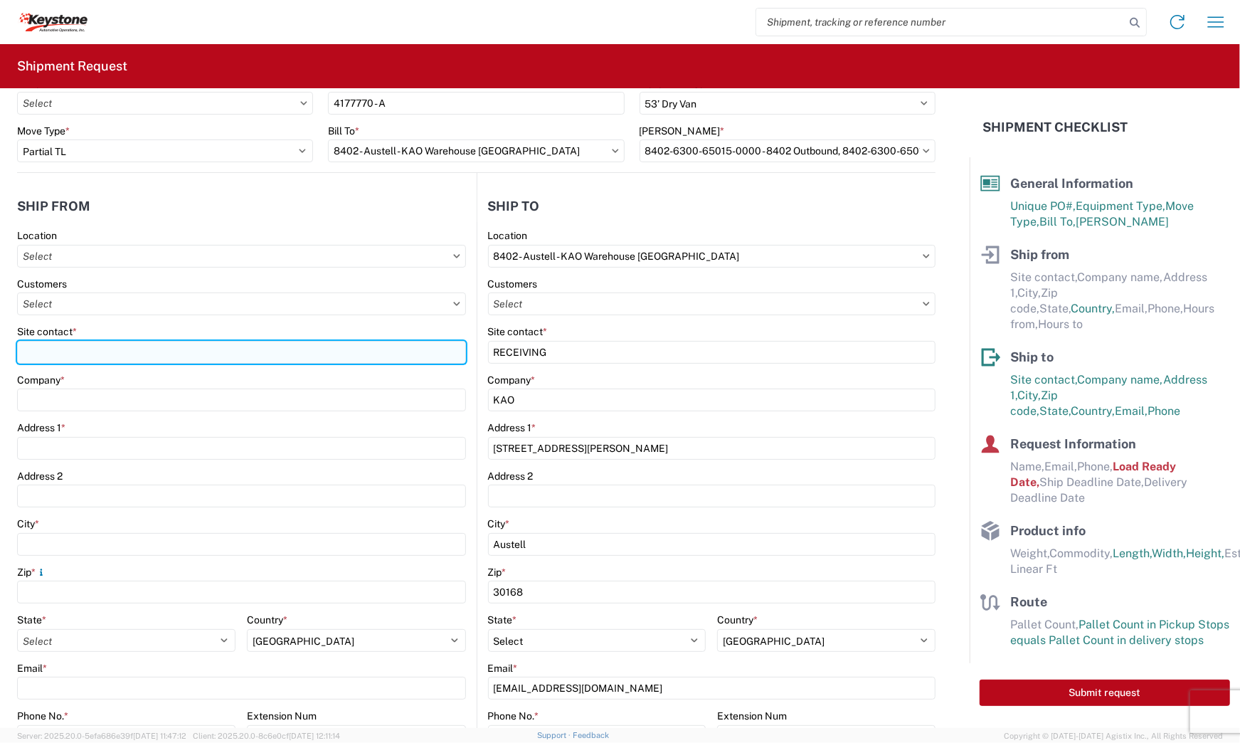
click at [102, 347] on input "Site contact *" at bounding box center [241, 352] width 449 height 23
type input "DECKED"
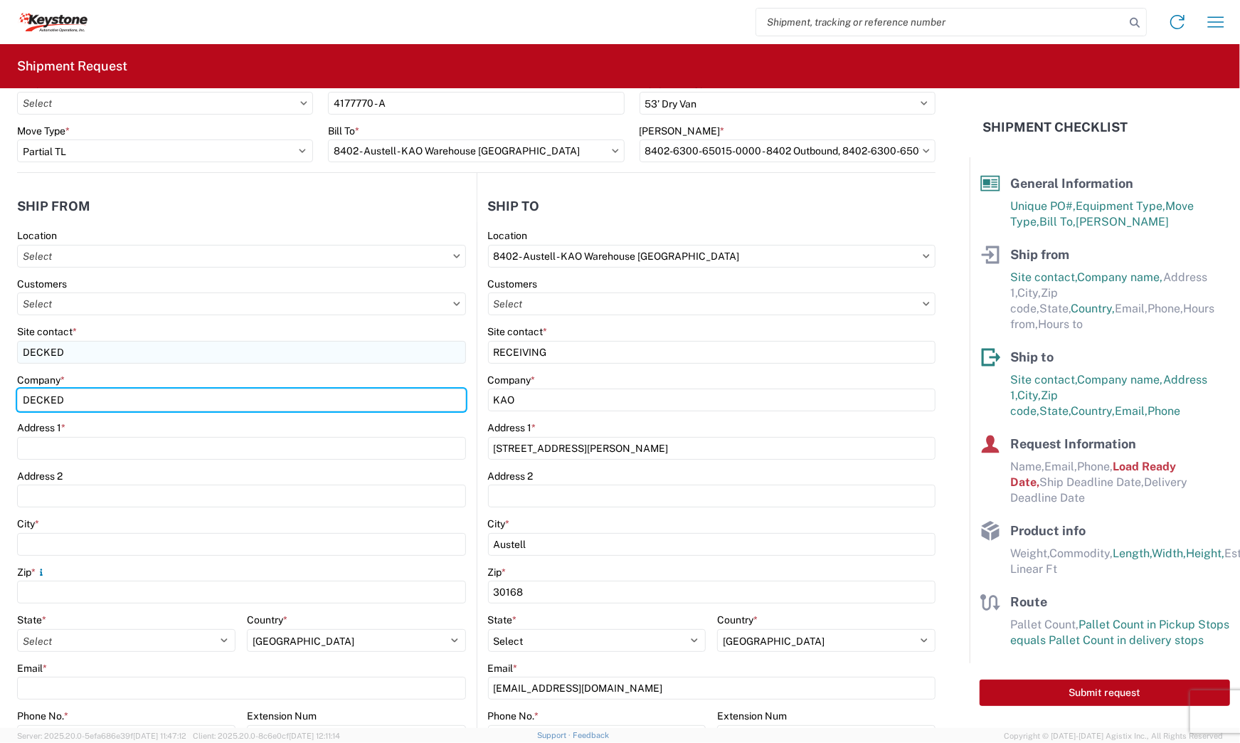
type input "DECKED"
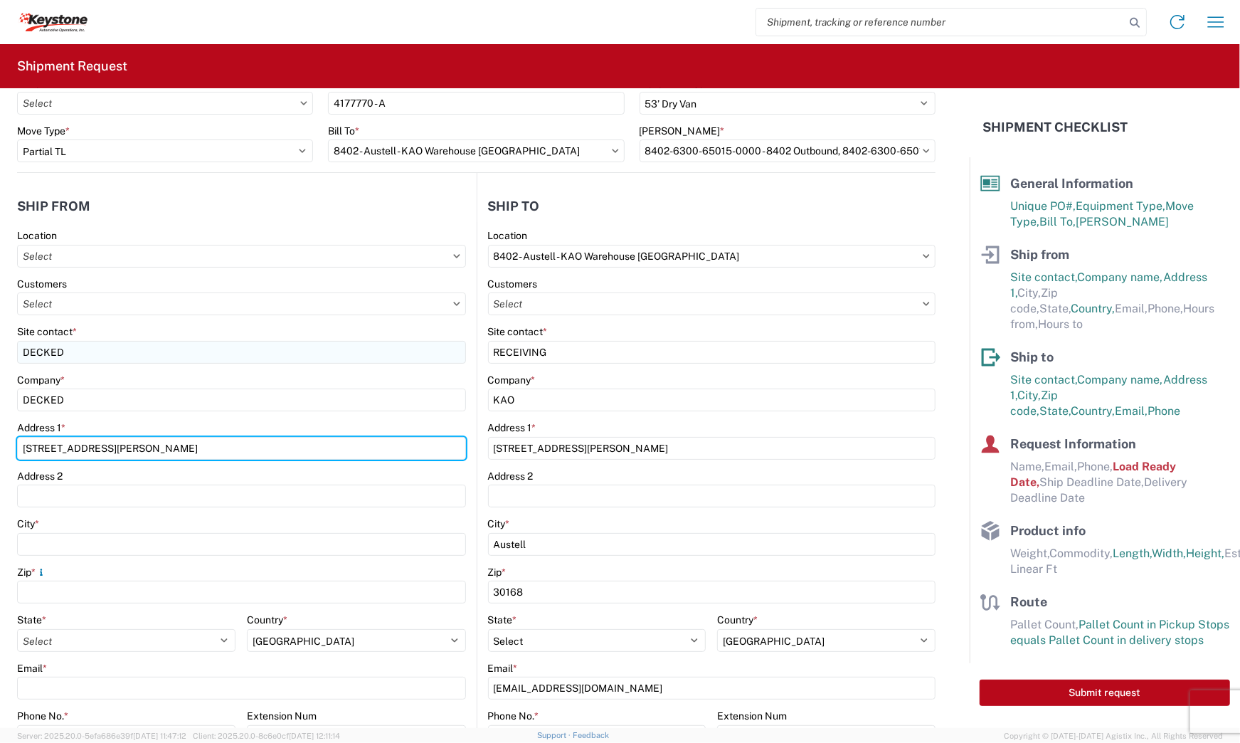
type input "[STREET_ADDRESS][PERSON_NAME]"
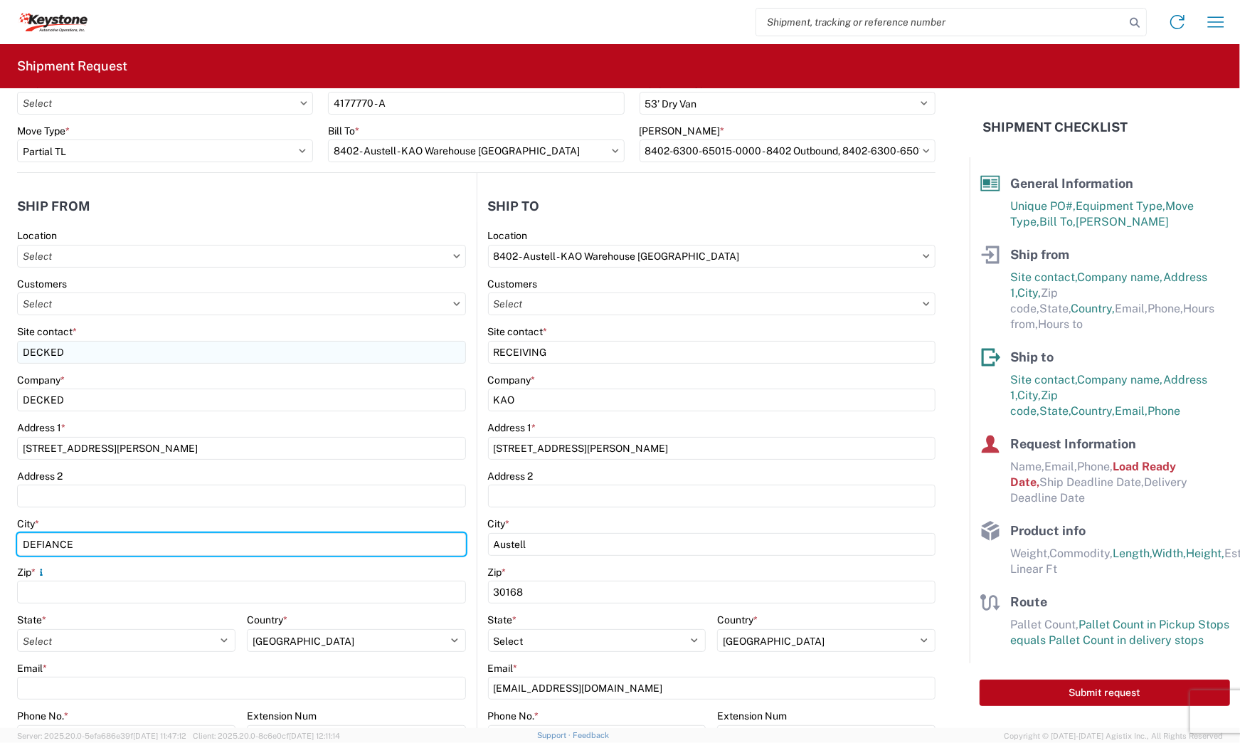
type input "DEFIANCE"
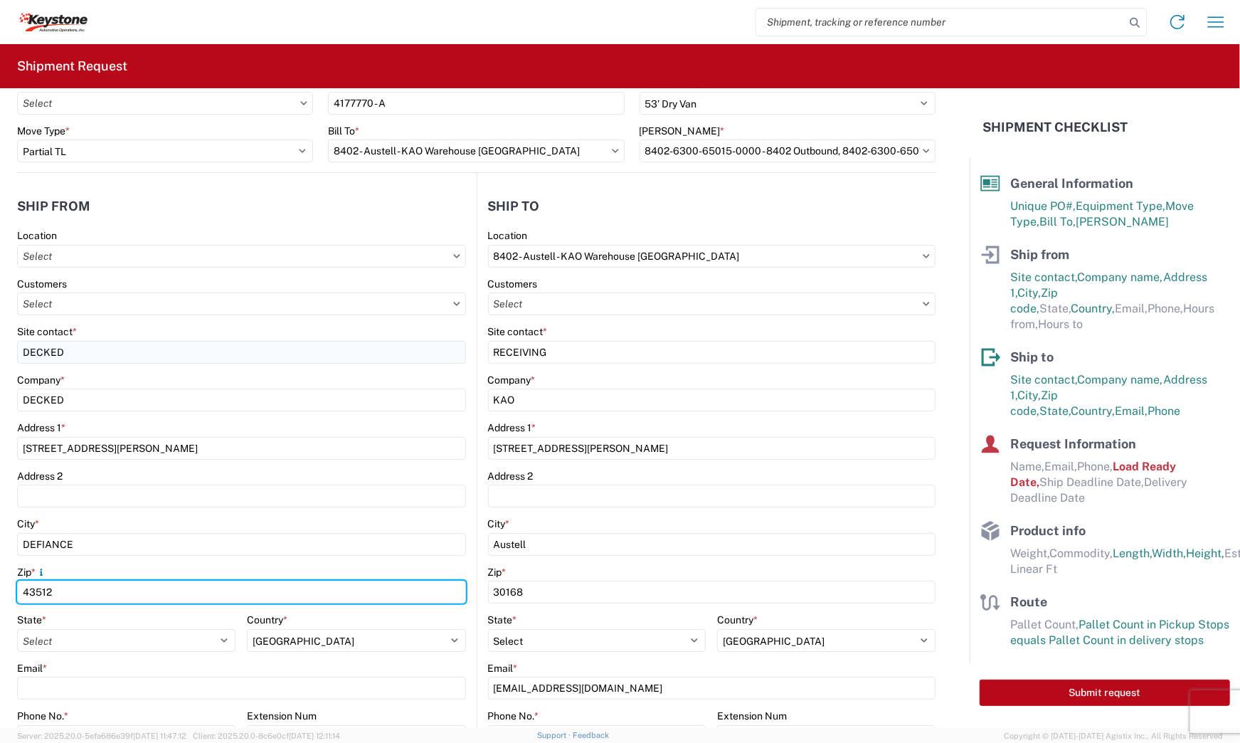
type input "43512"
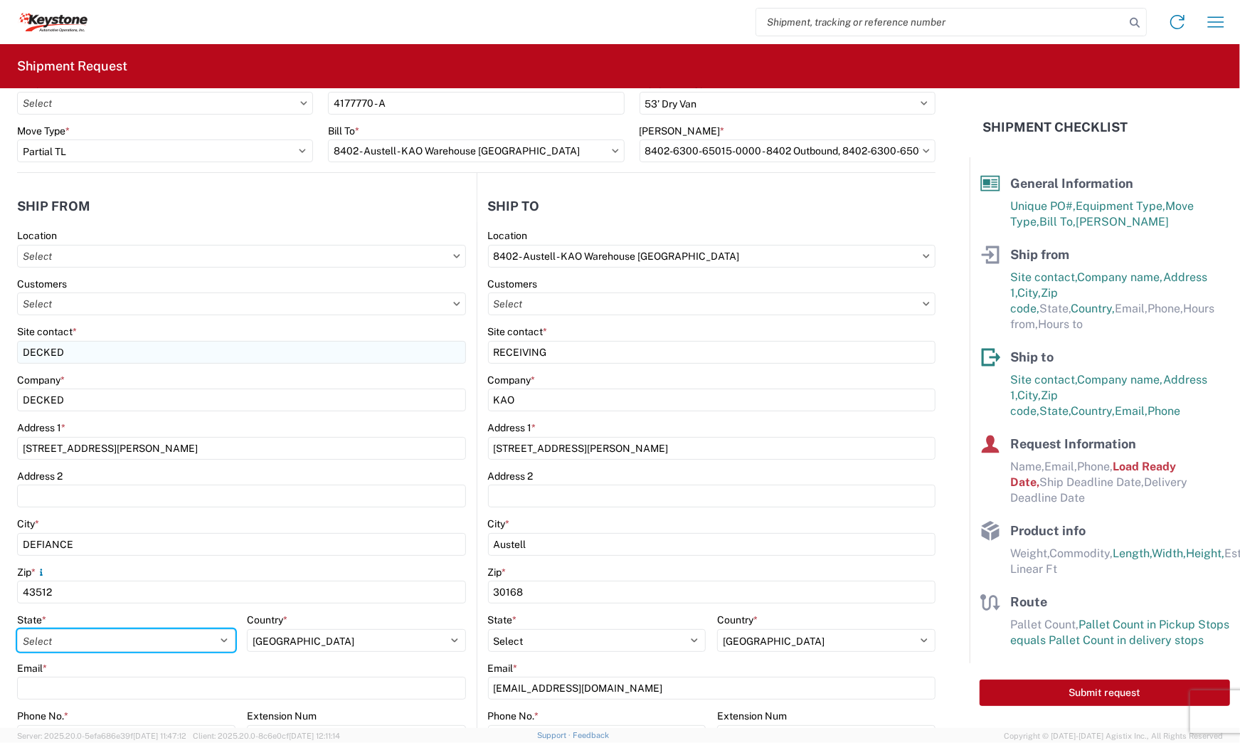
select select "OH"
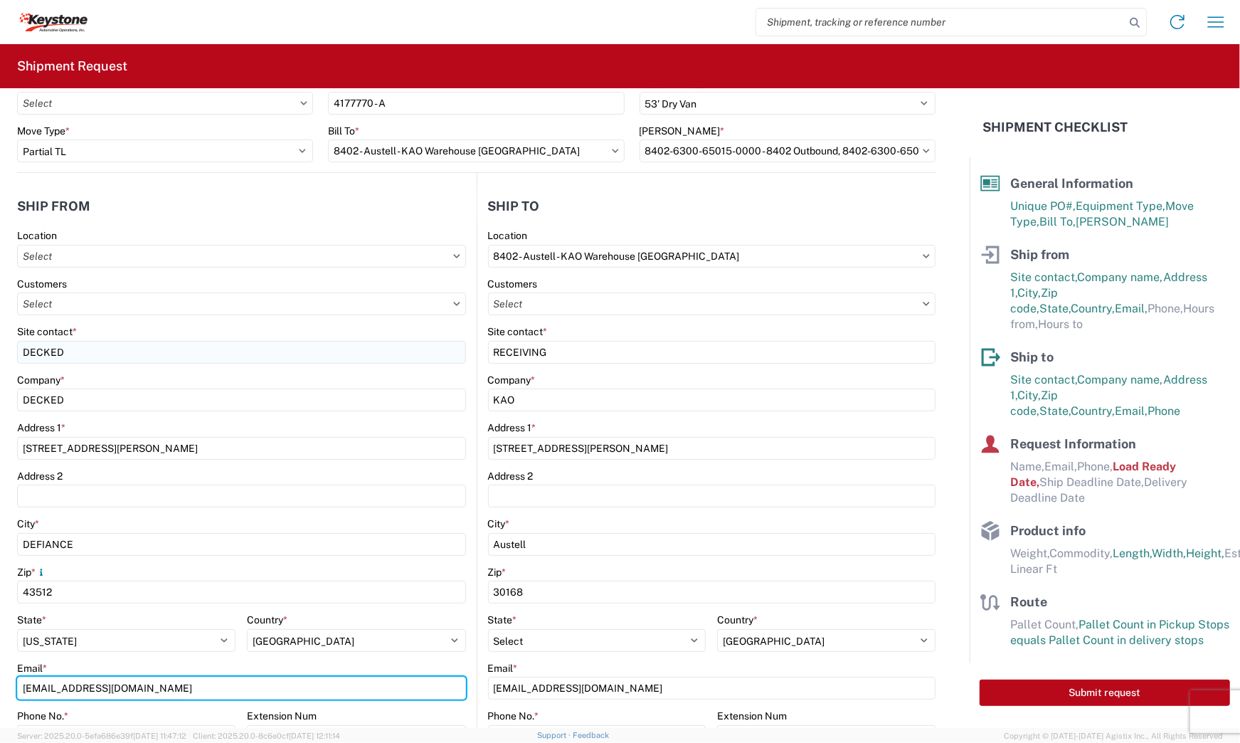
type input "[EMAIL_ADDRESS][DOMAIN_NAME]"
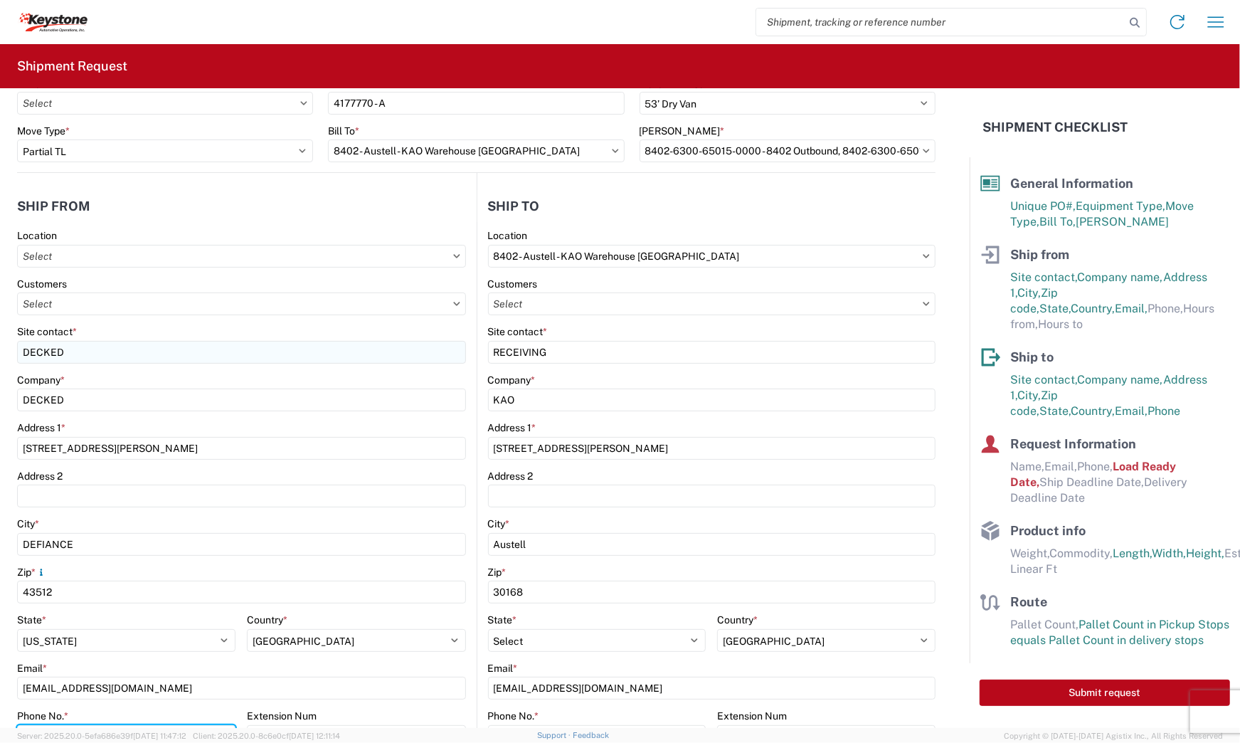
scroll to position [87, 0]
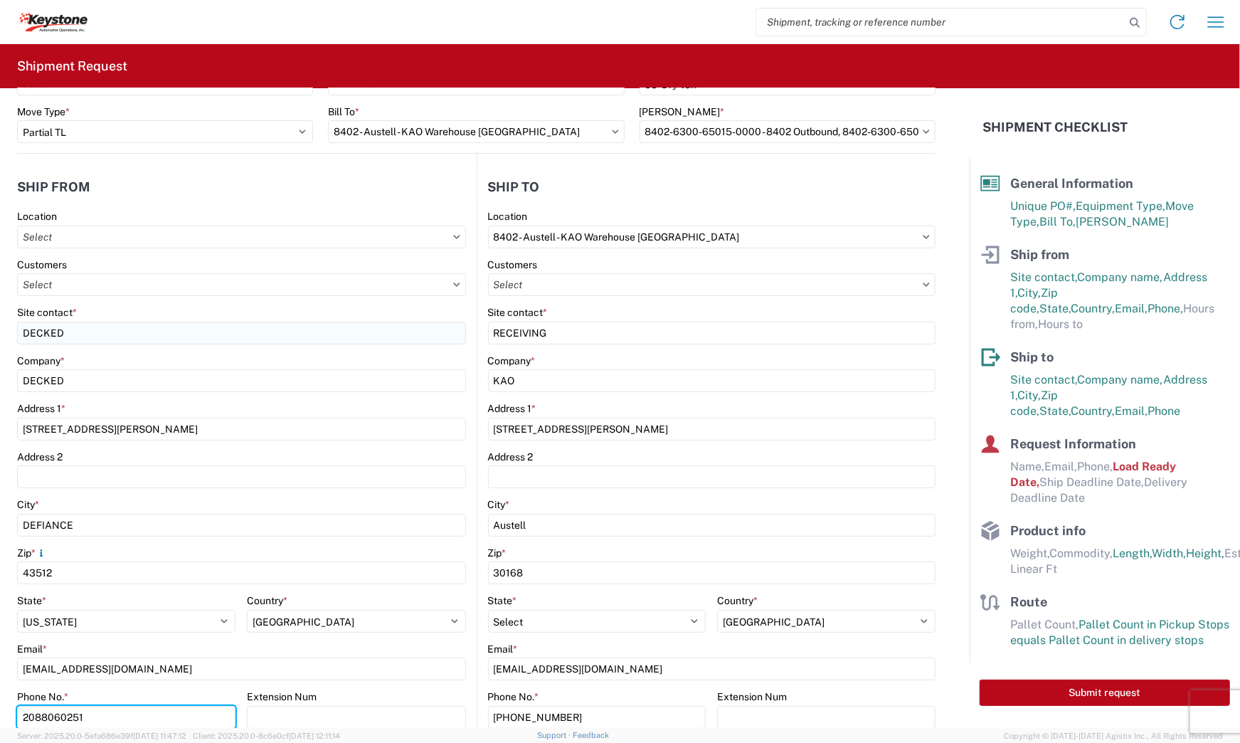
type input "2088060251"
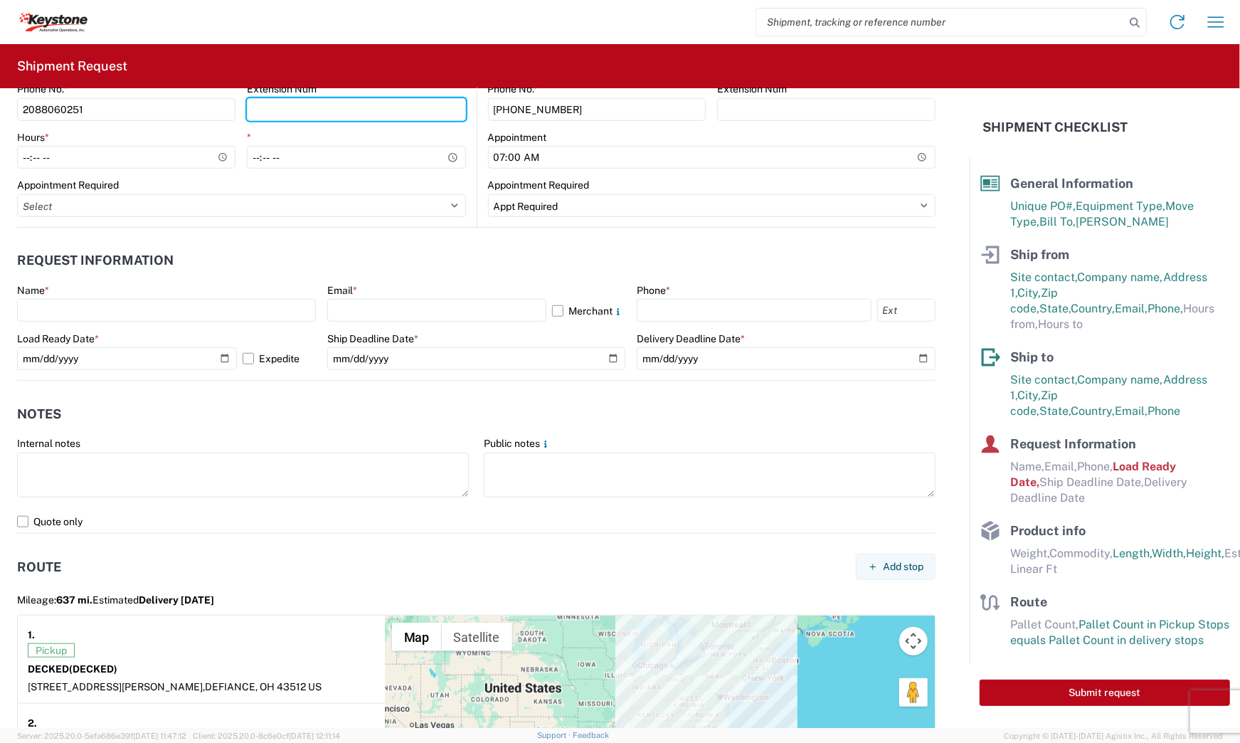
scroll to position [602, 0]
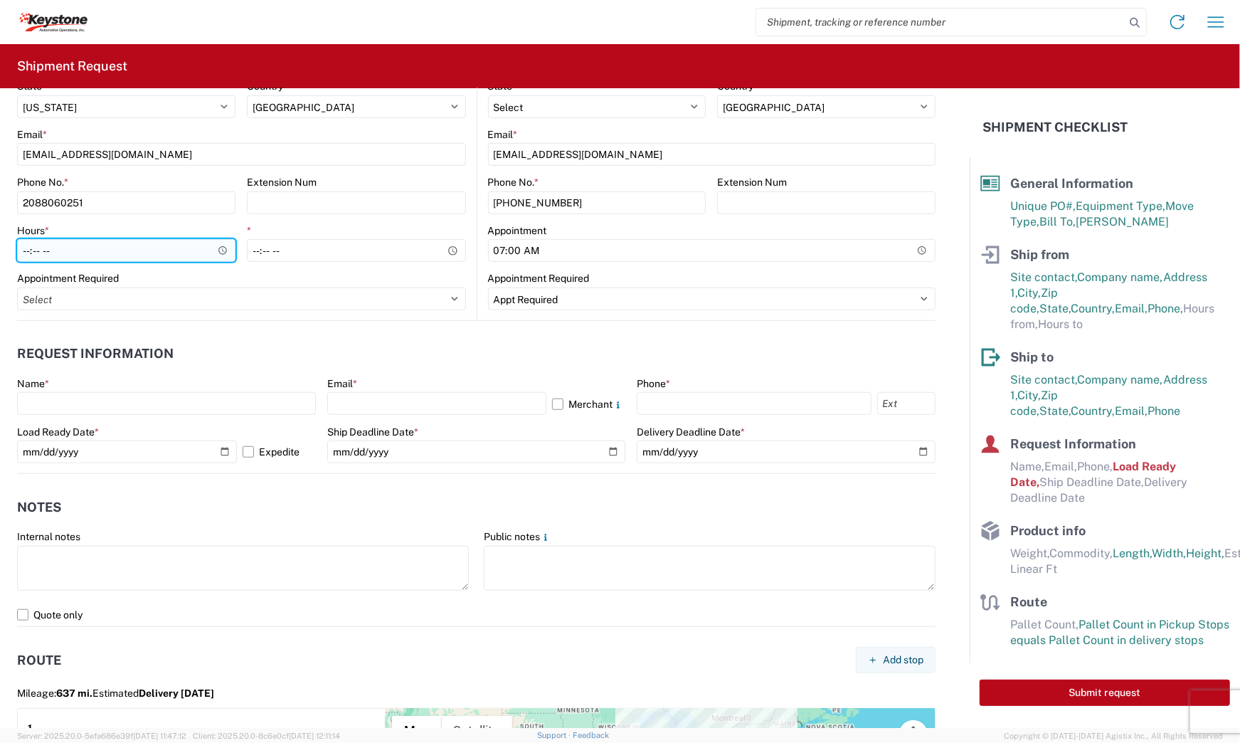
click at [22, 250] on input "Hours *" at bounding box center [126, 250] width 218 height 23
type input "08:00"
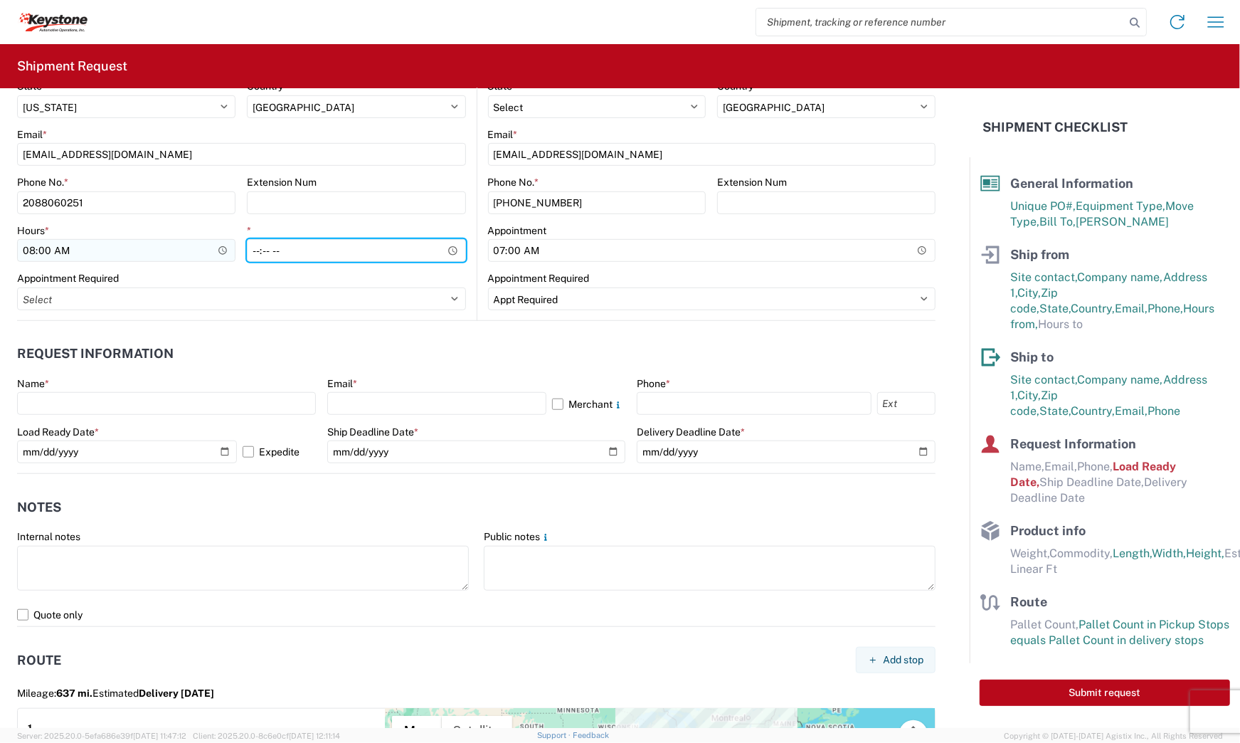
type input "15:30"
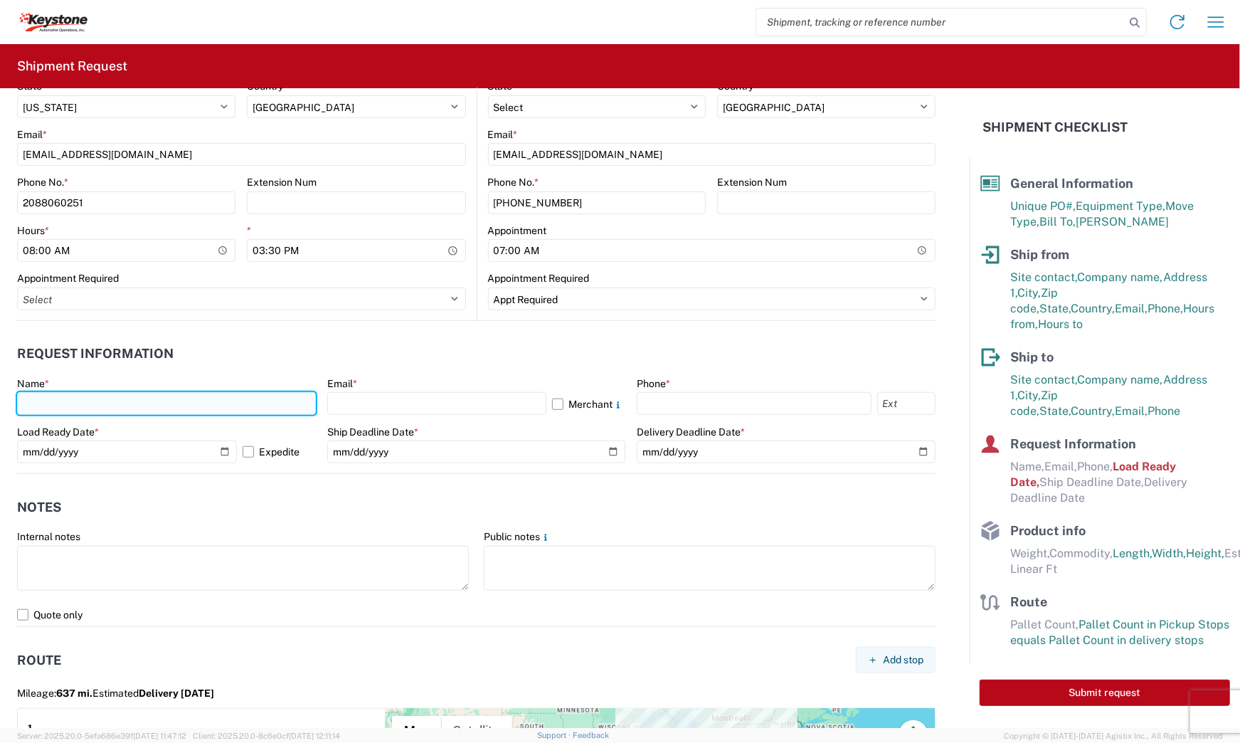
click at [132, 404] on input "text" at bounding box center [166, 403] width 299 height 23
type input "[PERSON_NAME]"
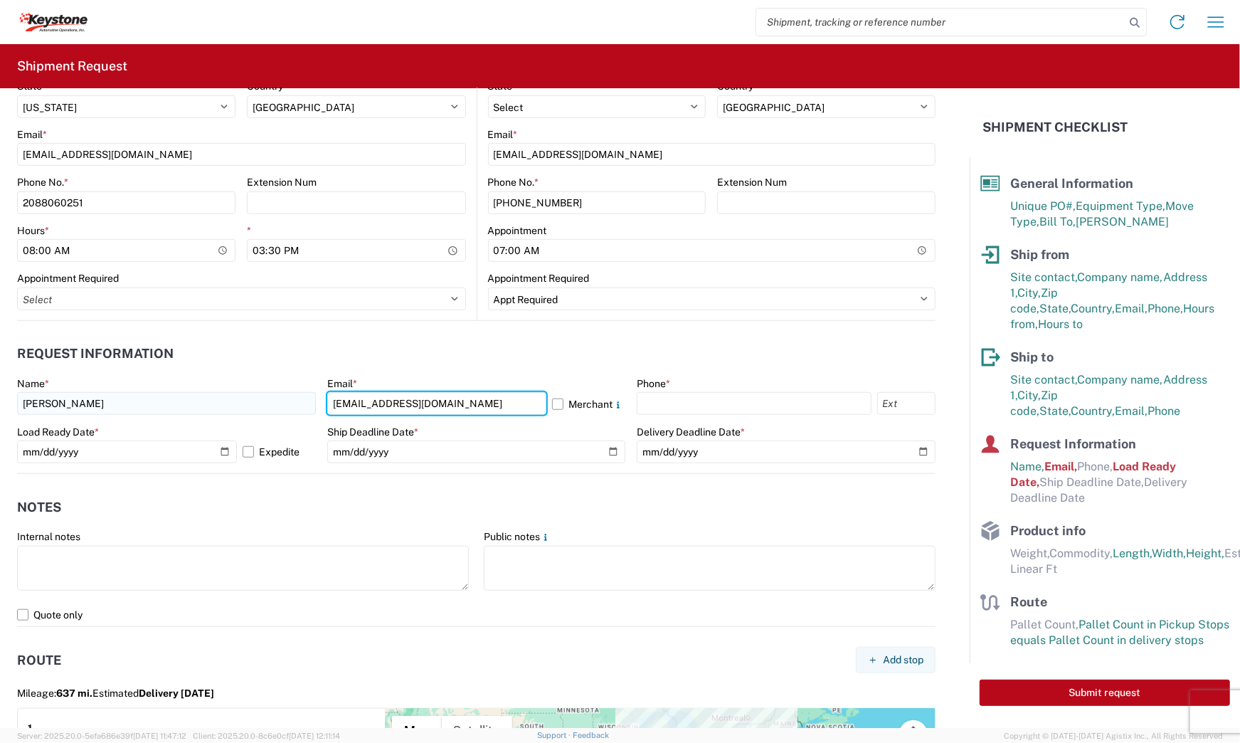
type input "[EMAIL_ADDRESS][DOMAIN_NAME]"
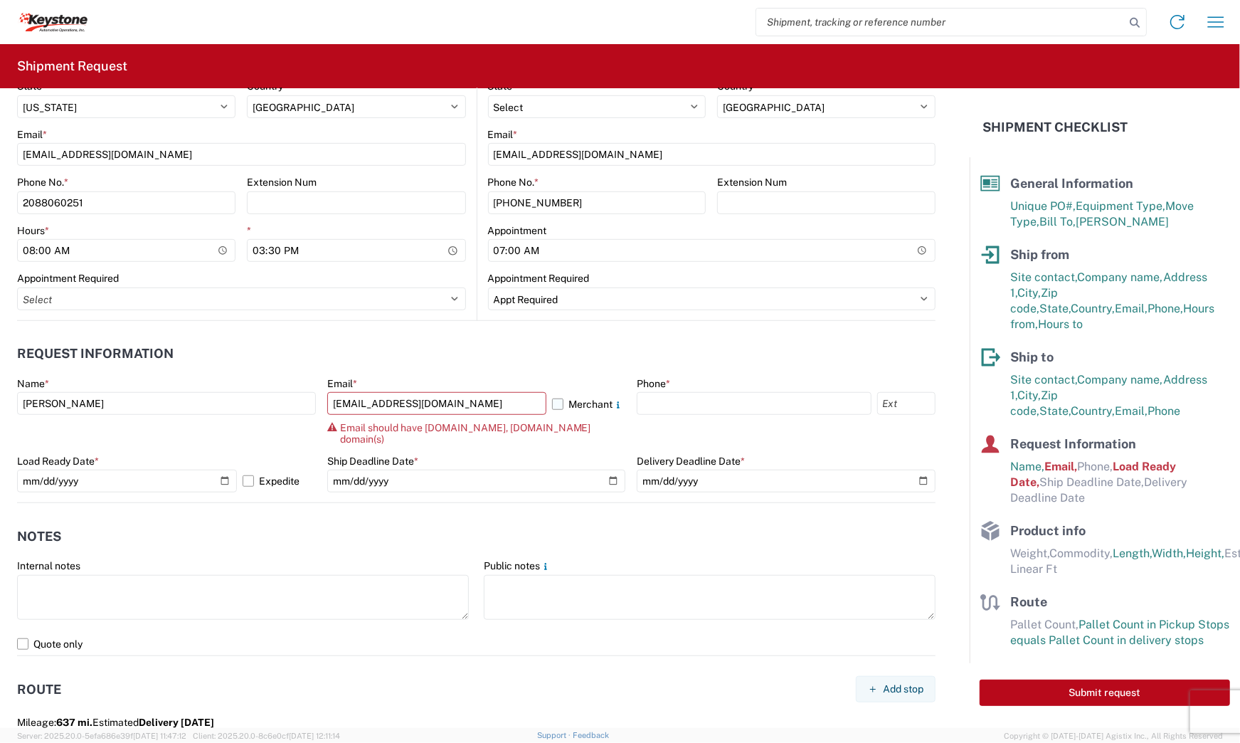
click at [552, 405] on label "Merchant" at bounding box center [588, 403] width 73 height 23
click at [0, 0] on input "Merchant" at bounding box center [0, 0] width 0 height 0
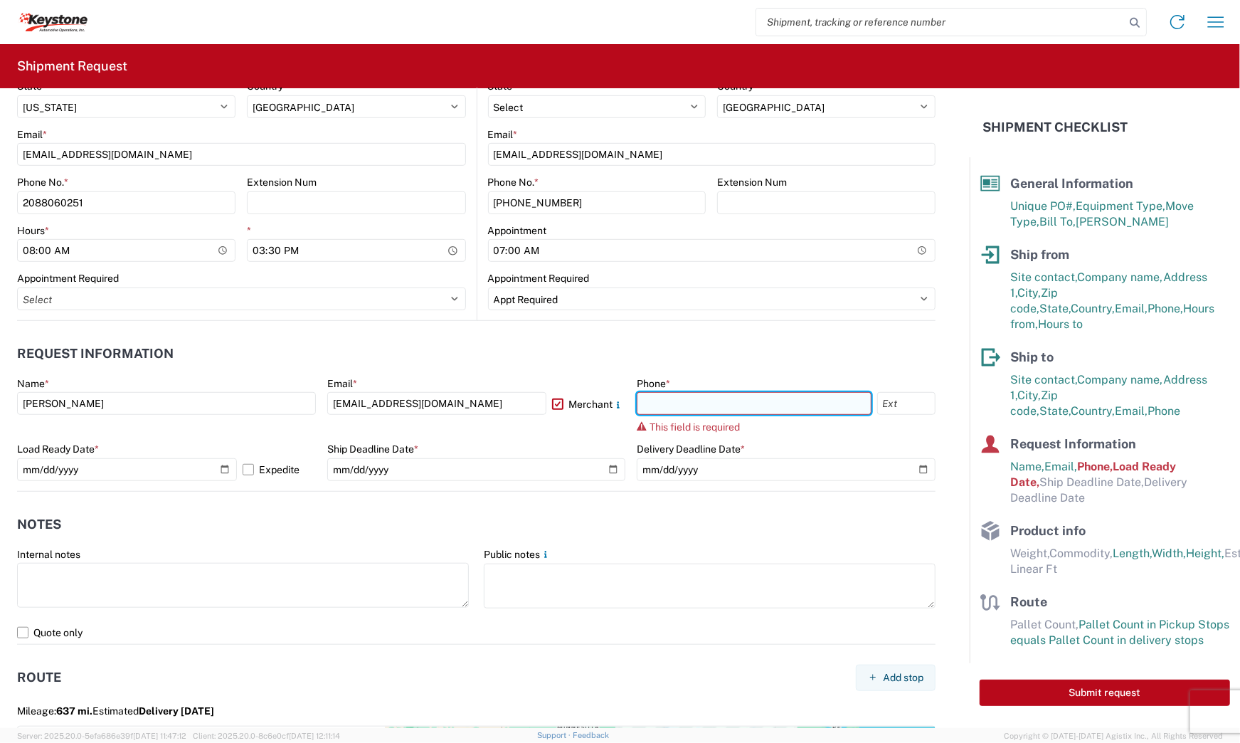
click at [709, 410] on input "text" at bounding box center [754, 403] width 234 height 23
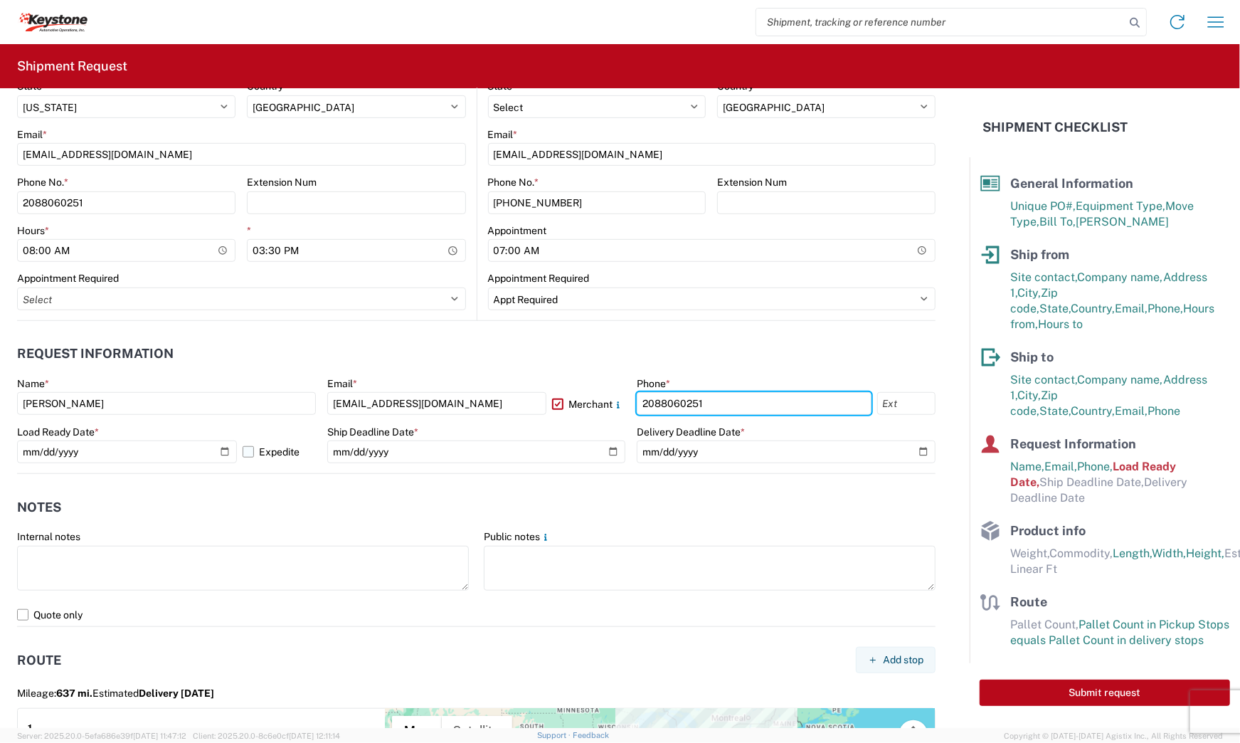
type input "2088060251"
click at [248, 455] on label "Expedite" at bounding box center [279, 451] width 73 height 23
click at [0, 0] on input "Expedite" at bounding box center [0, 0] width 0 height 0
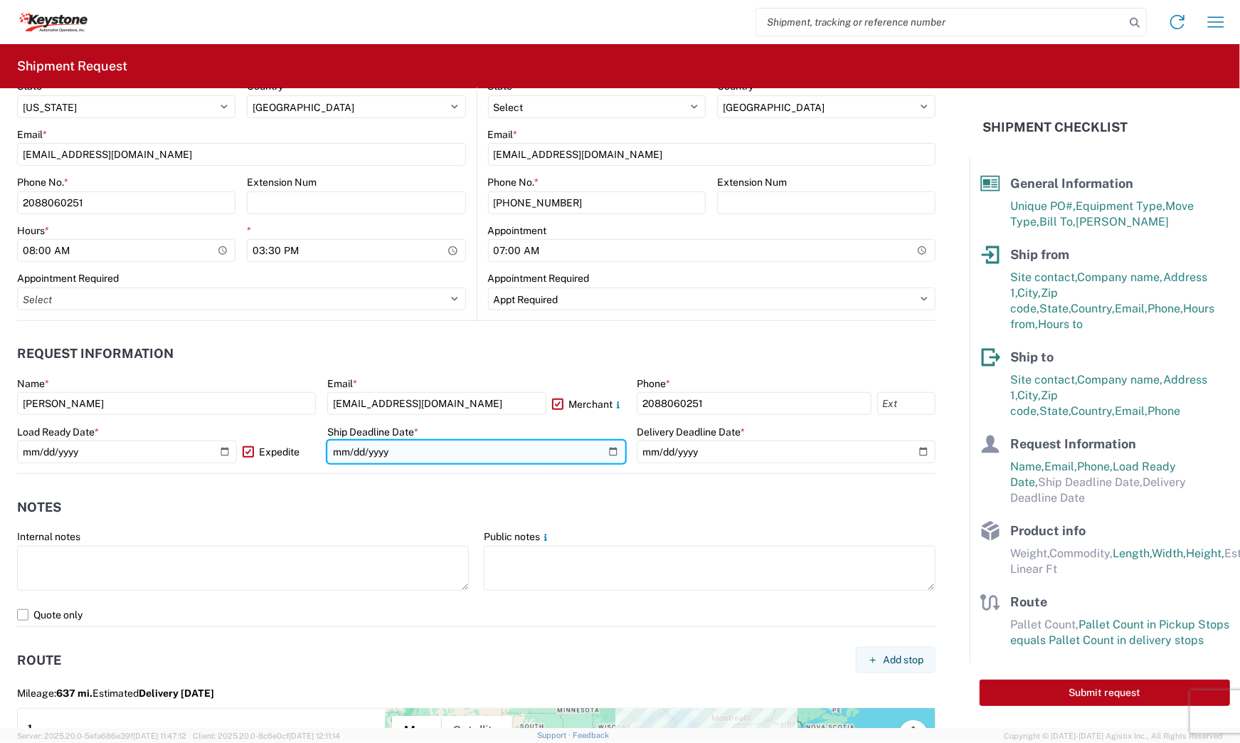
click at [414, 450] on input "date" at bounding box center [476, 451] width 299 height 23
click at [610, 450] on input "date" at bounding box center [476, 451] width 299 height 23
type input "[DATE]"
click at [296, 507] on header "Notes" at bounding box center [476, 507] width 918 height 32
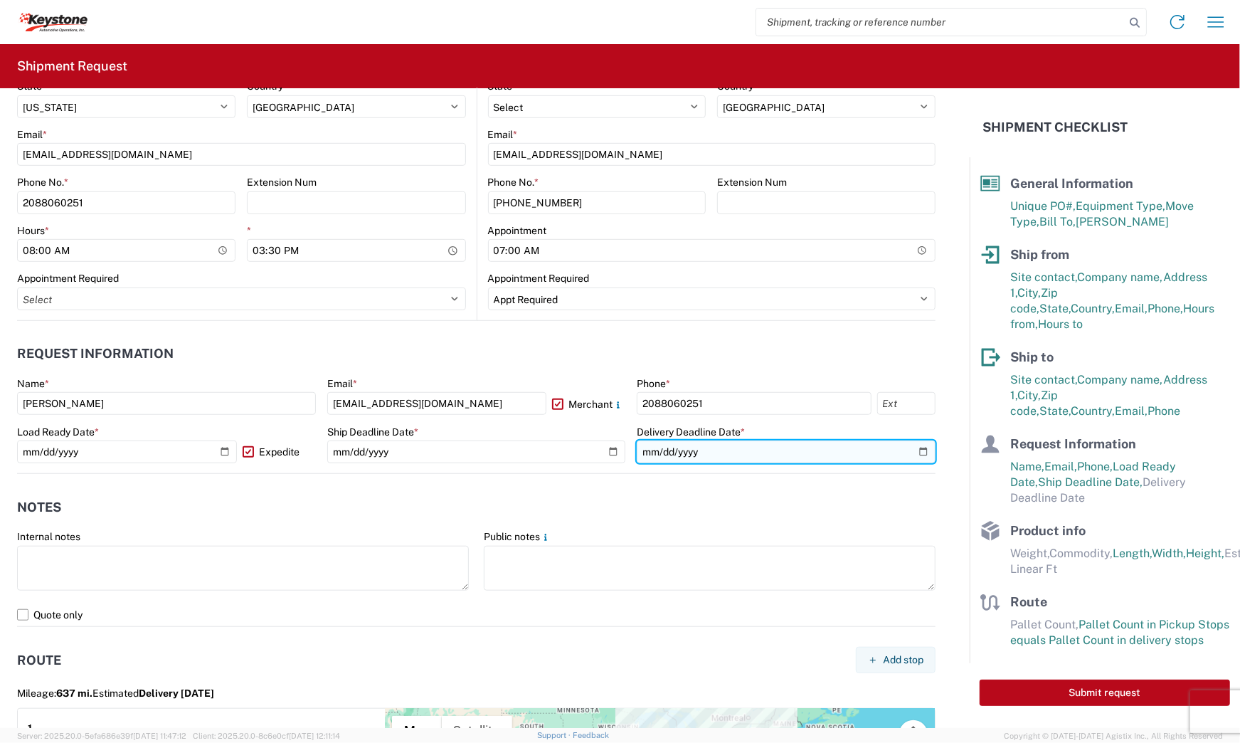
click at [913, 447] on input "date" at bounding box center [786, 451] width 299 height 23
type input "[DATE]"
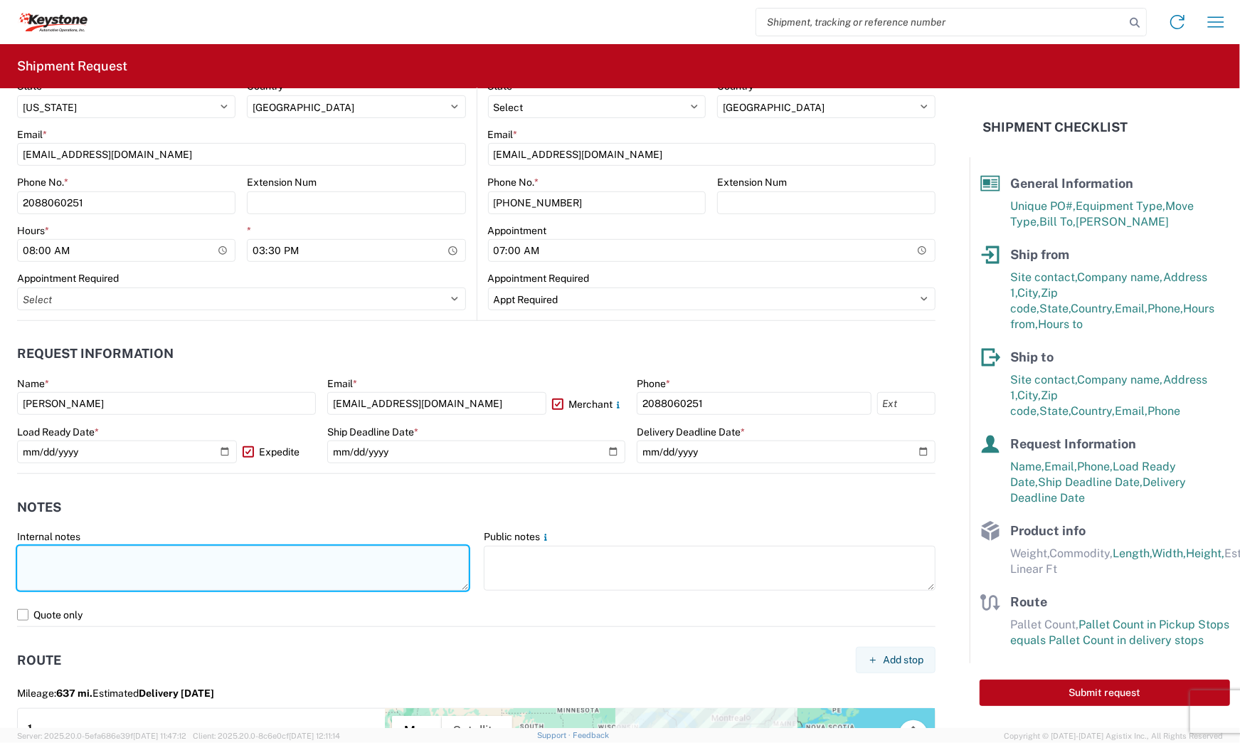
click at [361, 563] on textarea at bounding box center [243, 568] width 452 height 45
click at [367, 571] on textarea at bounding box center [243, 568] width 452 height 45
paste textarea "856846 19 pallets will stack 4 high. Dims - 5 @ 281 lbs each - 39 x 78 x 24 eac…"
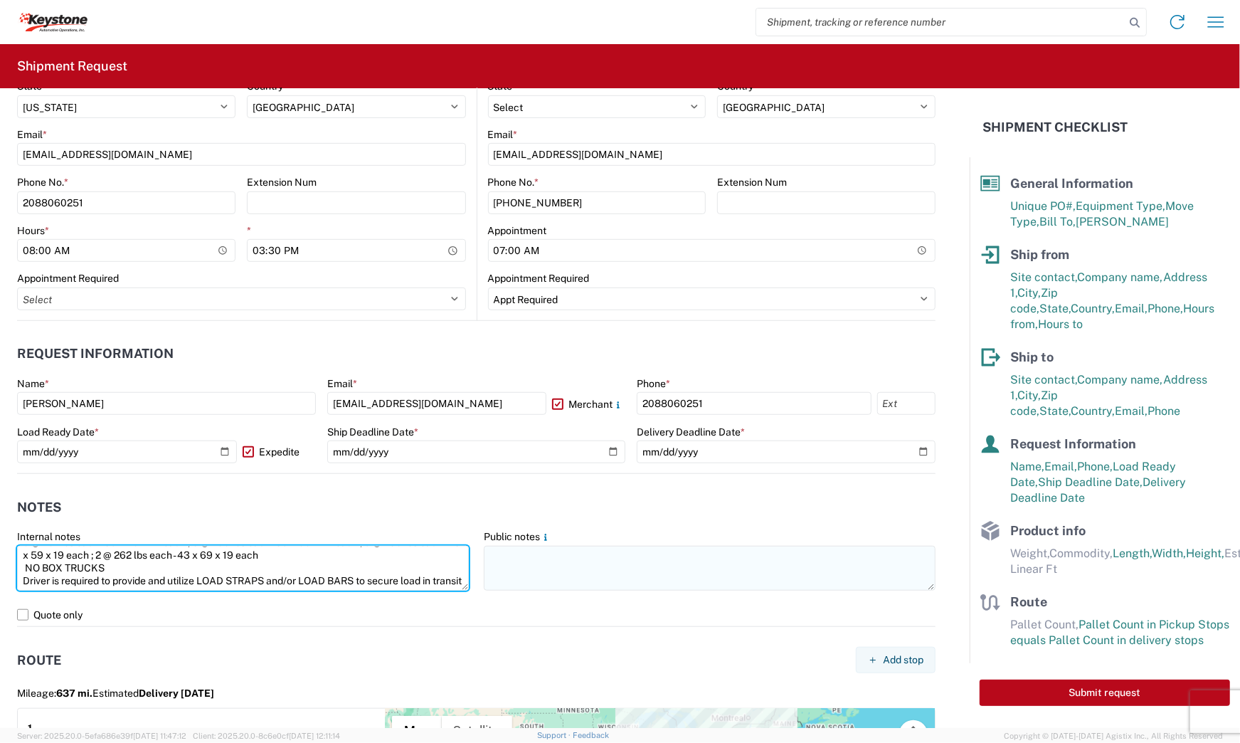
type textarea "856846 19 pallets will stack 4 high. Dims - 5 @ 281 lbs each - 39 x 78 x 24 eac…"
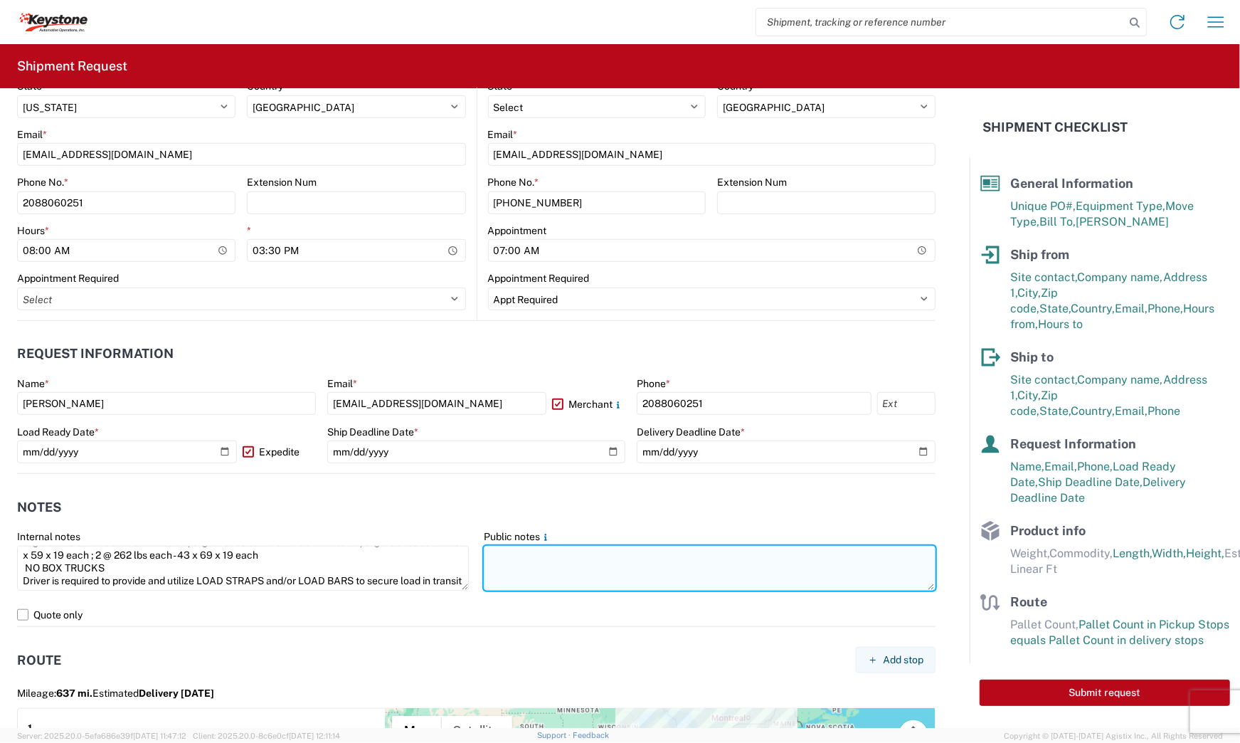
click at [569, 564] on textarea at bounding box center [710, 568] width 452 height 45
paste textarea "856846 19 pallets will stack 4 high. Dims - 5 @ 281 lbs each - 39 x 78 x 24 eac…"
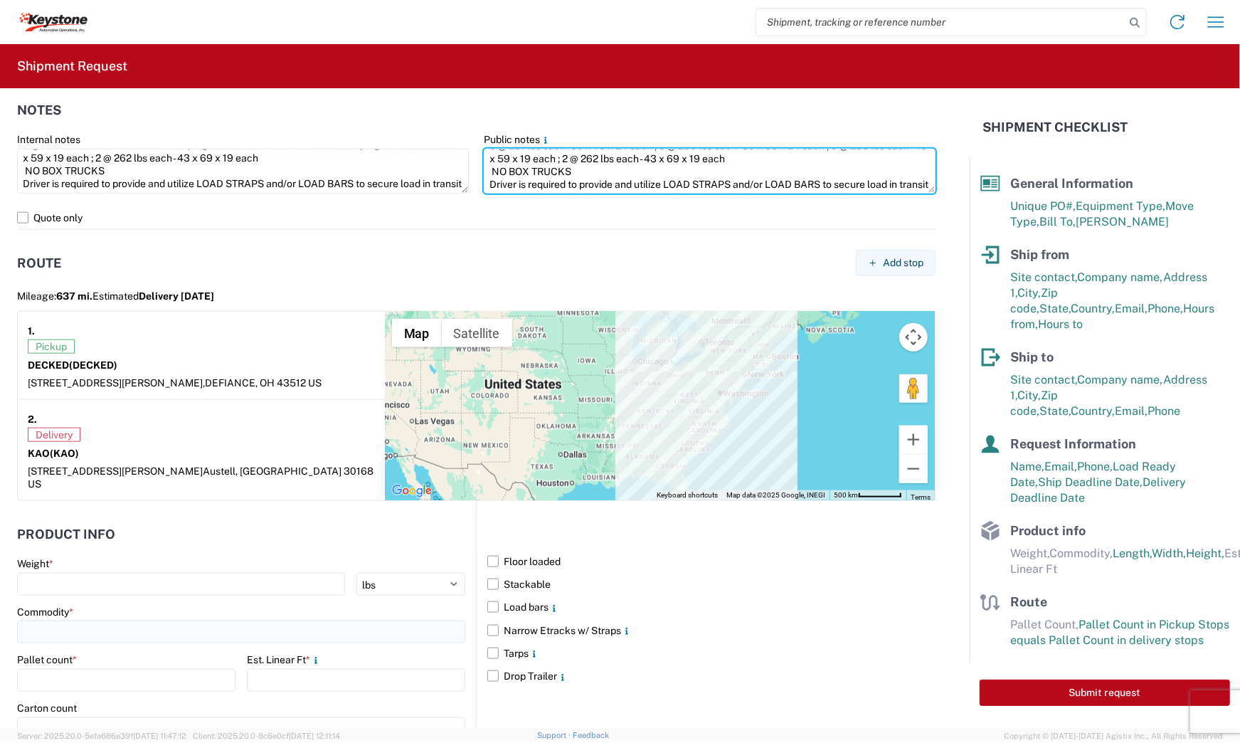
scroll to position [1125, 0]
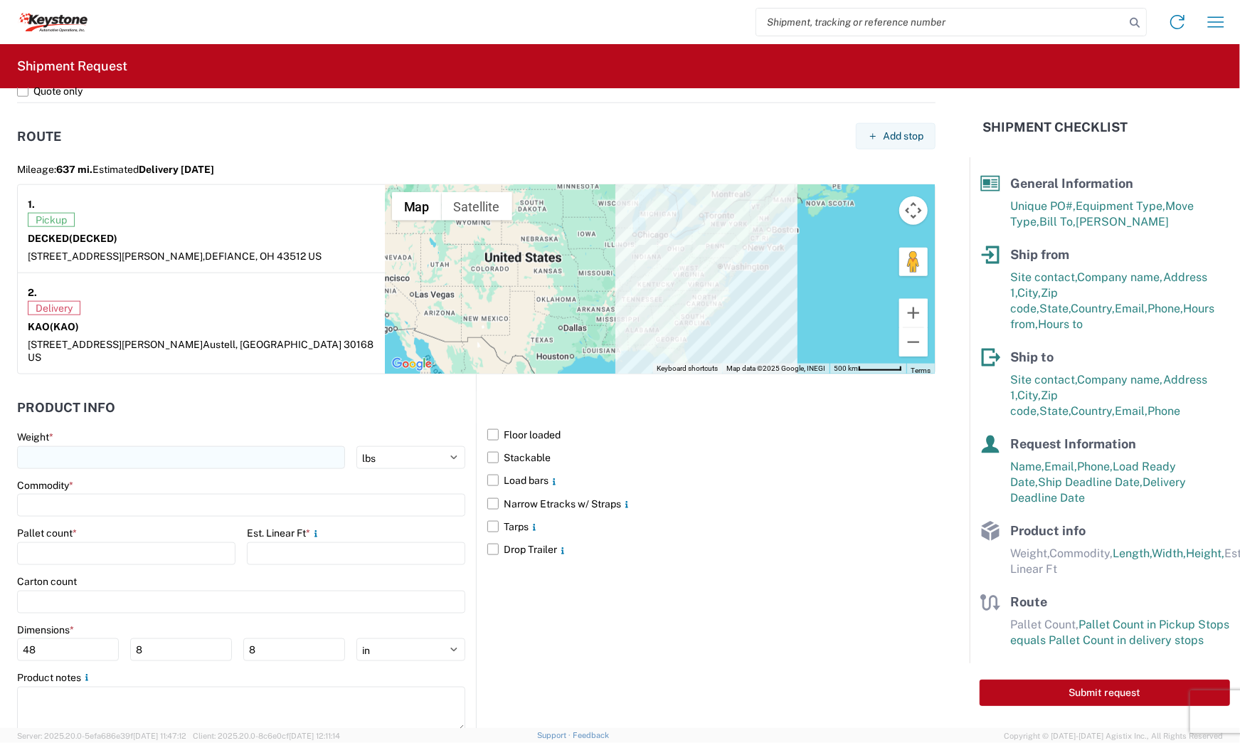
type textarea "856846 19 pallets will stack 4 high. Dims - 5 @ 281 lbs each - 39 x 78 x 24 eac…"
click at [195, 454] on input "number" at bounding box center [181, 457] width 328 height 23
type input "4812"
click at [203, 494] on input at bounding box center [241, 505] width 448 height 23
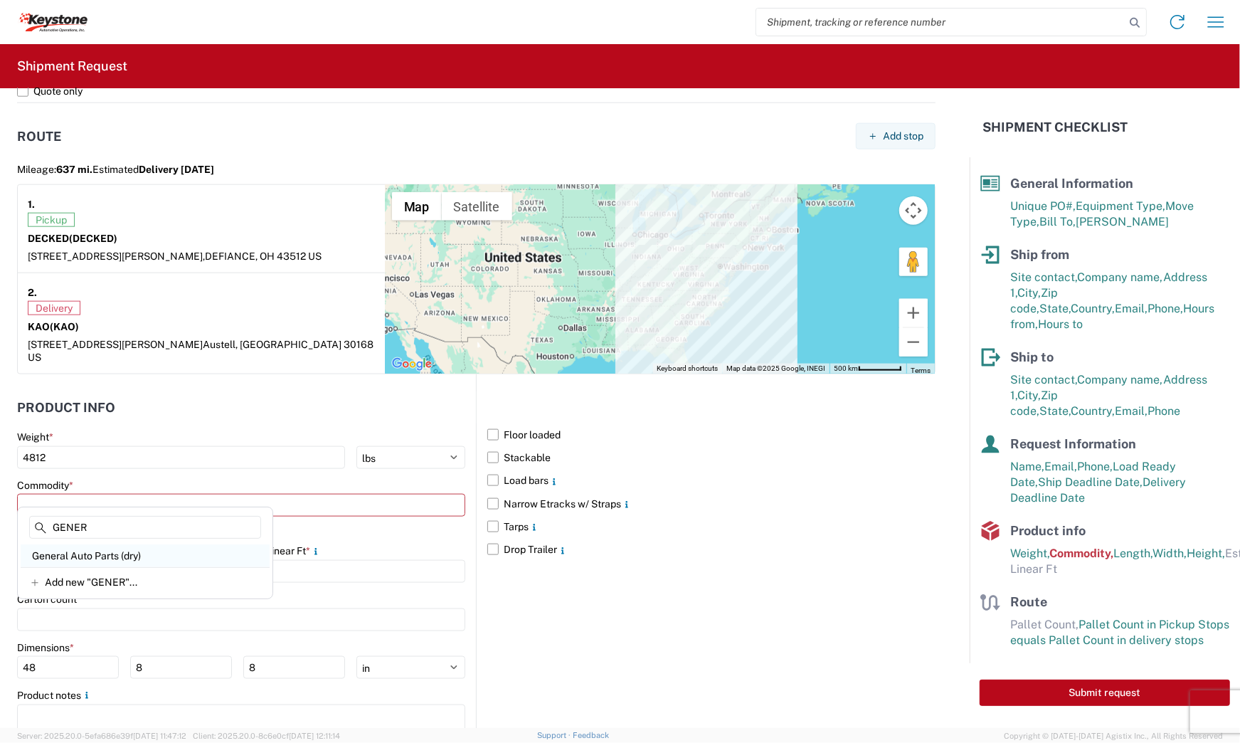
type input "GENER"
click at [150, 551] on div "General Auto Parts (dry)" at bounding box center [145, 555] width 249 height 23
type input "General Auto Parts (dry)"
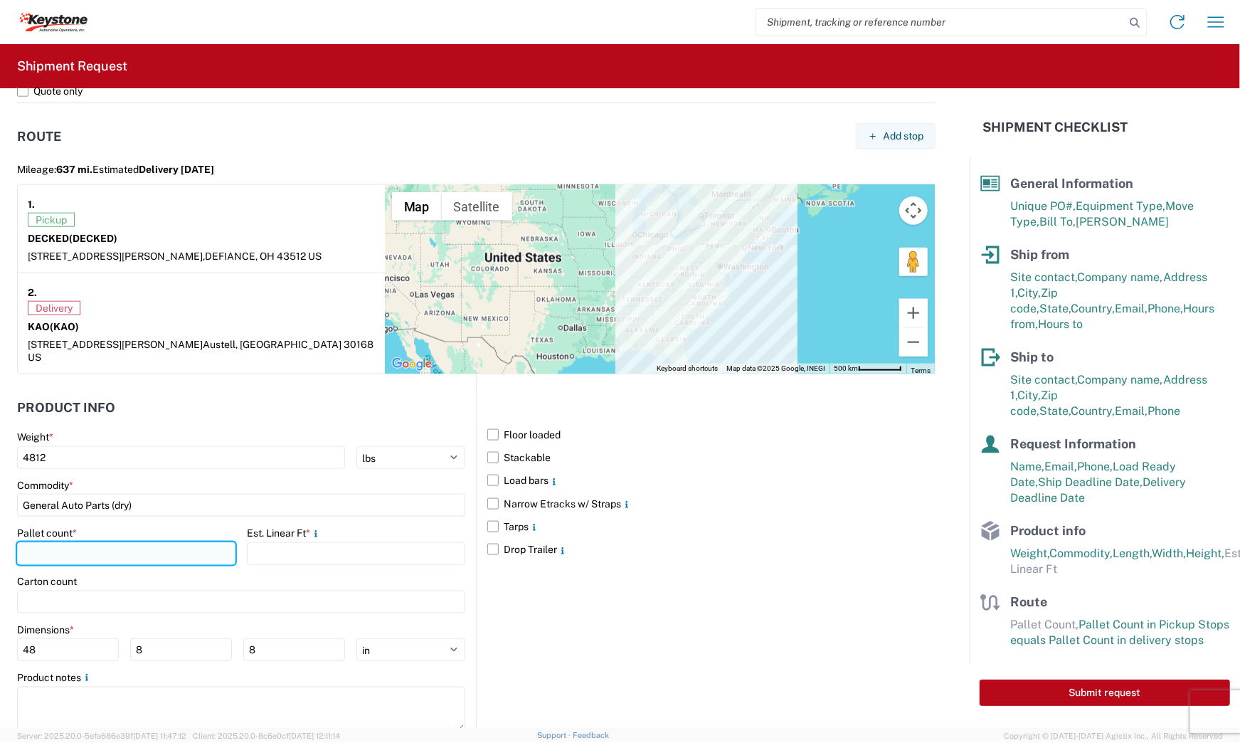
click at [153, 542] on input "number" at bounding box center [126, 553] width 218 height 23
type input "9"
type input "19"
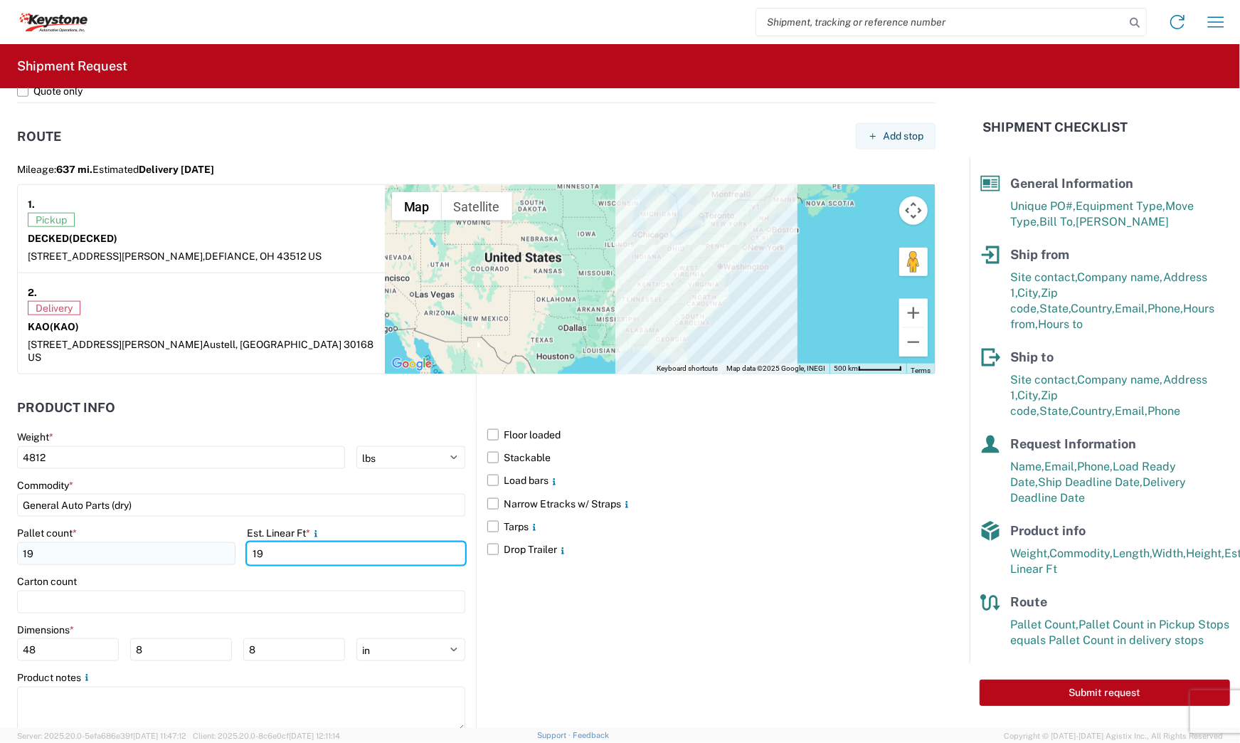
type input "19"
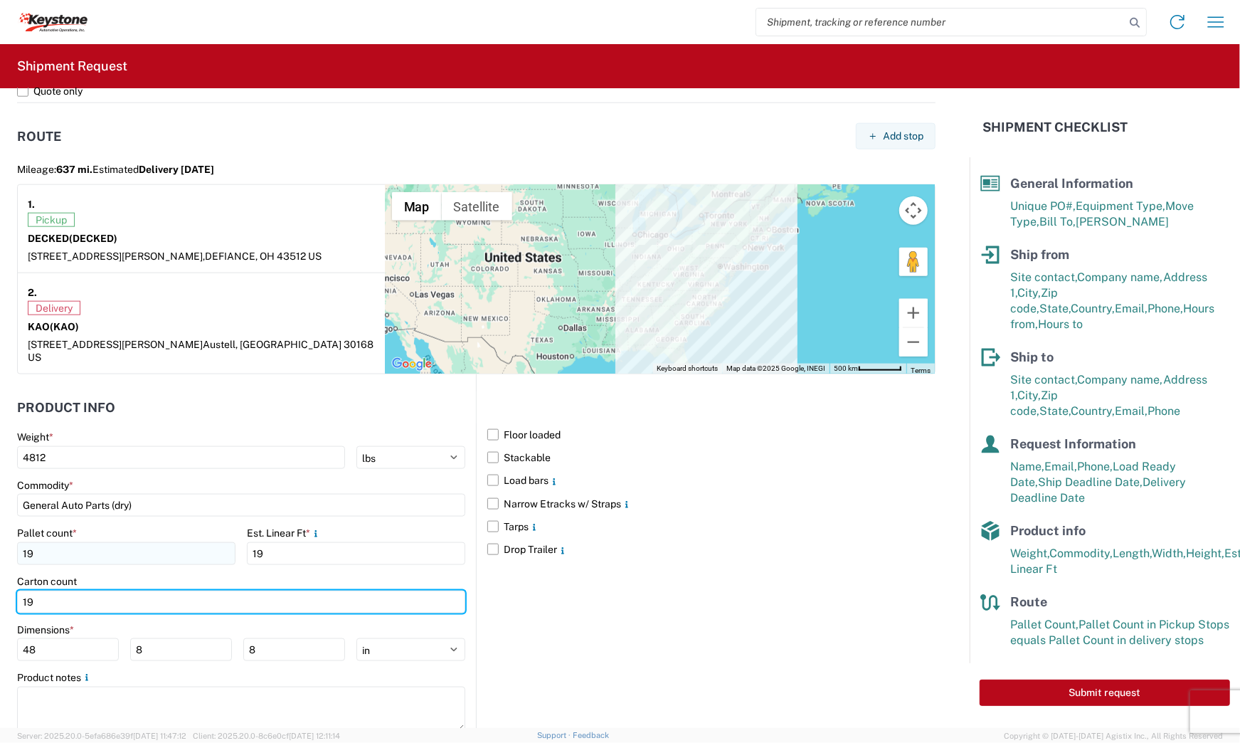
type input "19"
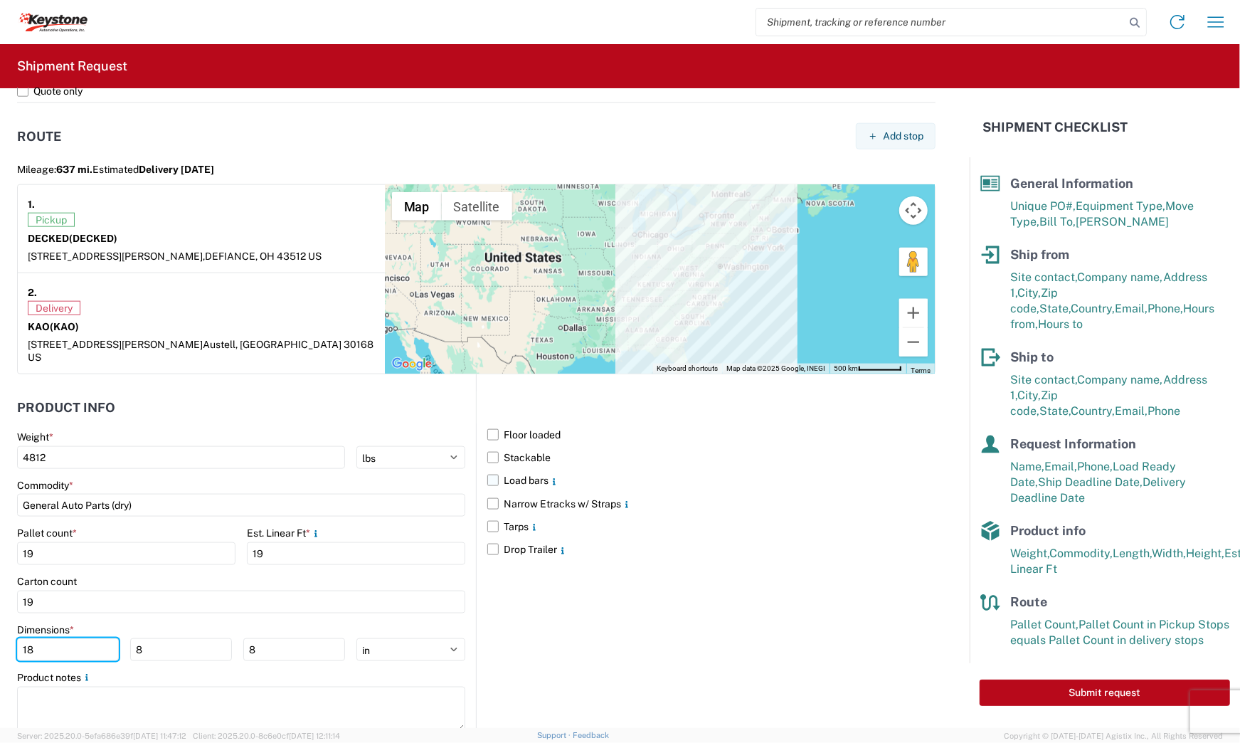
type input "18"
click at [489, 469] on label "Load bars" at bounding box center [711, 480] width 448 height 23
click at [0, 0] on input "Load bars" at bounding box center [0, 0] width 0 height 0
click at [612, 647] on div "Floor loaded Stackable Load bars Narrow Etracks w/ Straps Tarps Drop Trailer" at bounding box center [706, 559] width 460 height 370
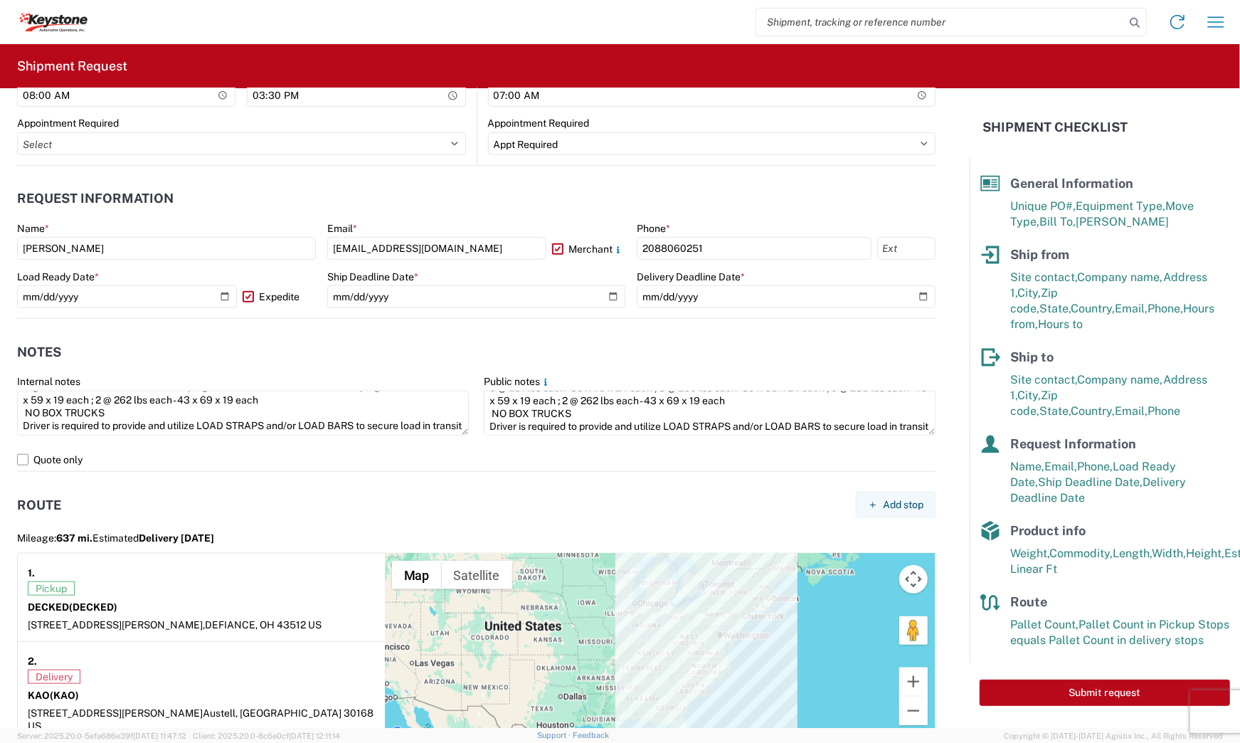
scroll to position [1151, 0]
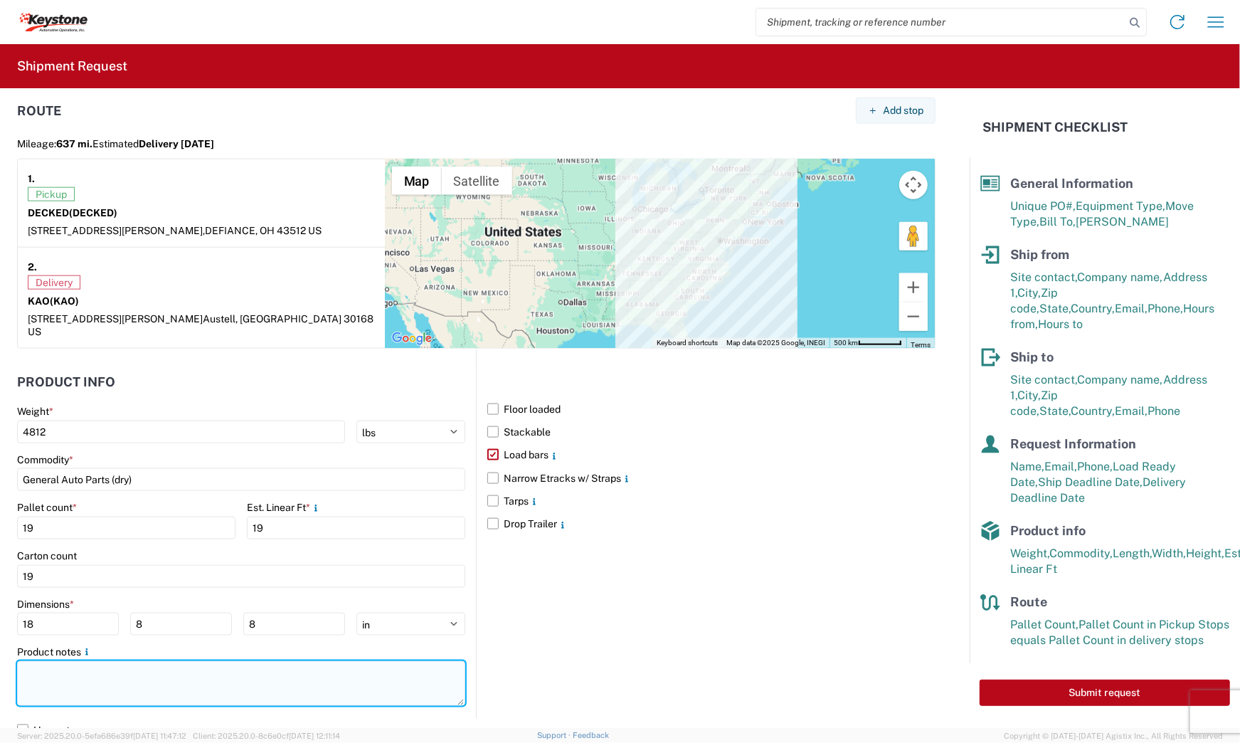
click at [329, 689] on textarea at bounding box center [241, 683] width 448 height 45
paste textarea "856846 19 pallets will stack 4 high. Dims - 5 @ 281 lbs each - 39 x 78 x 24 eac…"
click at [306, 667] on textarea "856846 19 pallets will stack 4 high. Dims - 5 @ 281 lbs each - 39 x 78 x 24 eac…" at bounding box center [241, 683] width 448 height 45
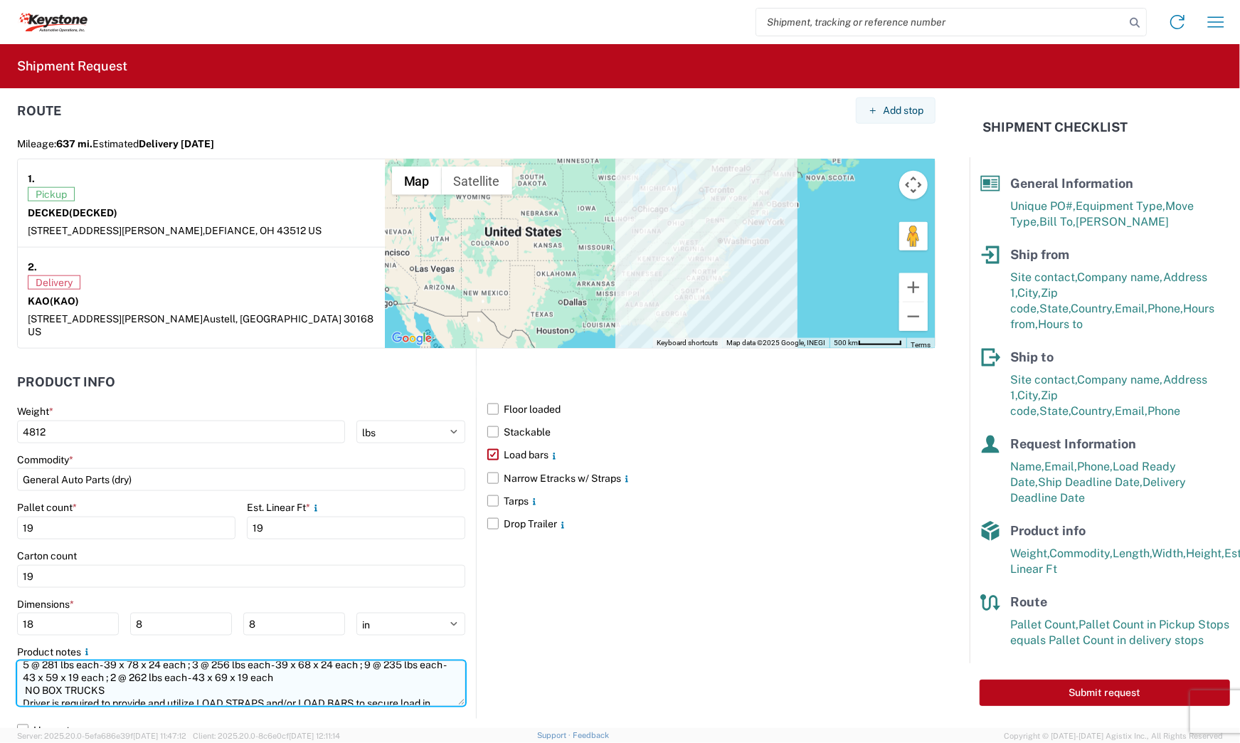
scroll to position [64, 0]
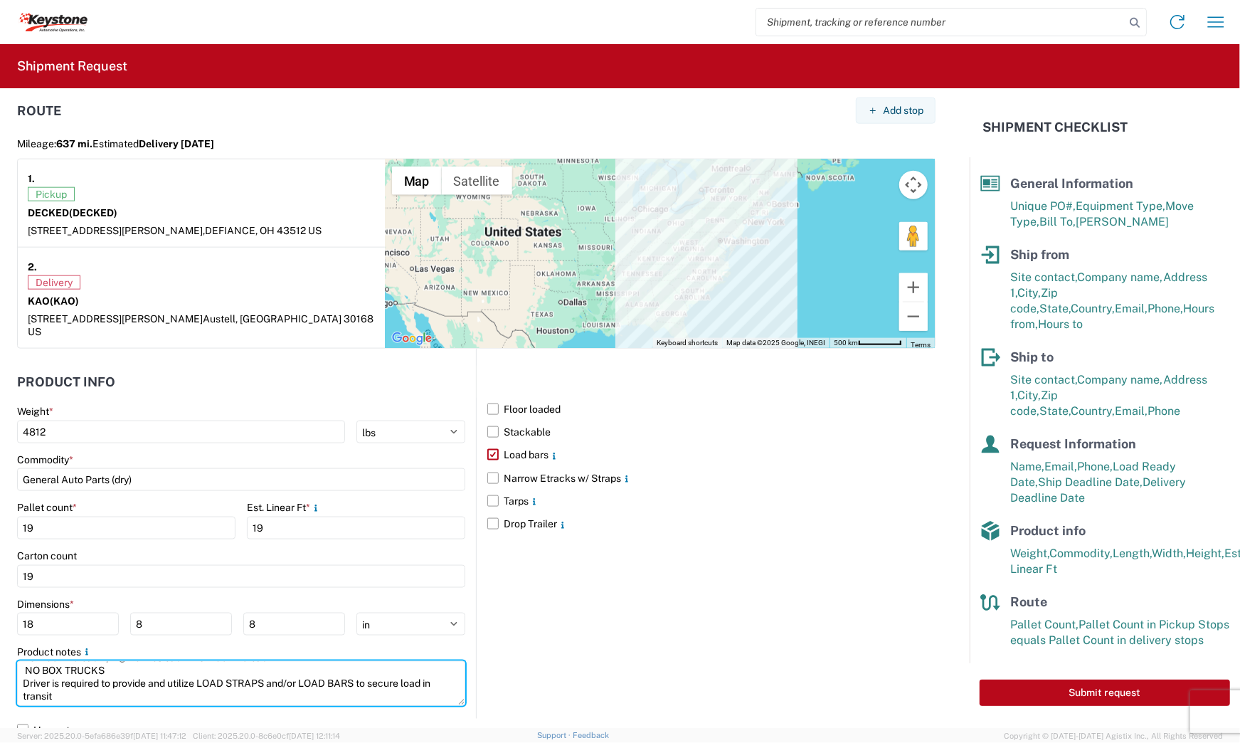
type textarea "856846 19 pallets will stack 4 high. Dims - 5 @ 281 lbs each - 39 x 78 x 24 eac…"
click at [610, 669] on div "Floor loaded Stackable Load bars Narrow Etracks w/ Straps Tarps Drop Trailer" at bounding box center [706, 534] width 460 height 370
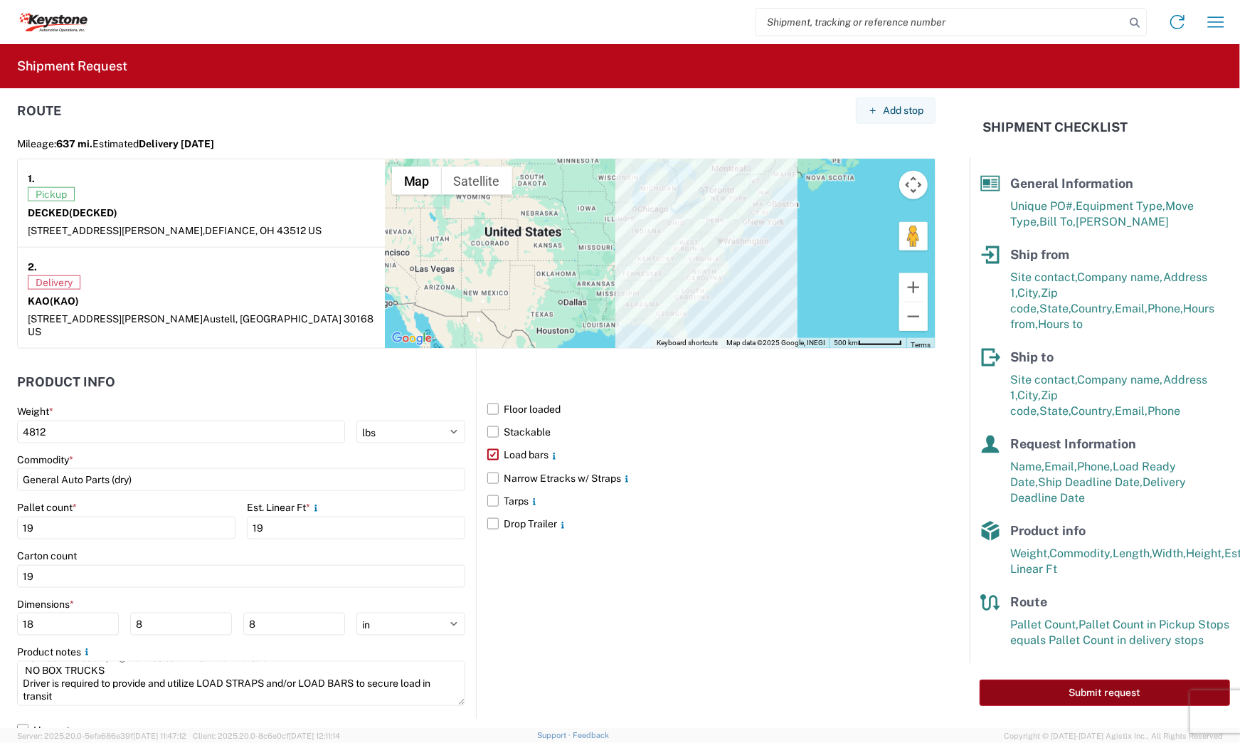
click at [1137, 679] on button "Submit request" at bounding box center [1105, 692] width 250 height 26
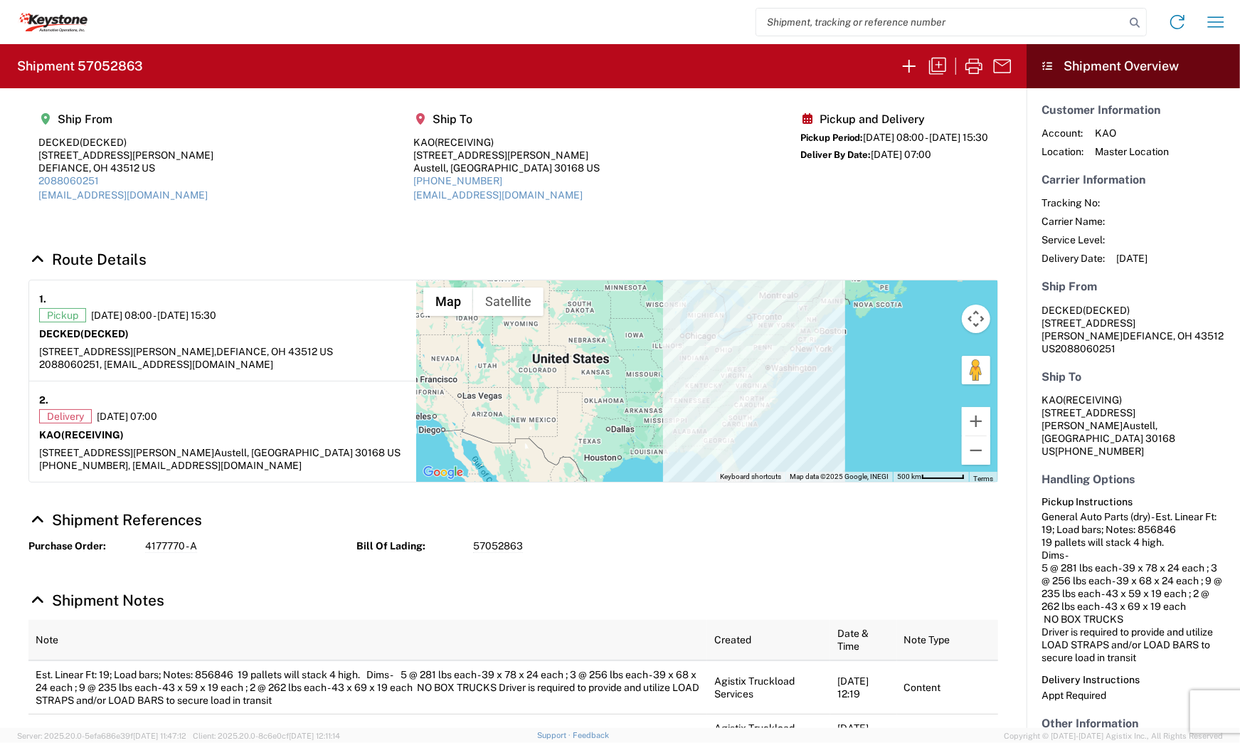
click at [128, 60] on h2 "Shipment 57052863" at bounding box center [80, 66] width 126 height 17
copy h2 "57052863"
